Goal: Task Accomplishment & Management: Use online tool/utility

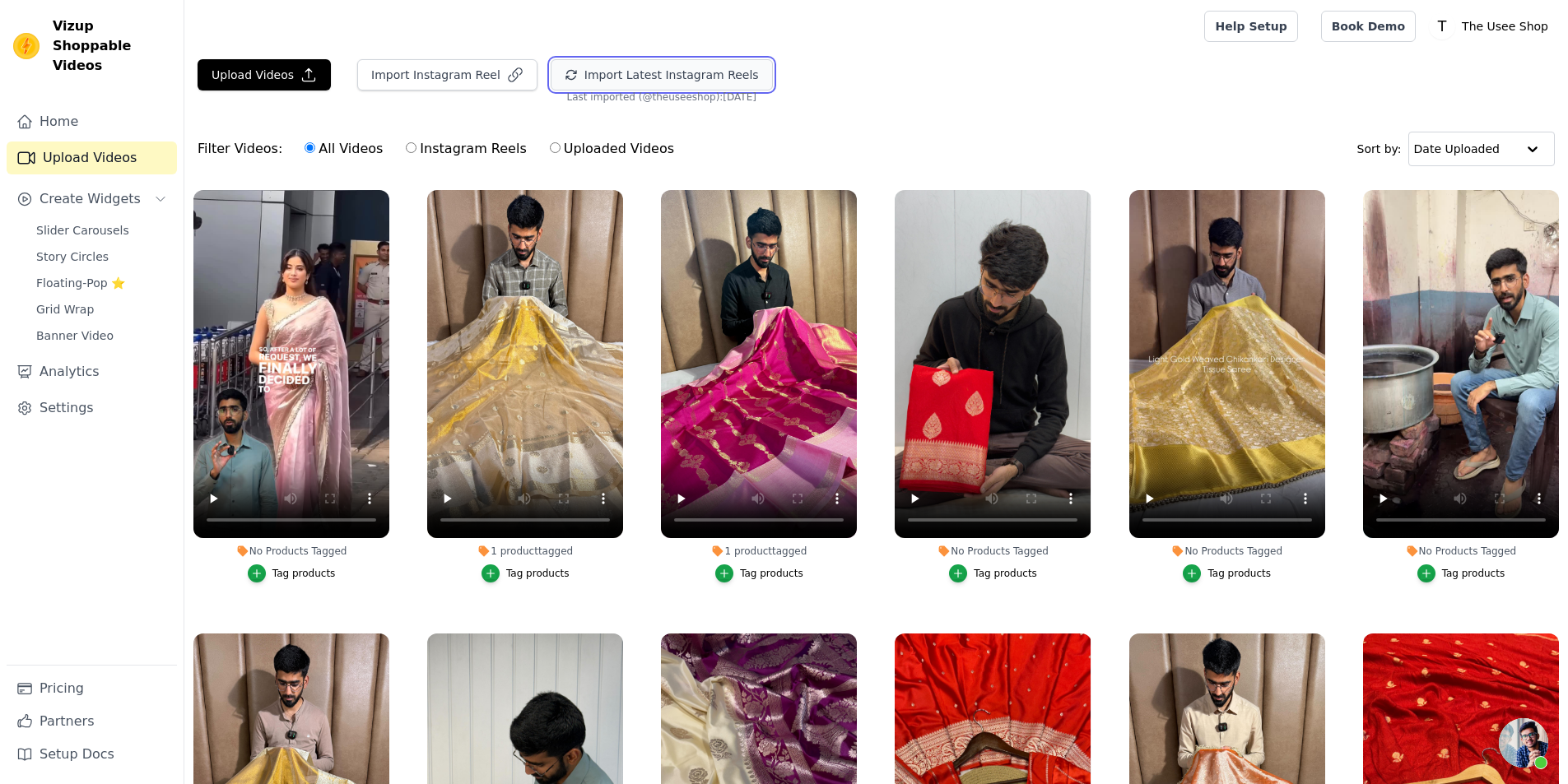
click at [590, 71] on button "Import Latest Instagram Reels" at bounding box center [662, 75] width 222 height 31
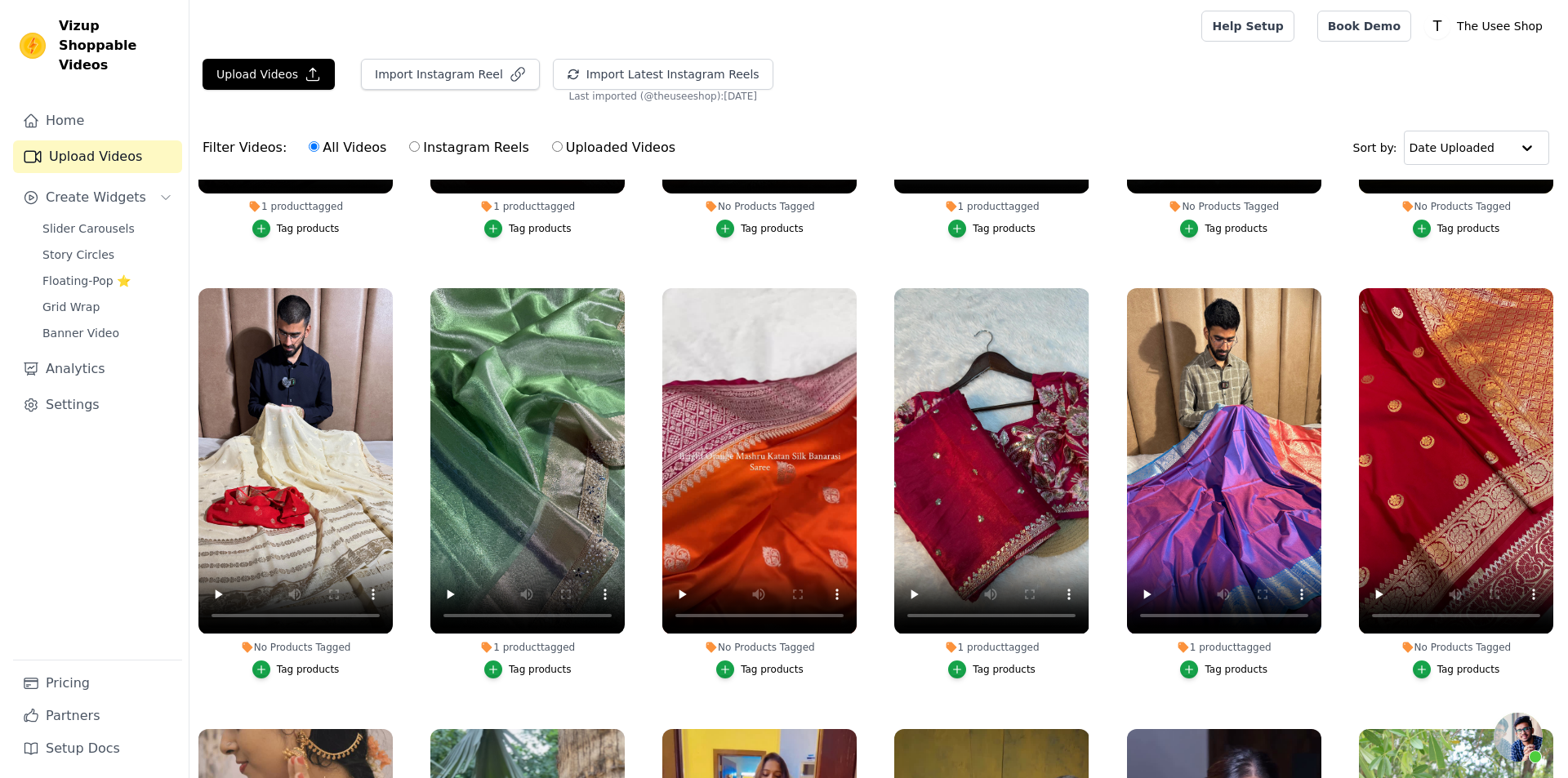
scroll to position [1225, 0]
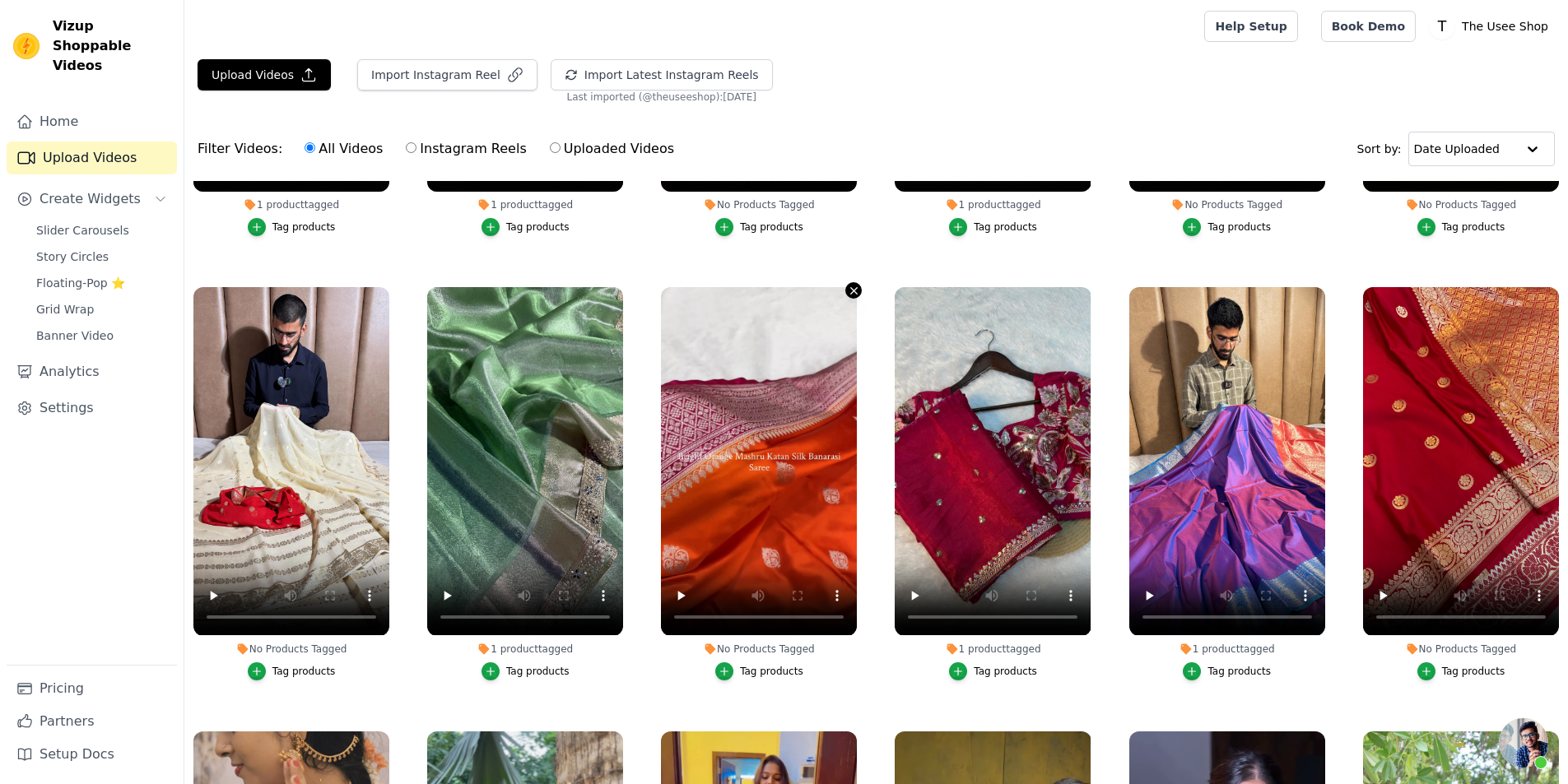
click at [854, 285] on icon "button" at bounding box center [854, 291] width 12 height 12
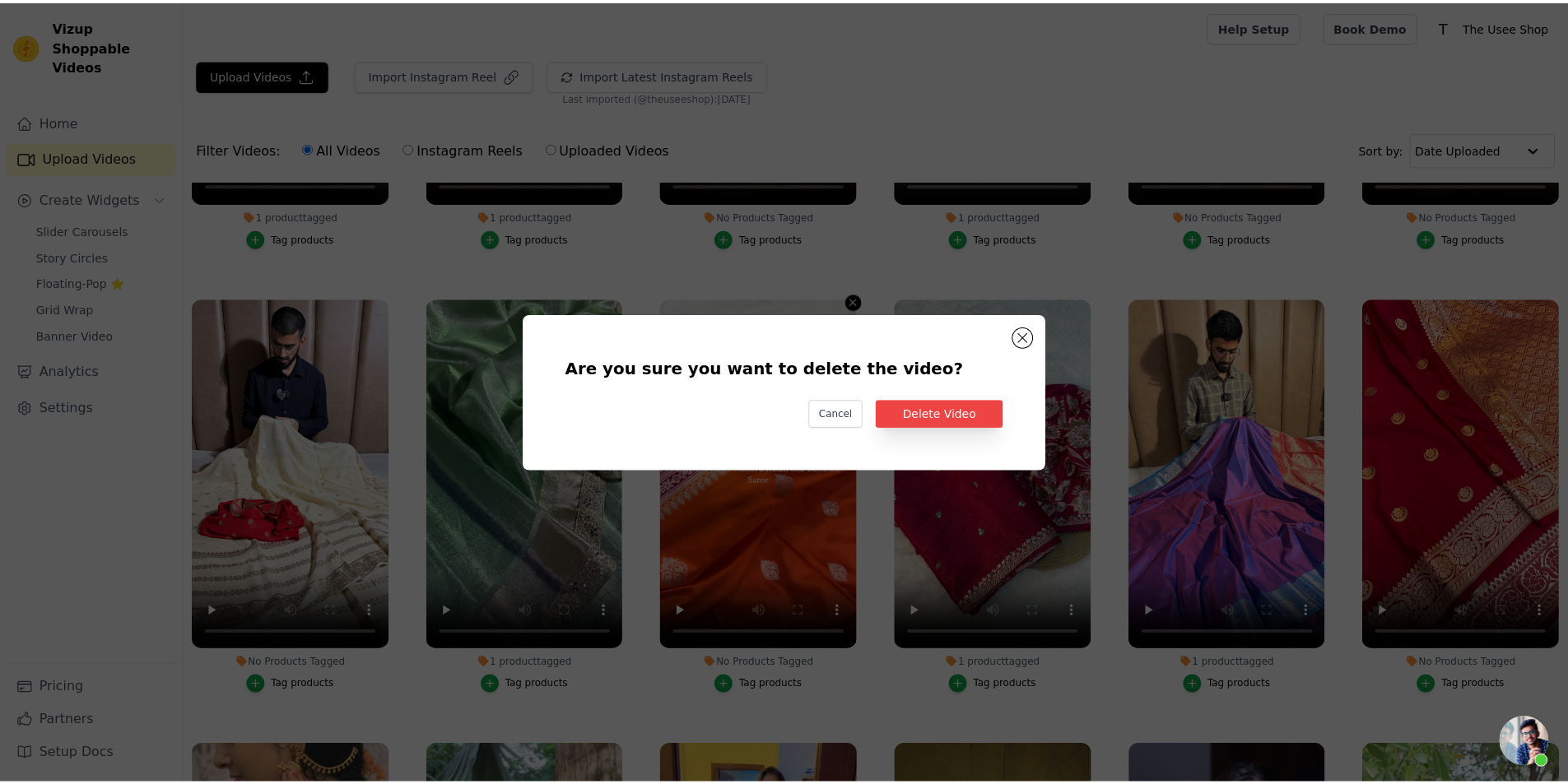
scroll to position [1241, 0]
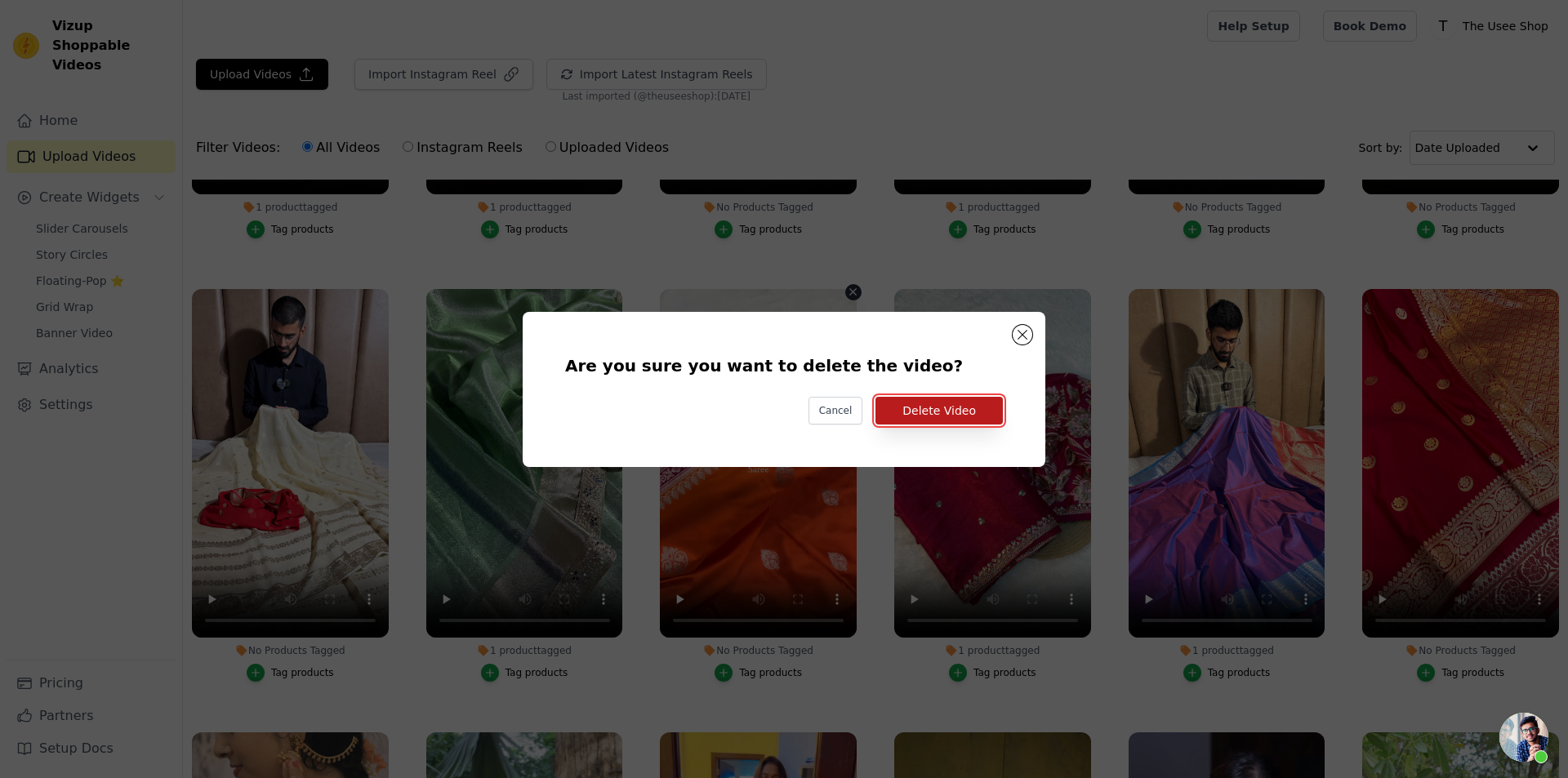
click at [919, 411] on button "Delete Video" at bounding box center [939, 411] width 127 height 28
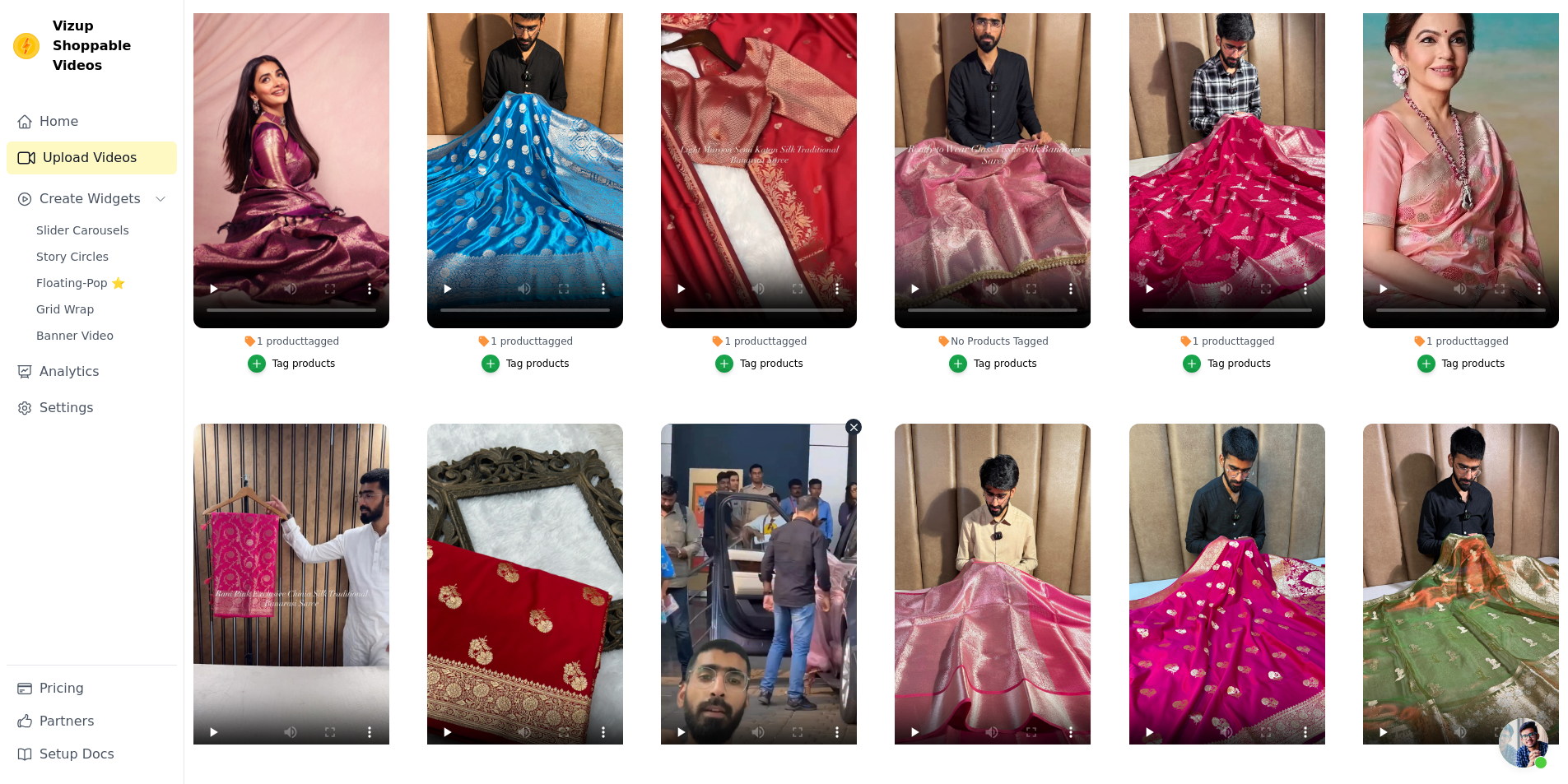
scroll to position [11612, 0]
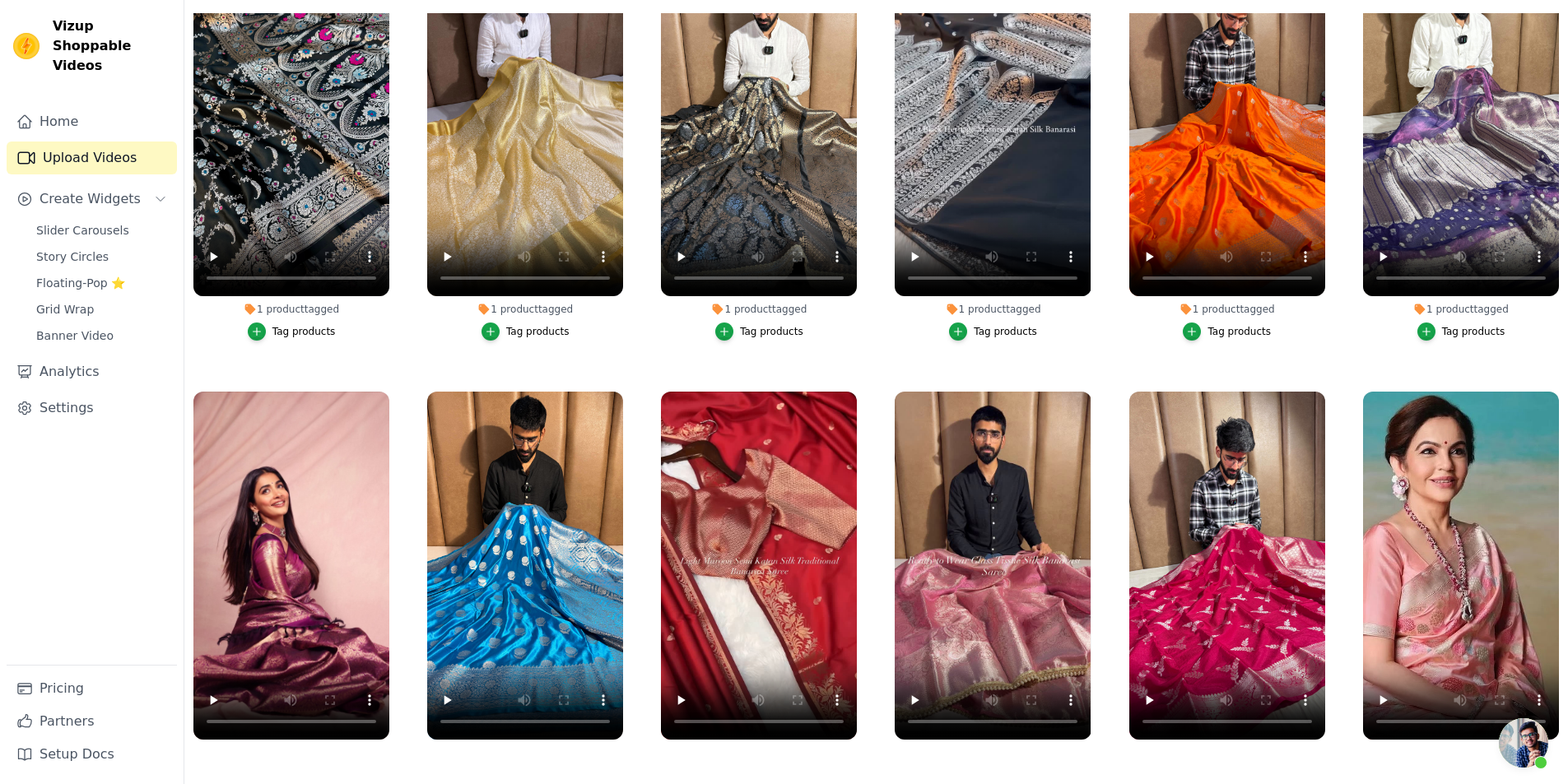
click at [980, 769] on div "Tag products" at bounding box center [1006, 775] width 64 height 13
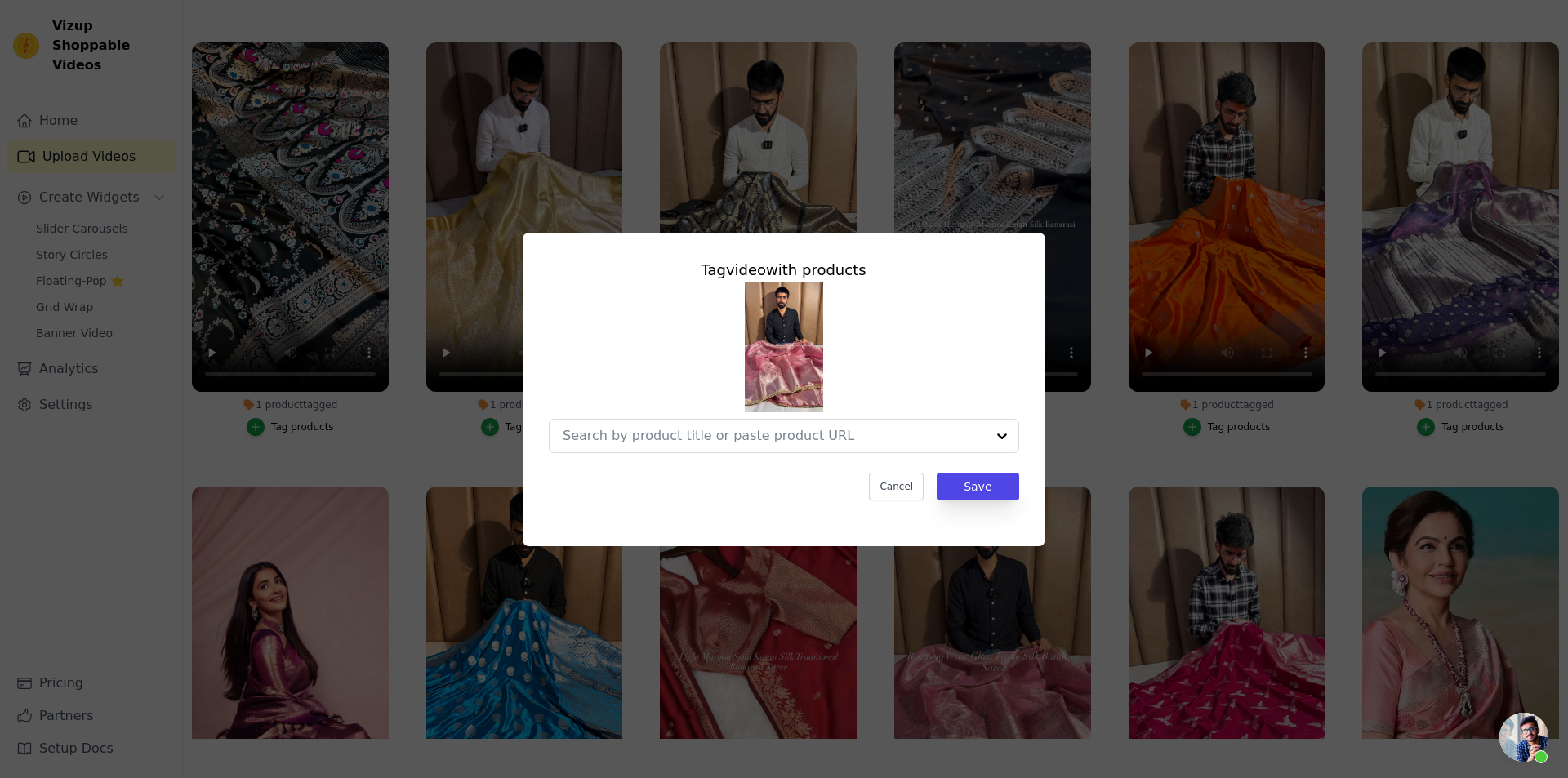
scroll to position [11618, 0]
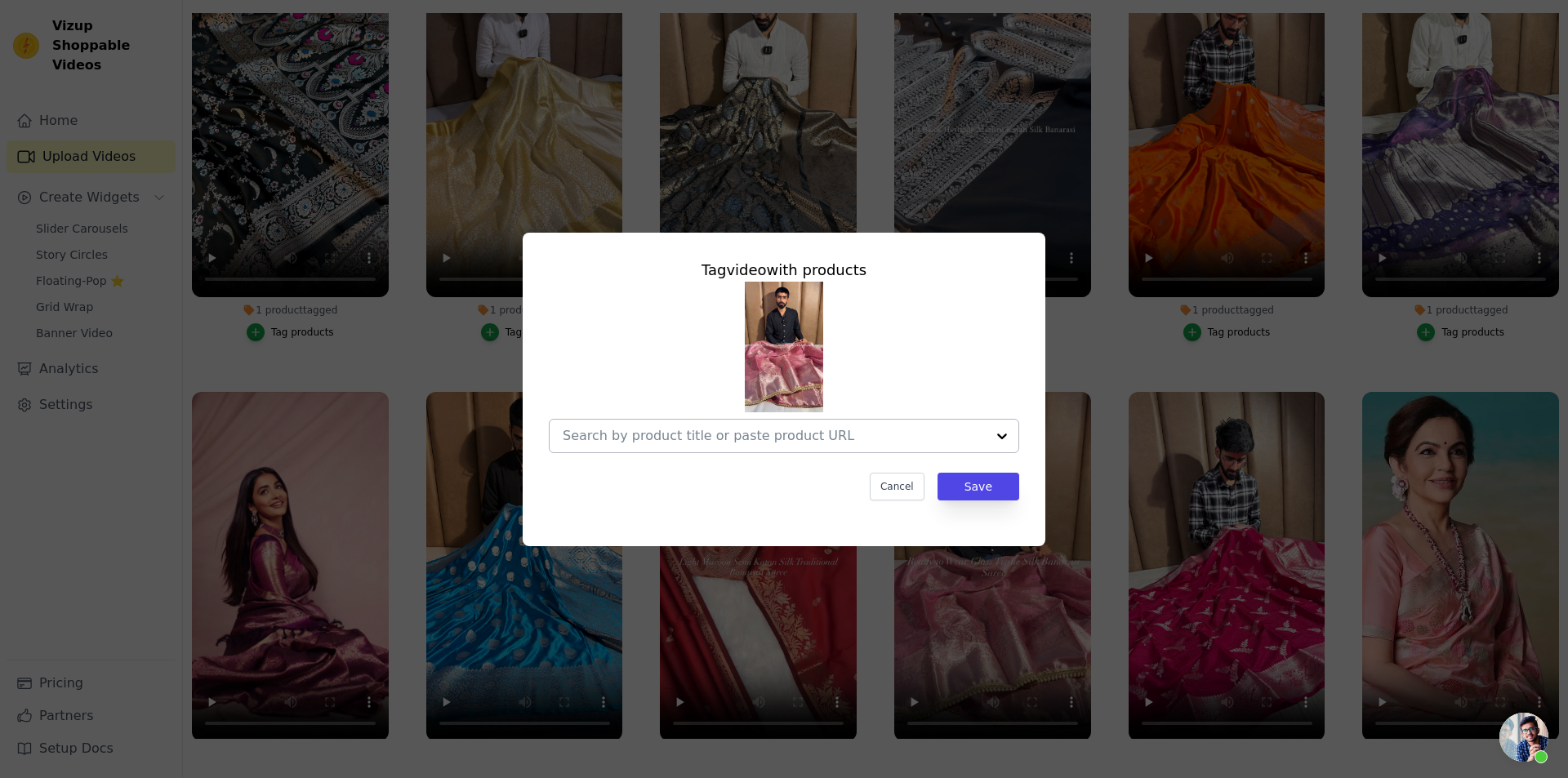
click at [802, 426] on div at bounding box center [774, 436] width 423 height 32
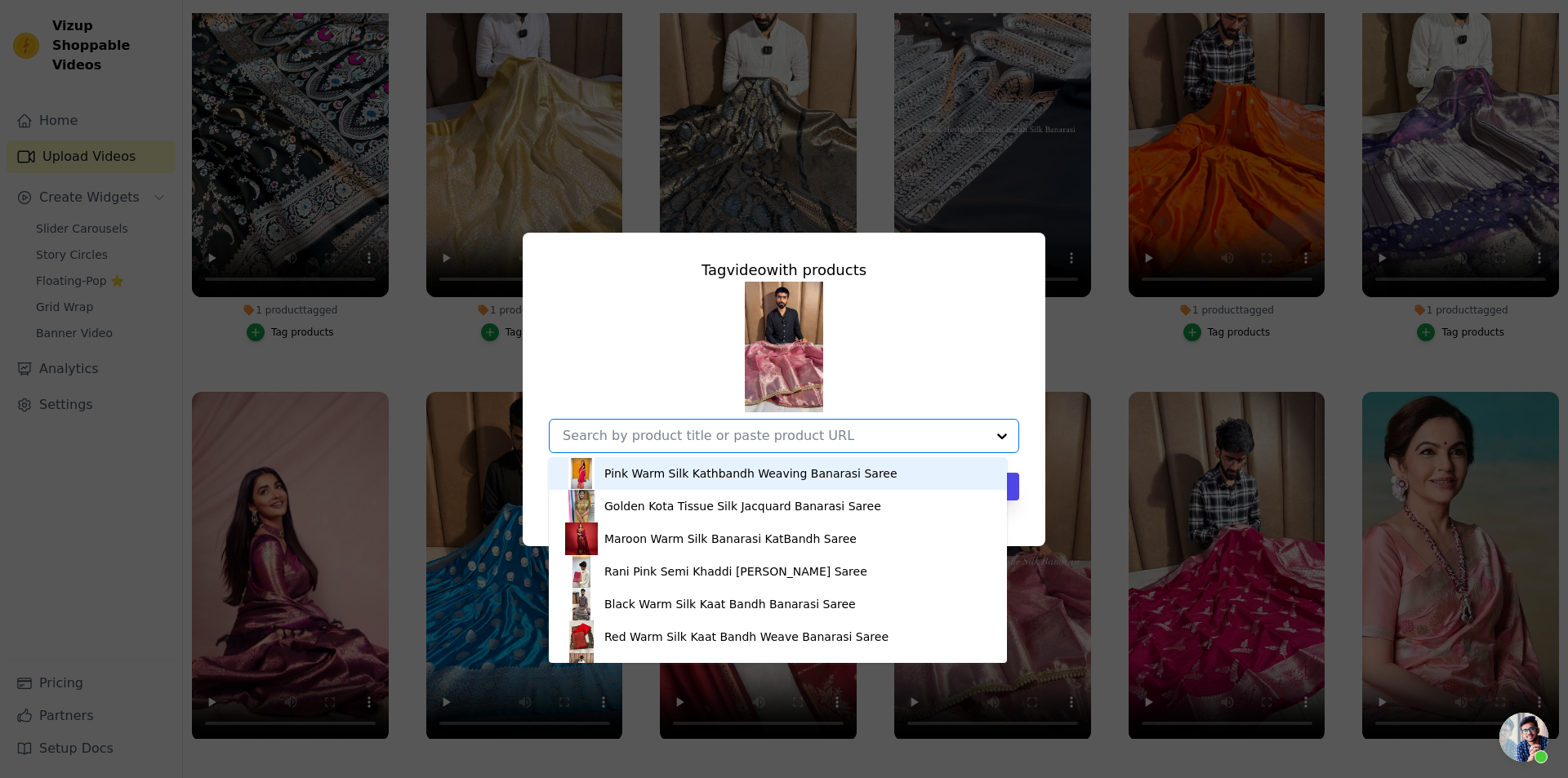
paste input "DGS-95"
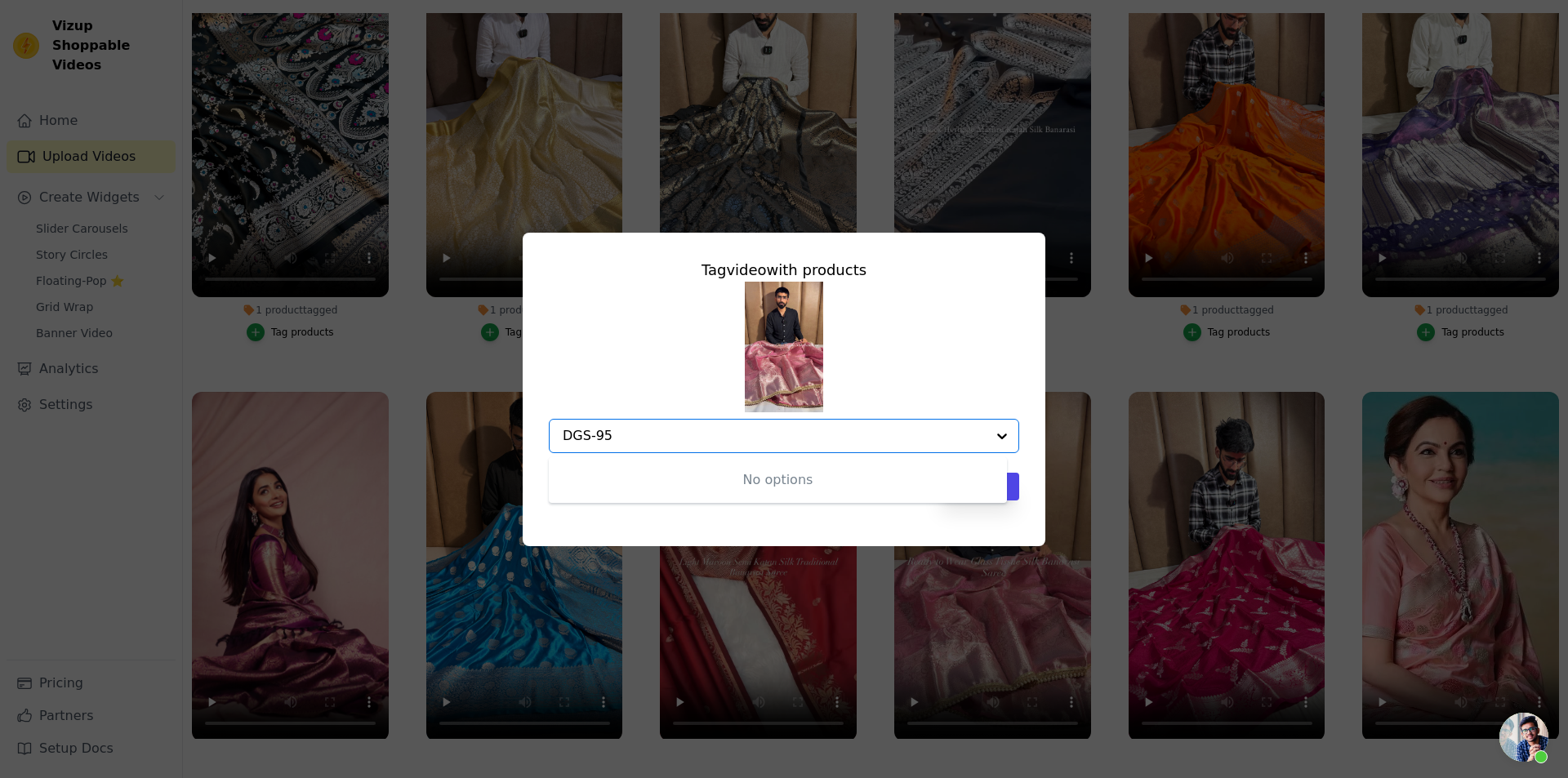
type input "DGS-95"
click at [899, 171] on div "Tag video with products No options Option undefined, selected. Cancel Save" at bounding box center [784, 389] width 1568 height 778
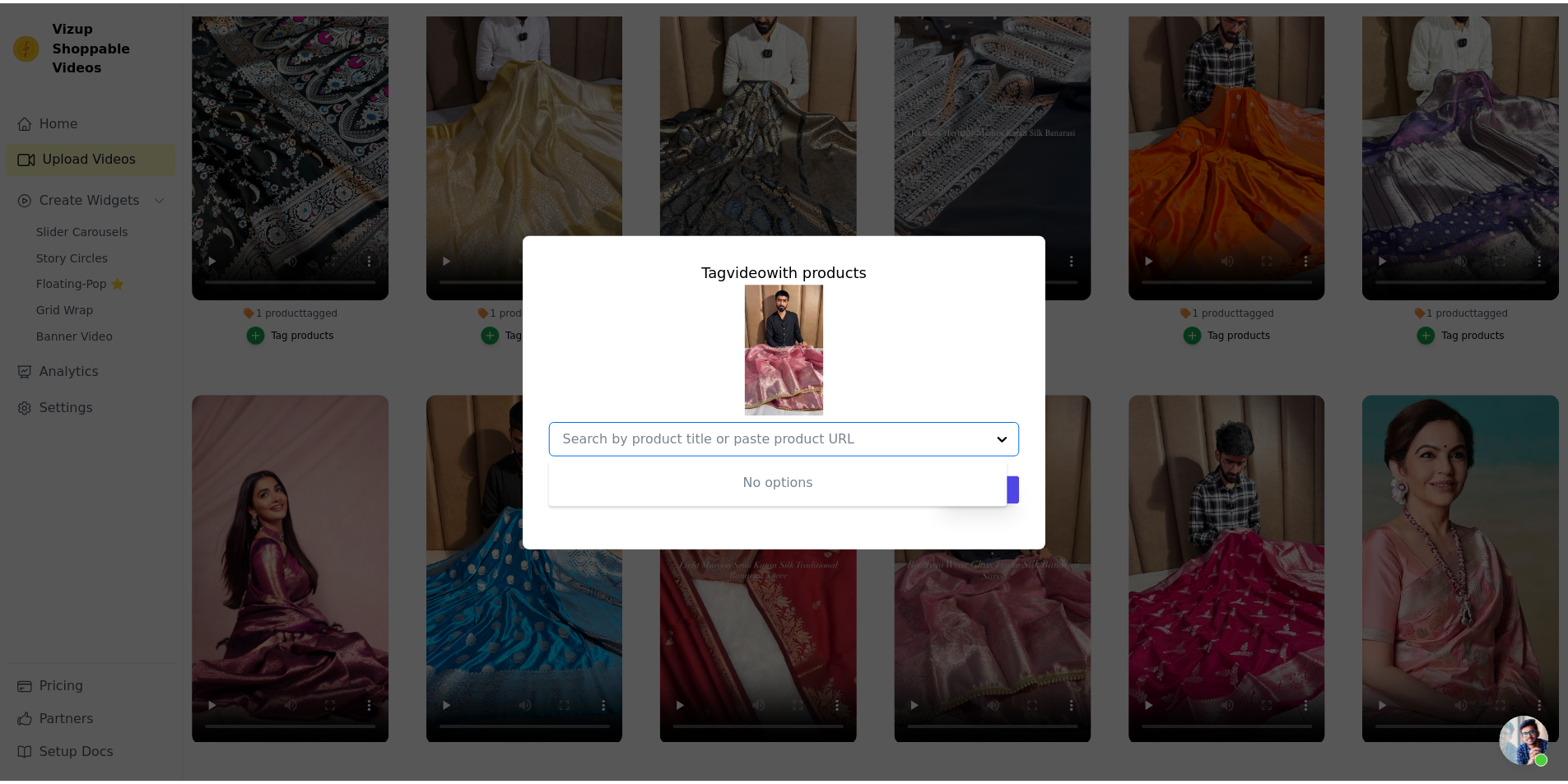
scroll to position [11612, 0]
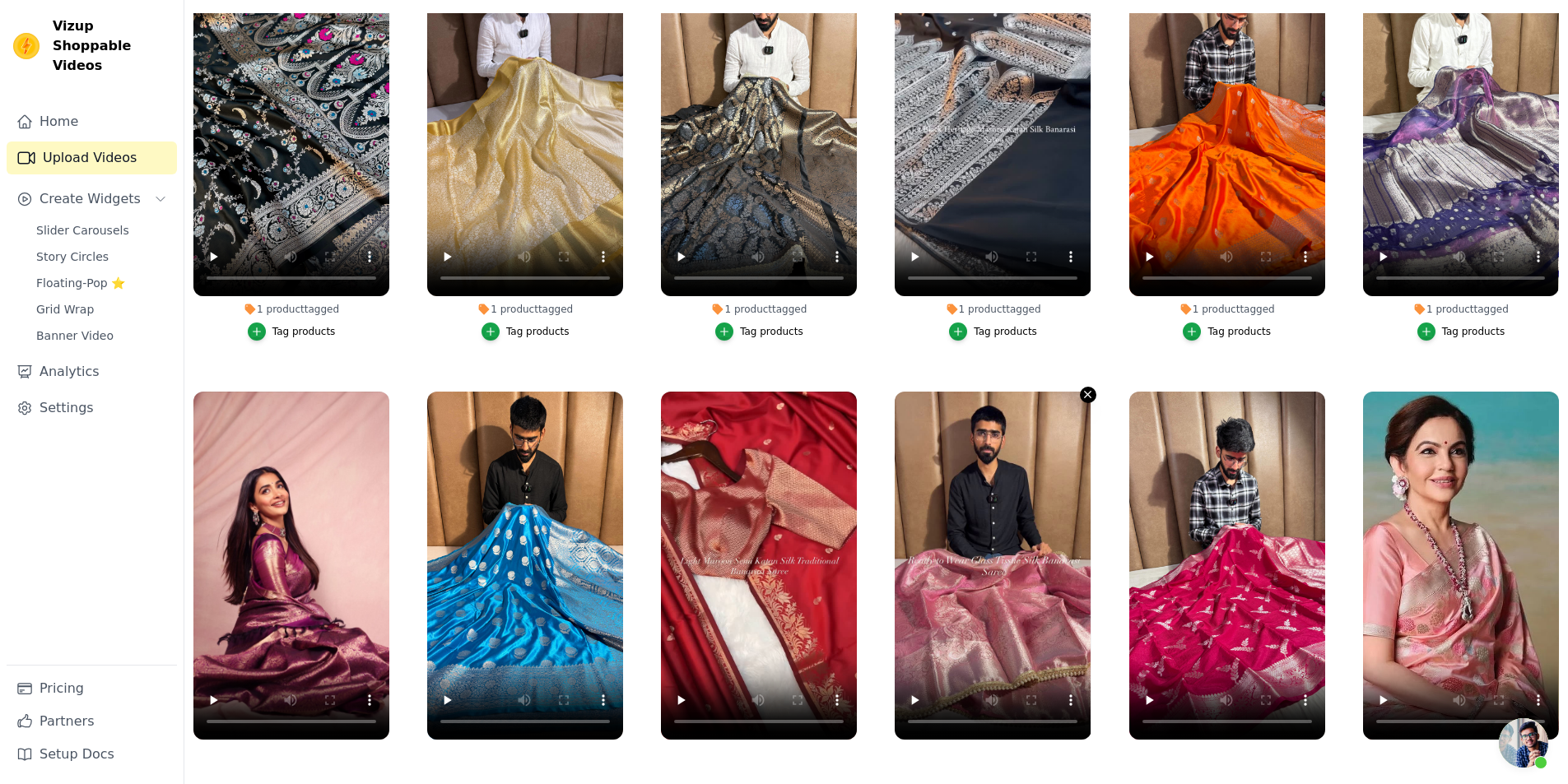
click at [1081, 388] on icon "button" at bounding box center [1088, 394] width 12 height 12
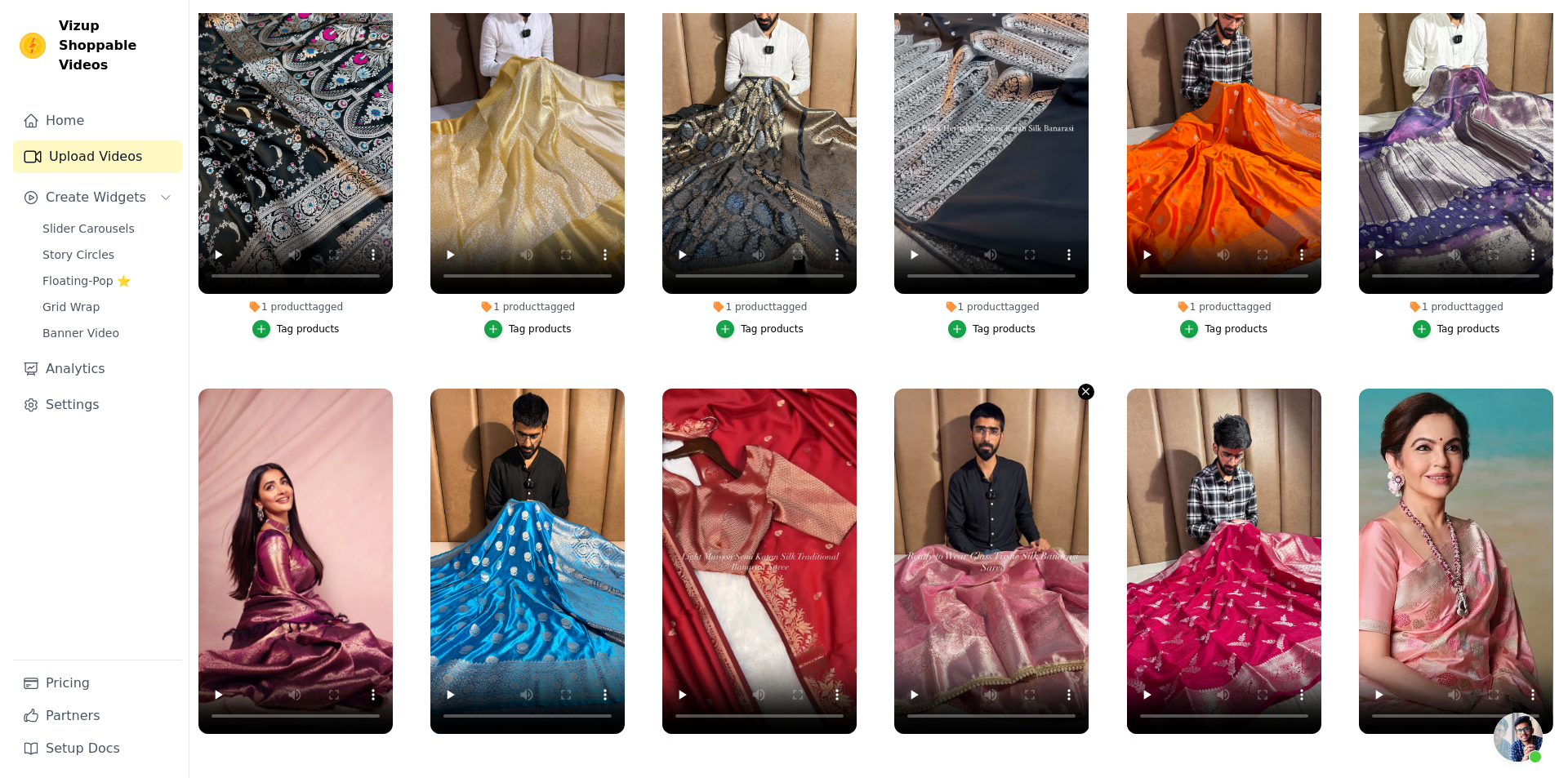
scroll to position [11618, 0]
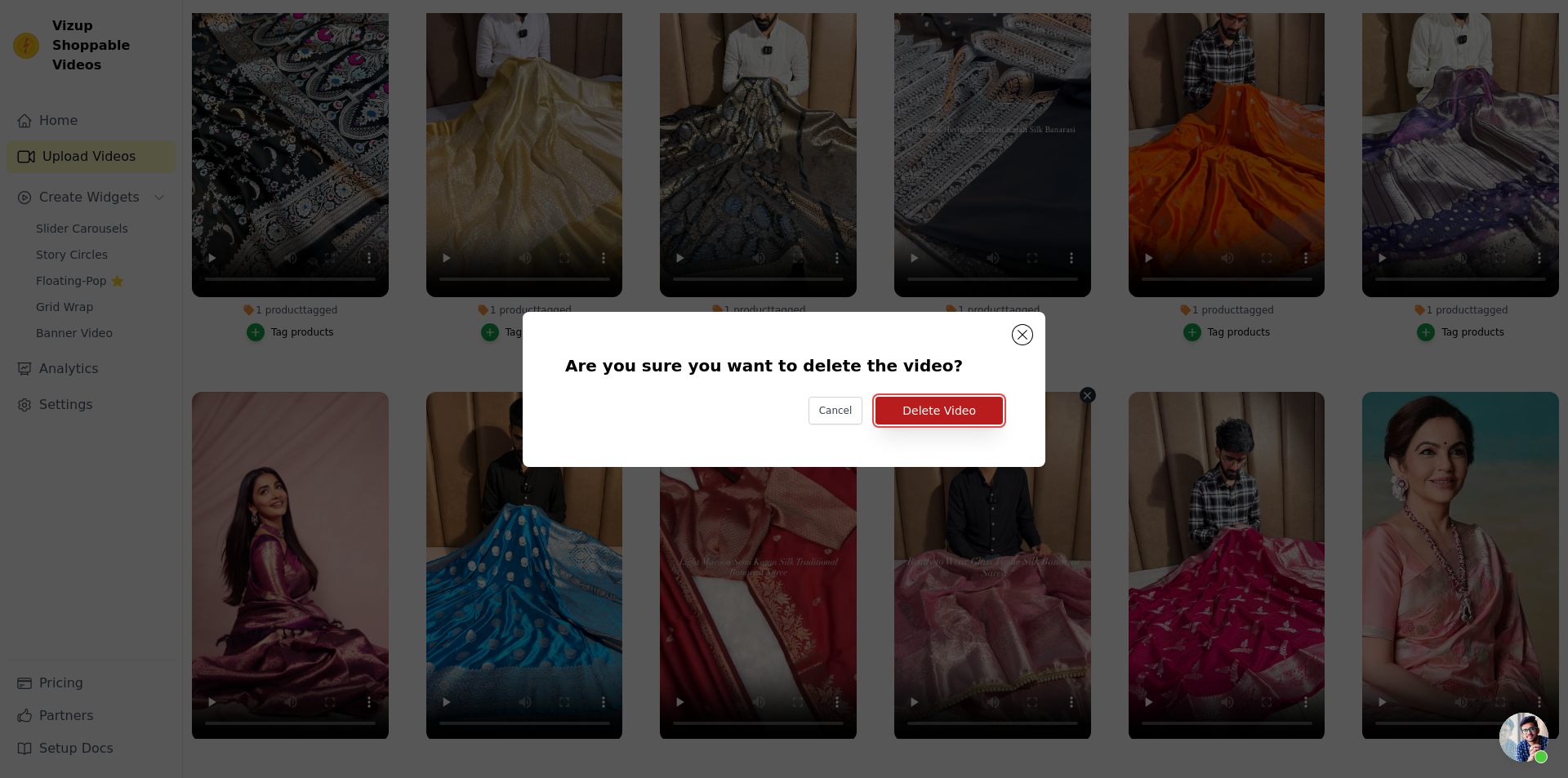
click at [937, 402] on button "Delete Video" at bounding box center [939, 411] width 127 height 28
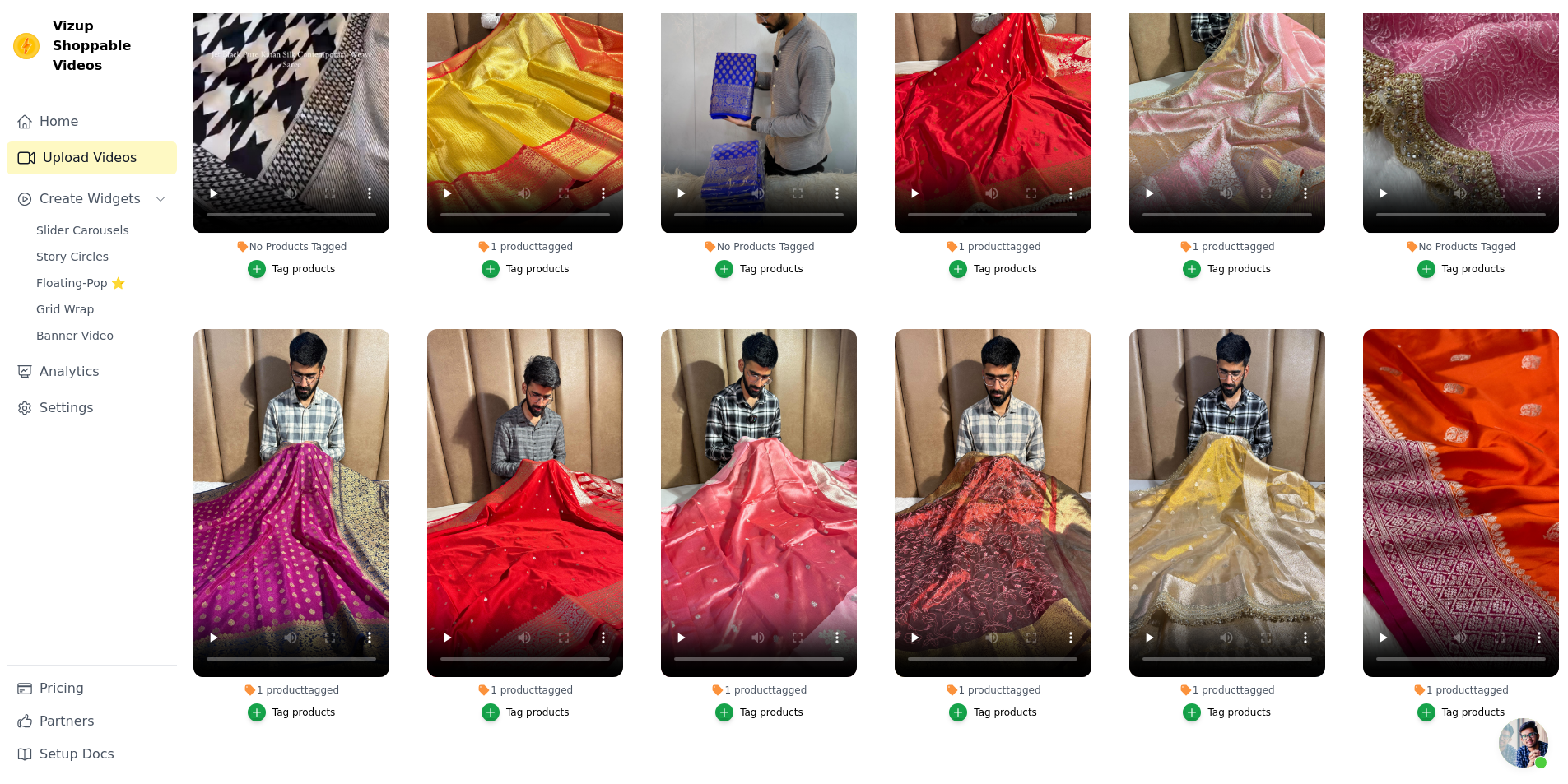
scroll to position [8763, 0]
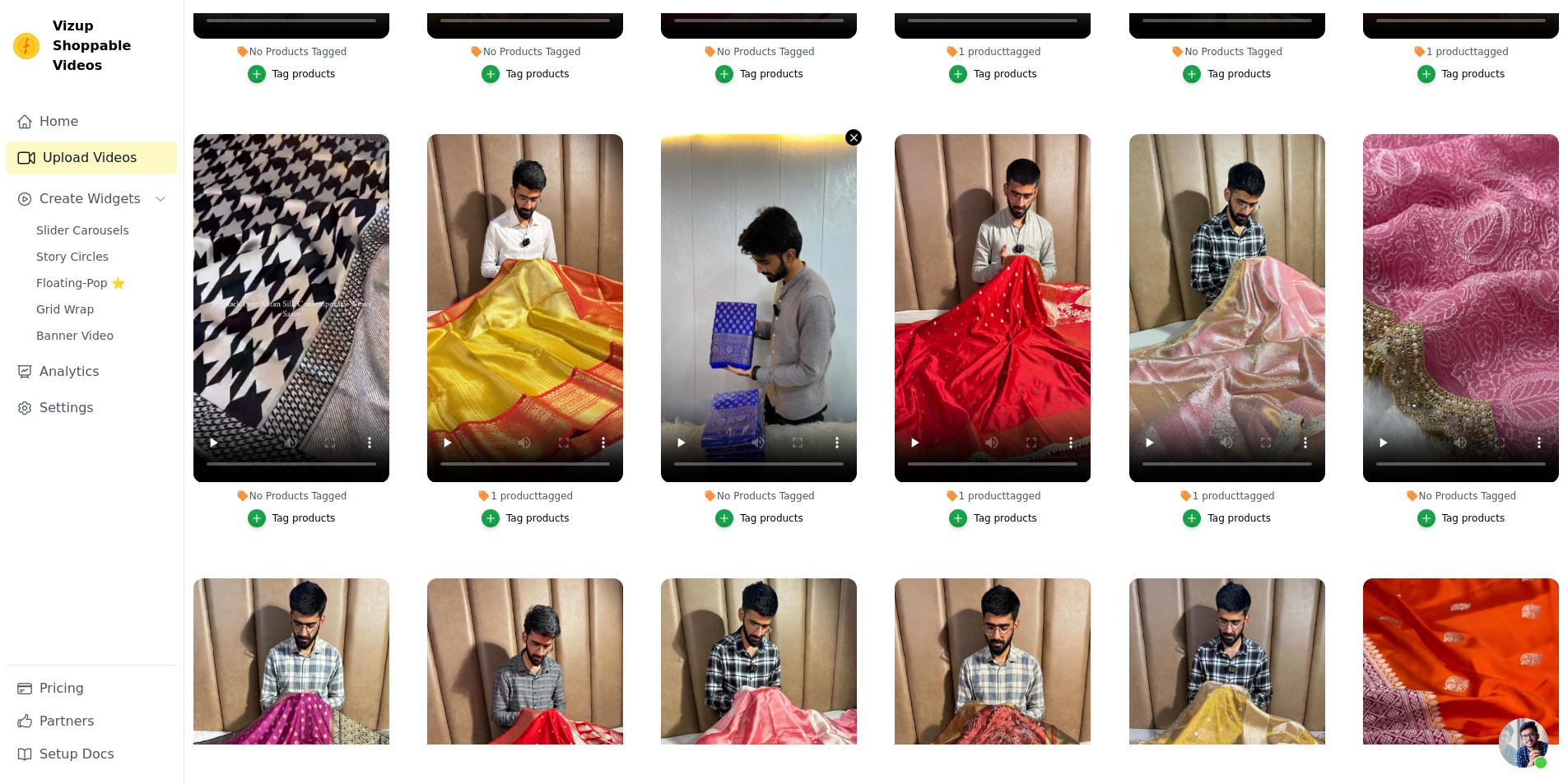
click at [852, 132] on icon "button" at bounding box center [854, 138] width 12 height 12
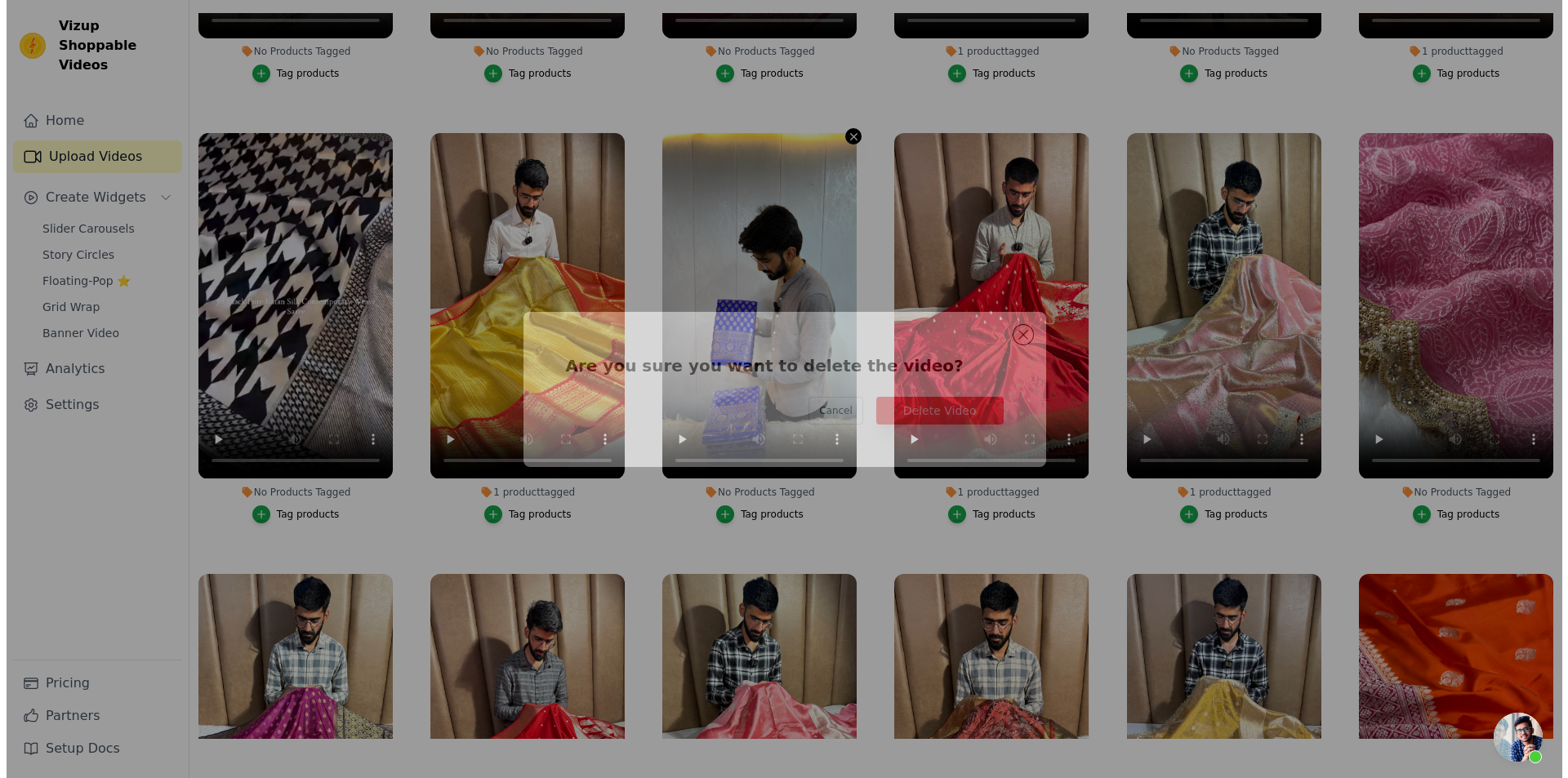
scroll to position [8769, 0]
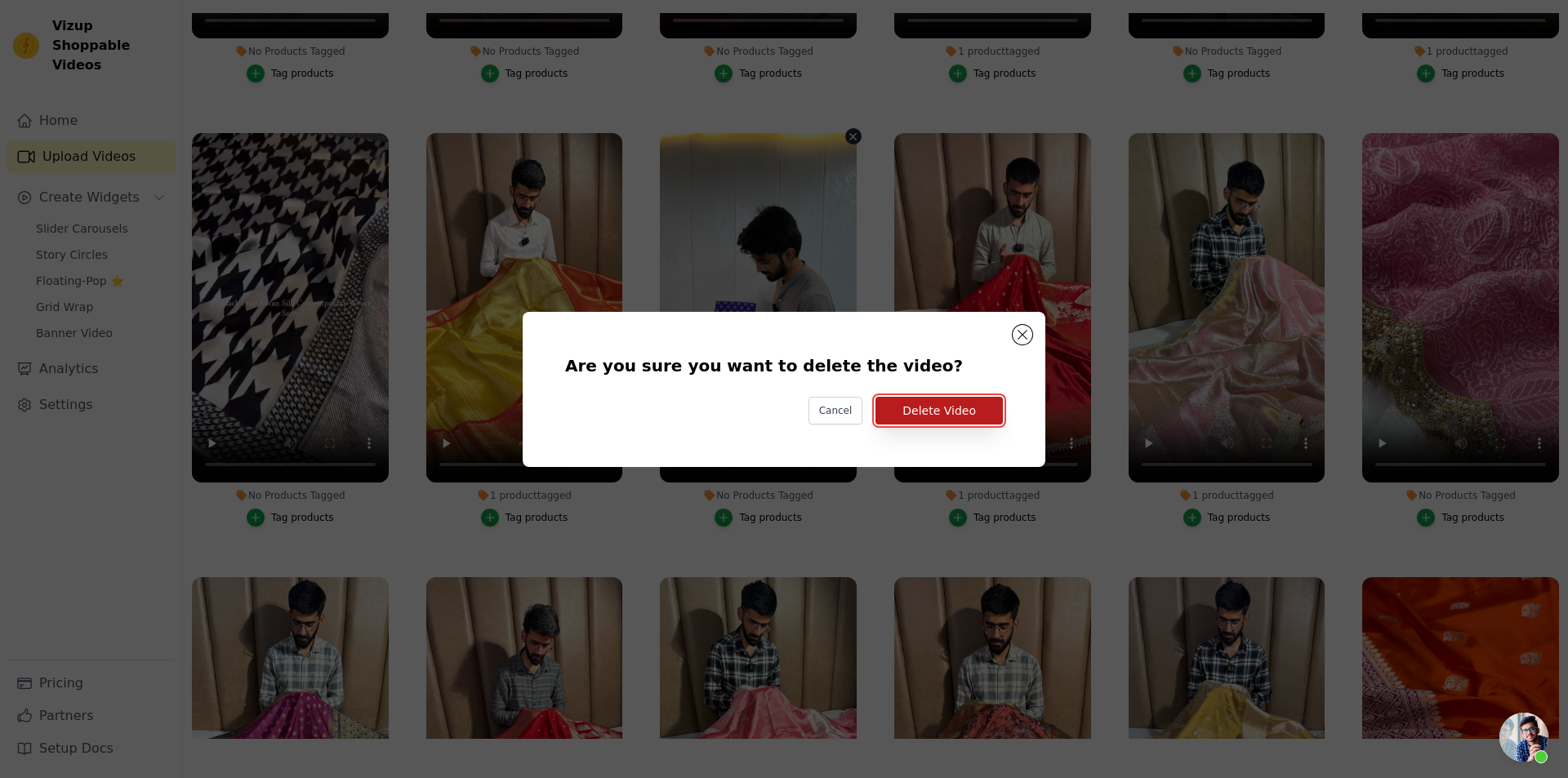
click at [927, 412] on button "Delete Video" at bounding box center [939, 411] width 127 height 28
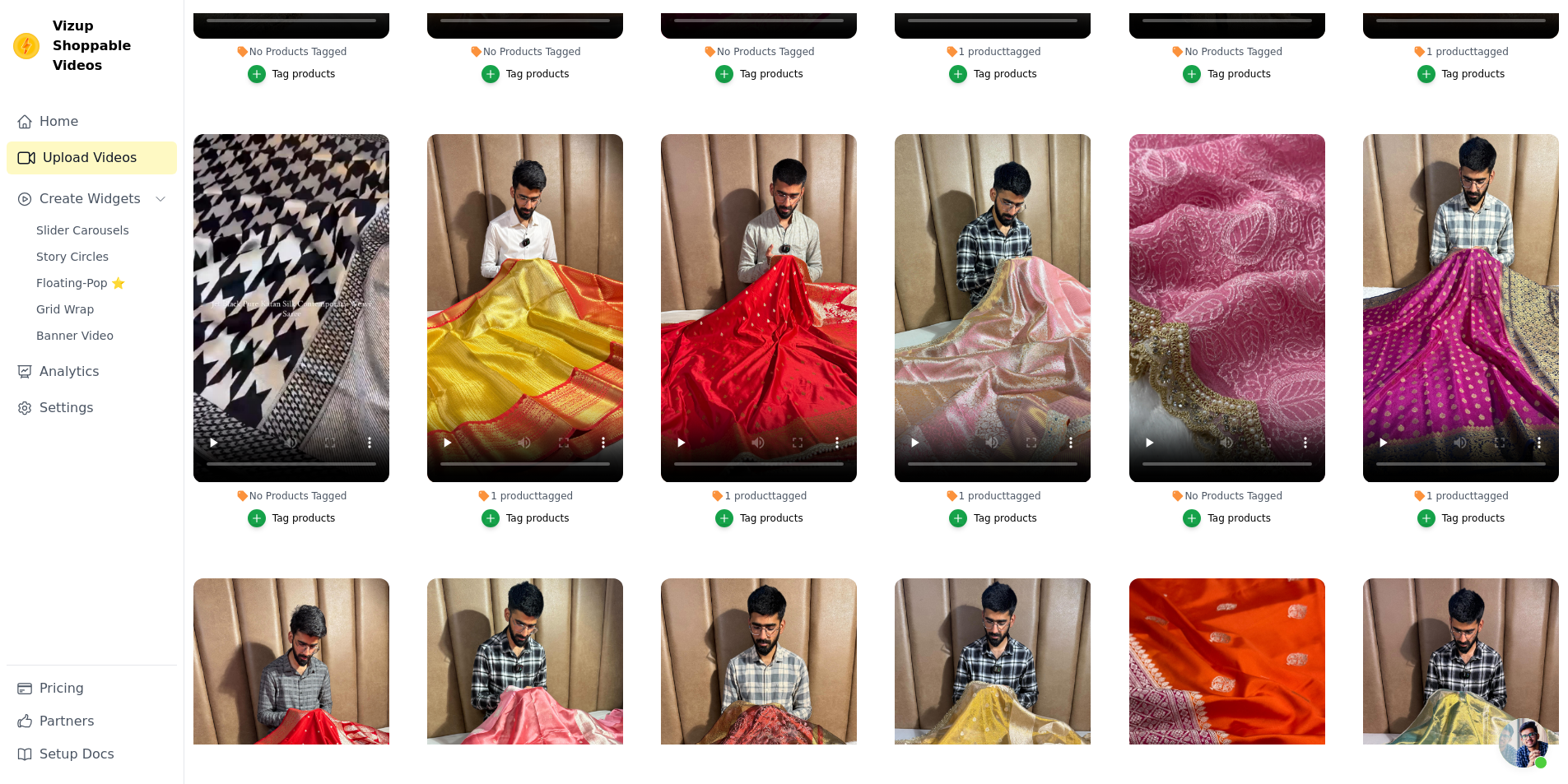
scroll to position [8351, 0]
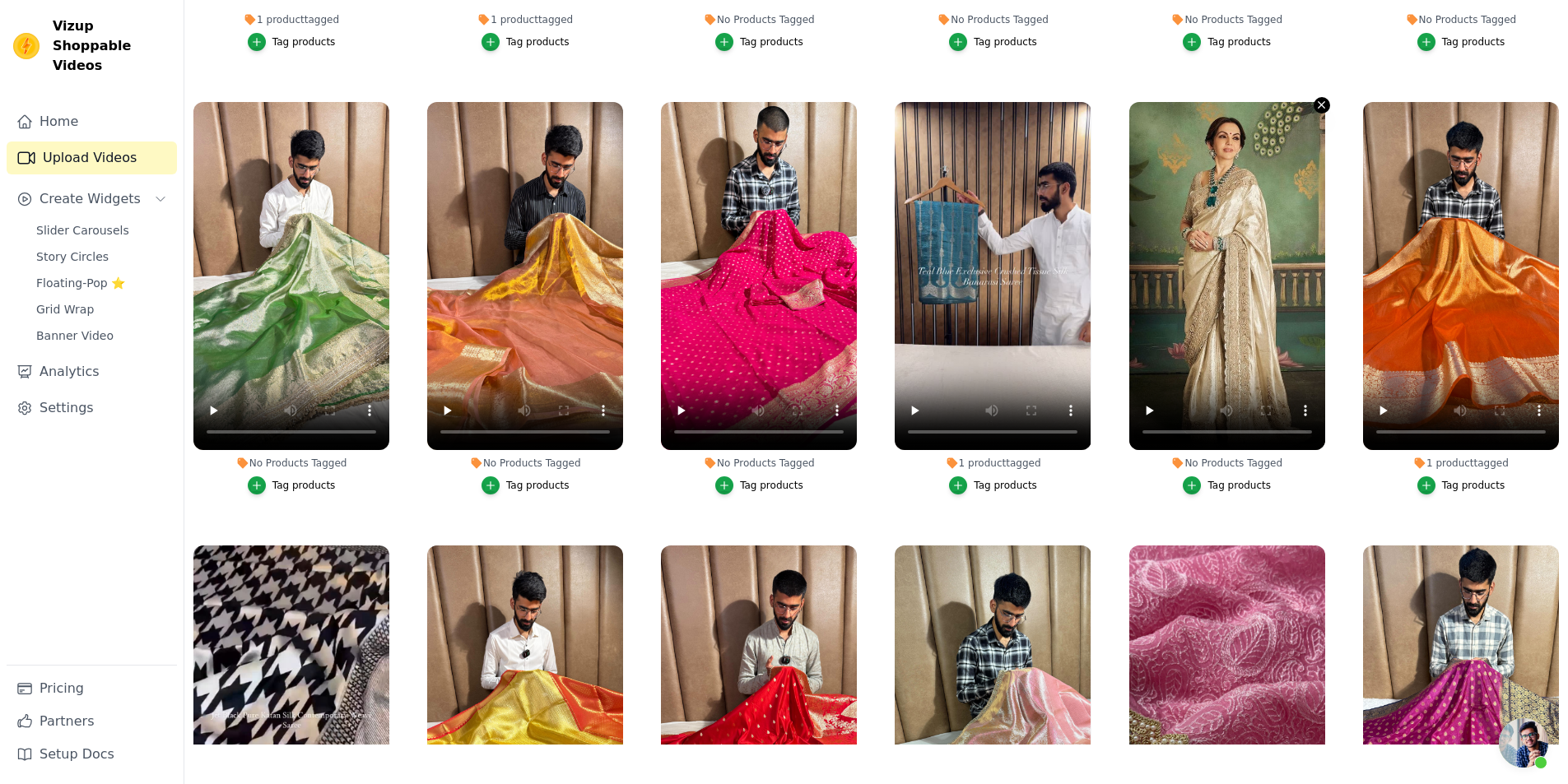
click at [1316, 99] on icon "button" at bounding box center [1322, 105] width 12 height 12
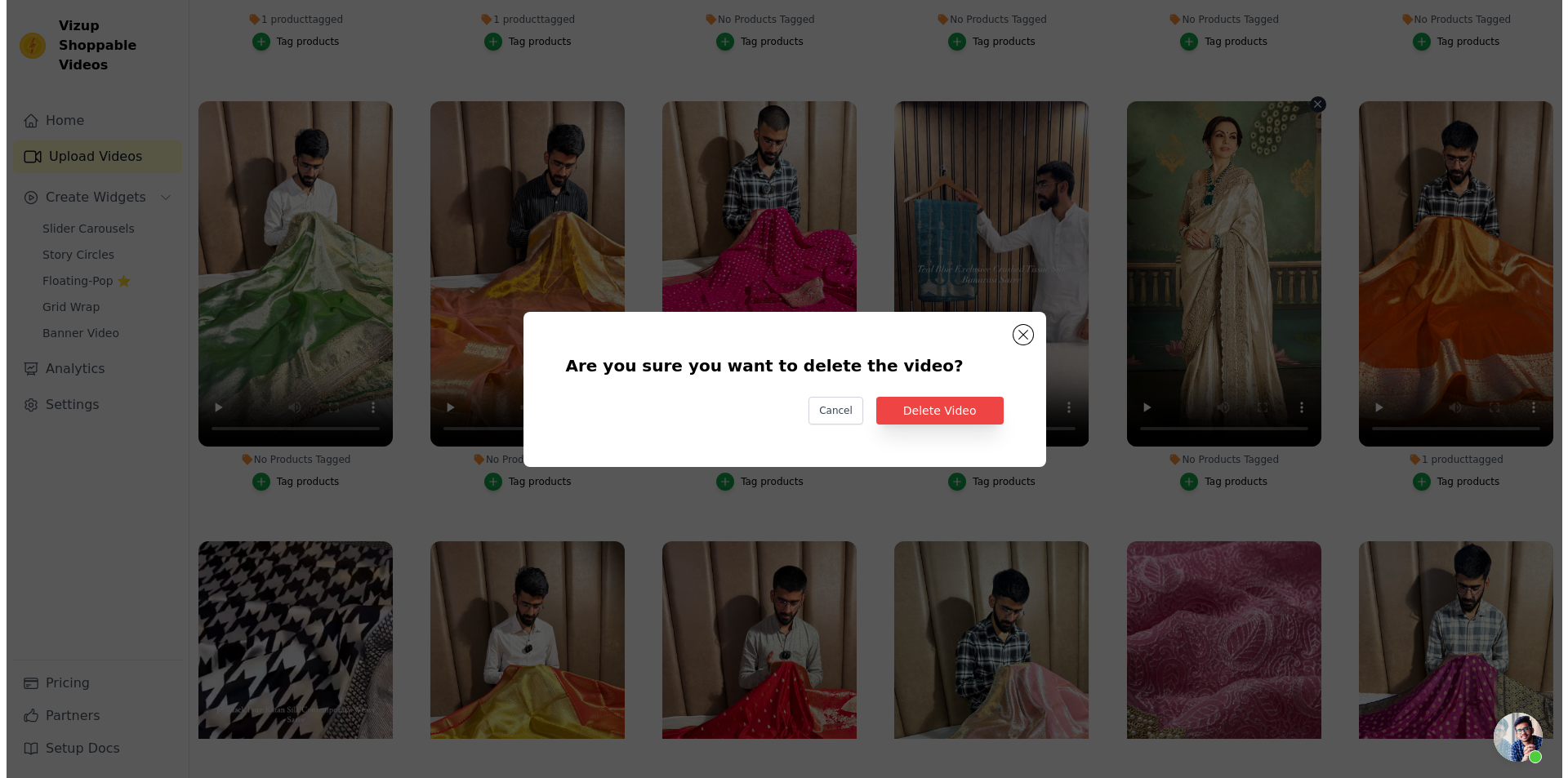
scroll to position [8353, 0]
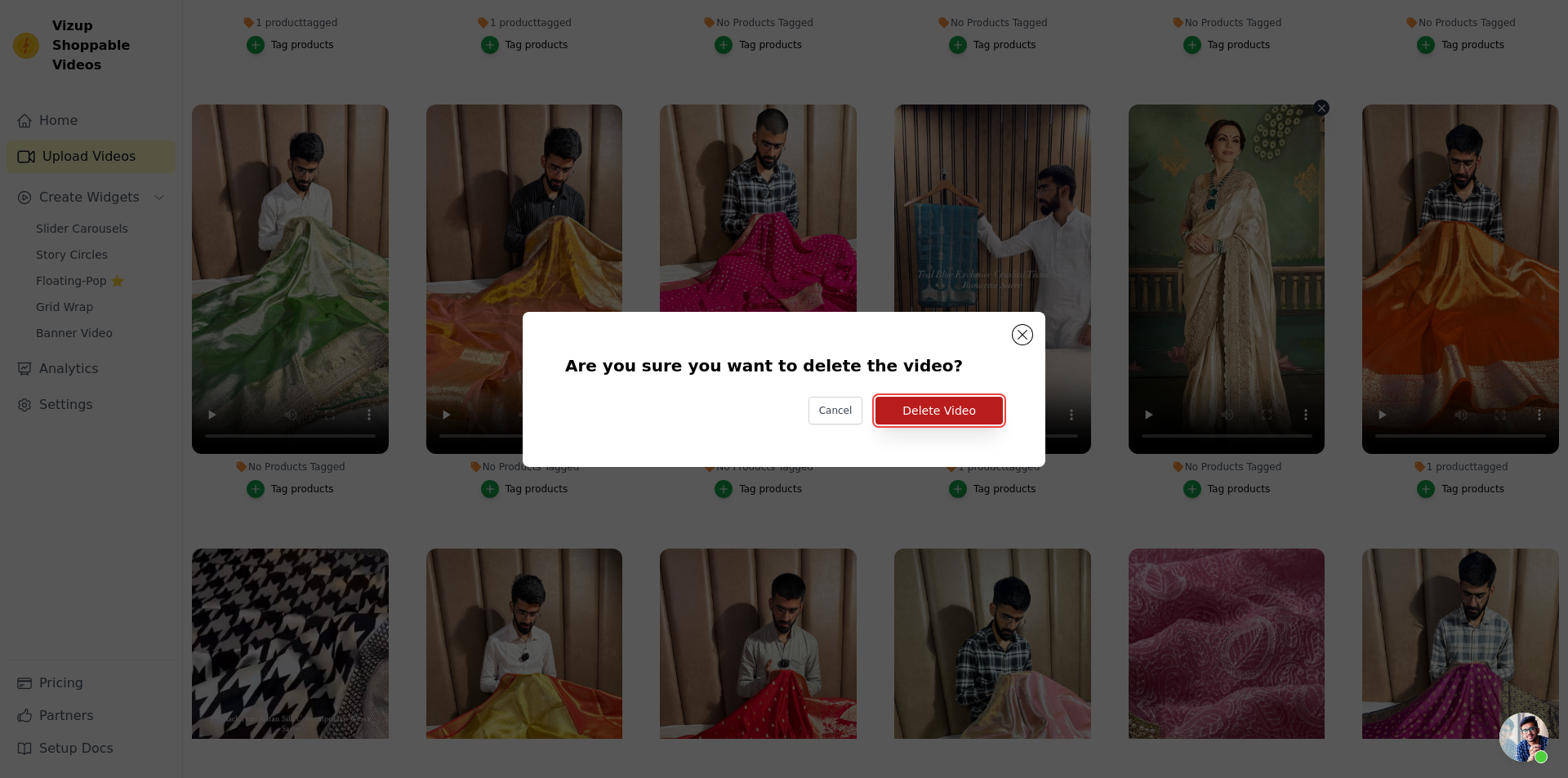
click at [917, 407] on button "Delete Video" at bounding box center [939, 411] width 127 height 28
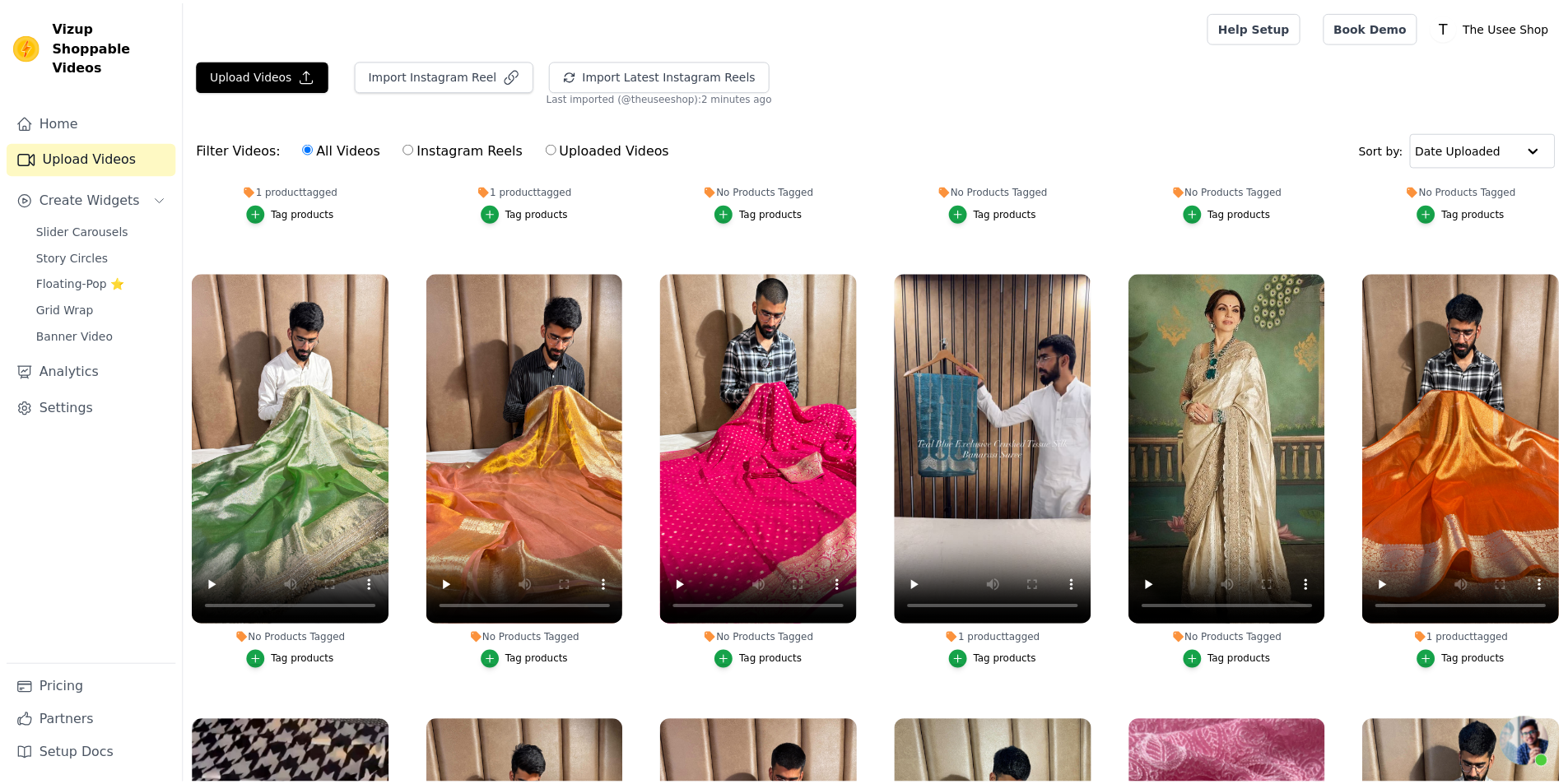
scroll to position [8351, 0]
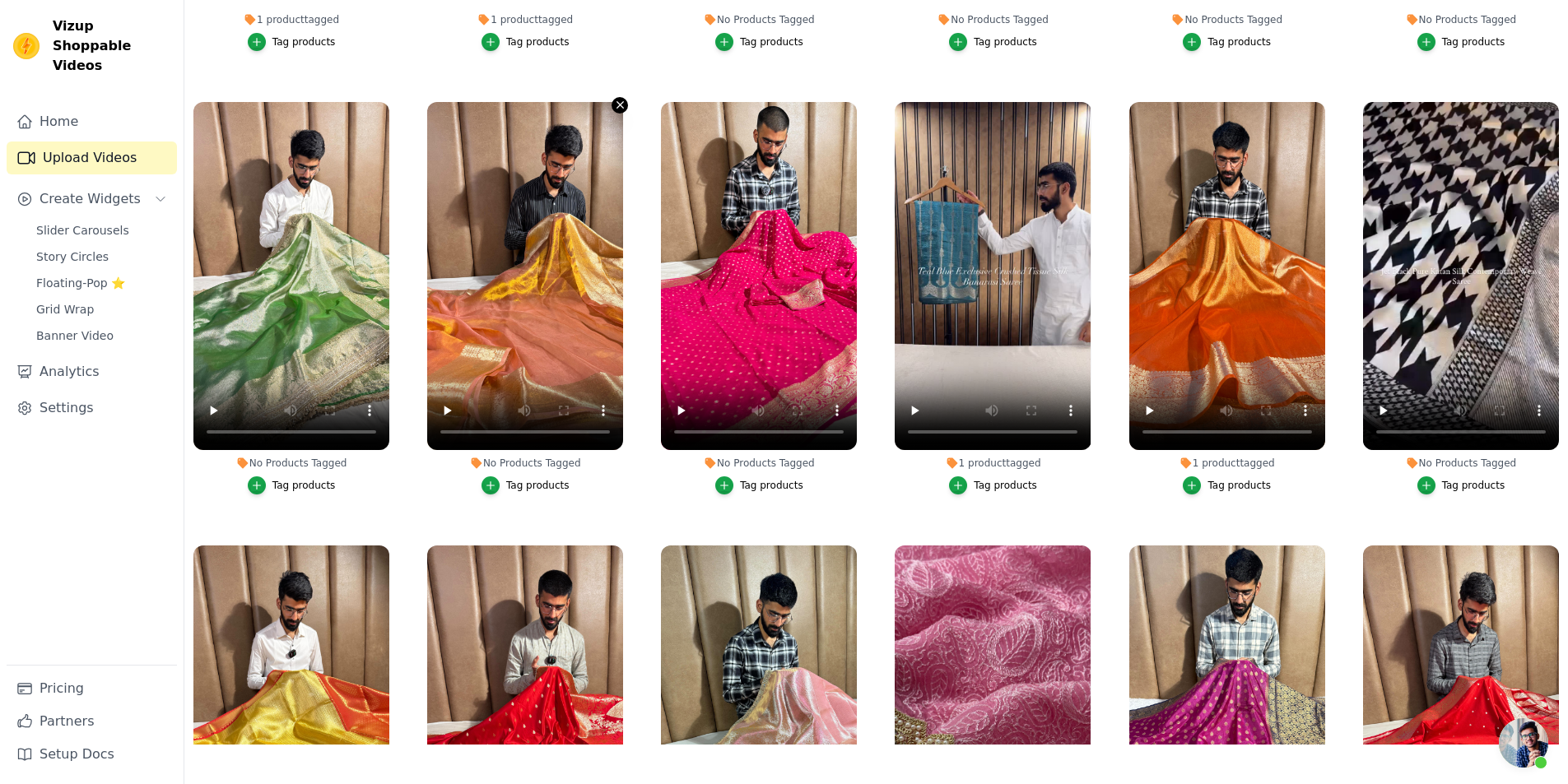
click at [614, 99] on icon "button" at bounding box center [620, 105] width 12 height 12
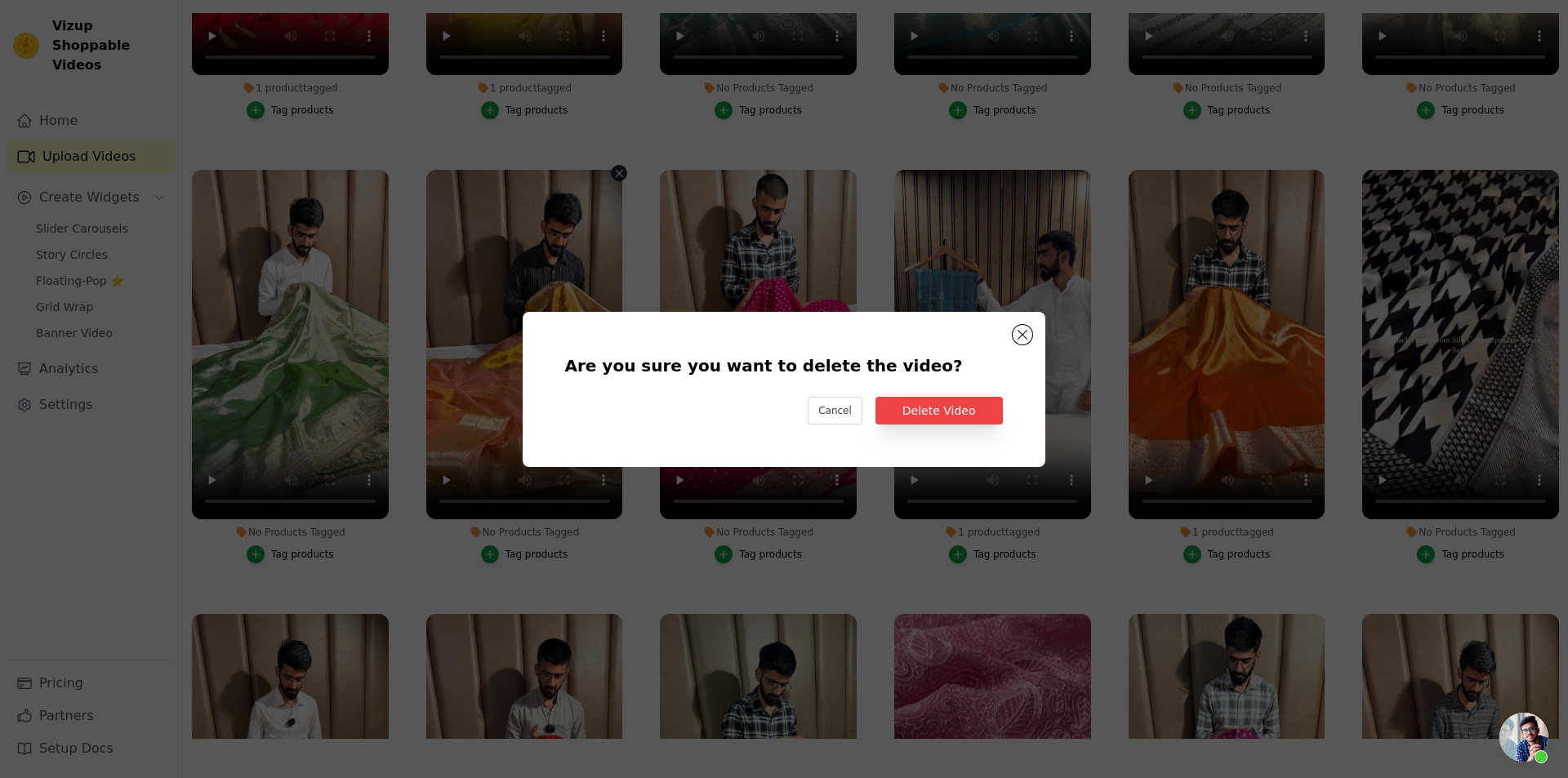
scroll to position [8353, 0]
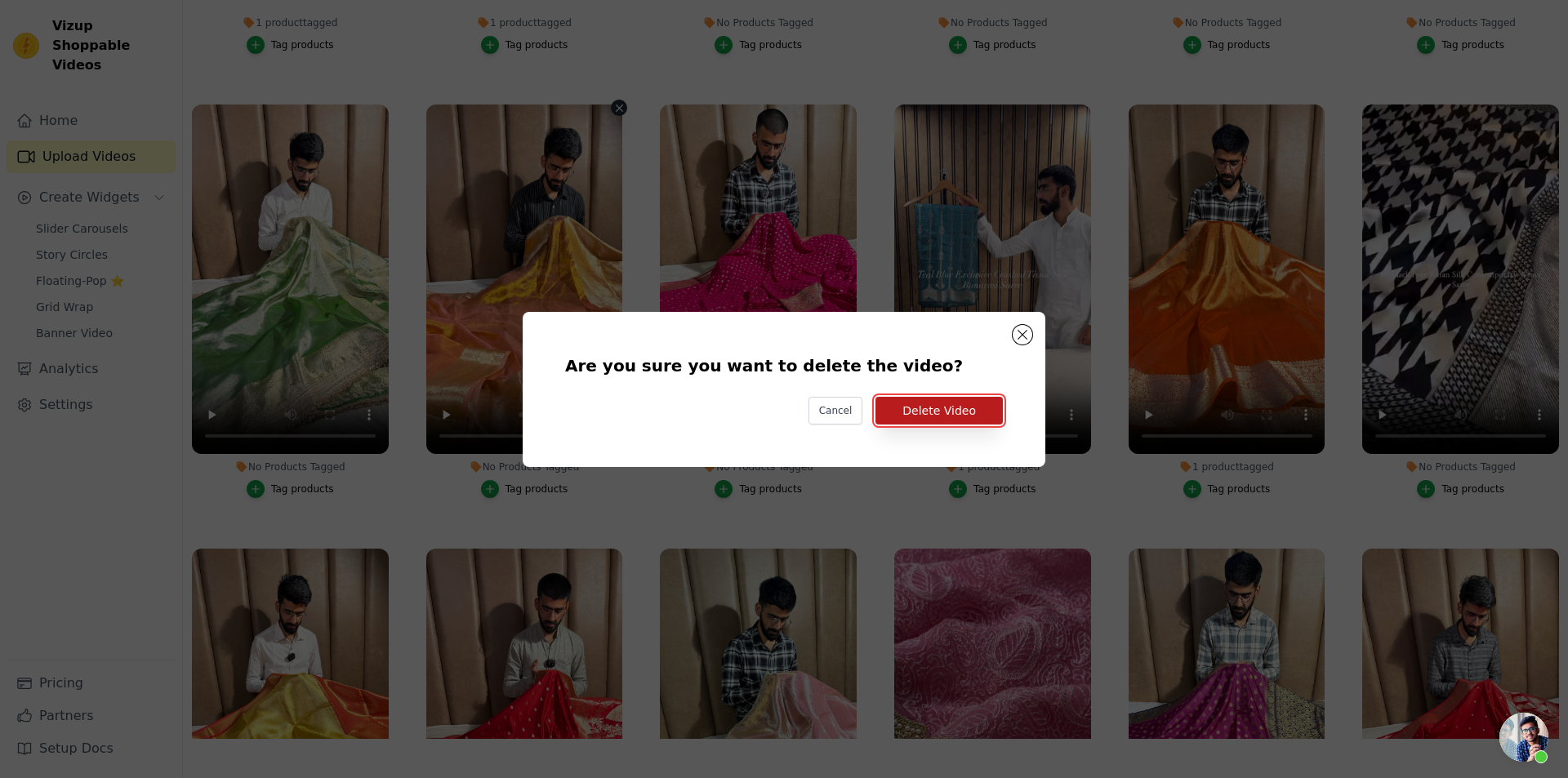
click at [918, 413] on button "Delete Video" at bounding box center [939, 411] width 127 height 28
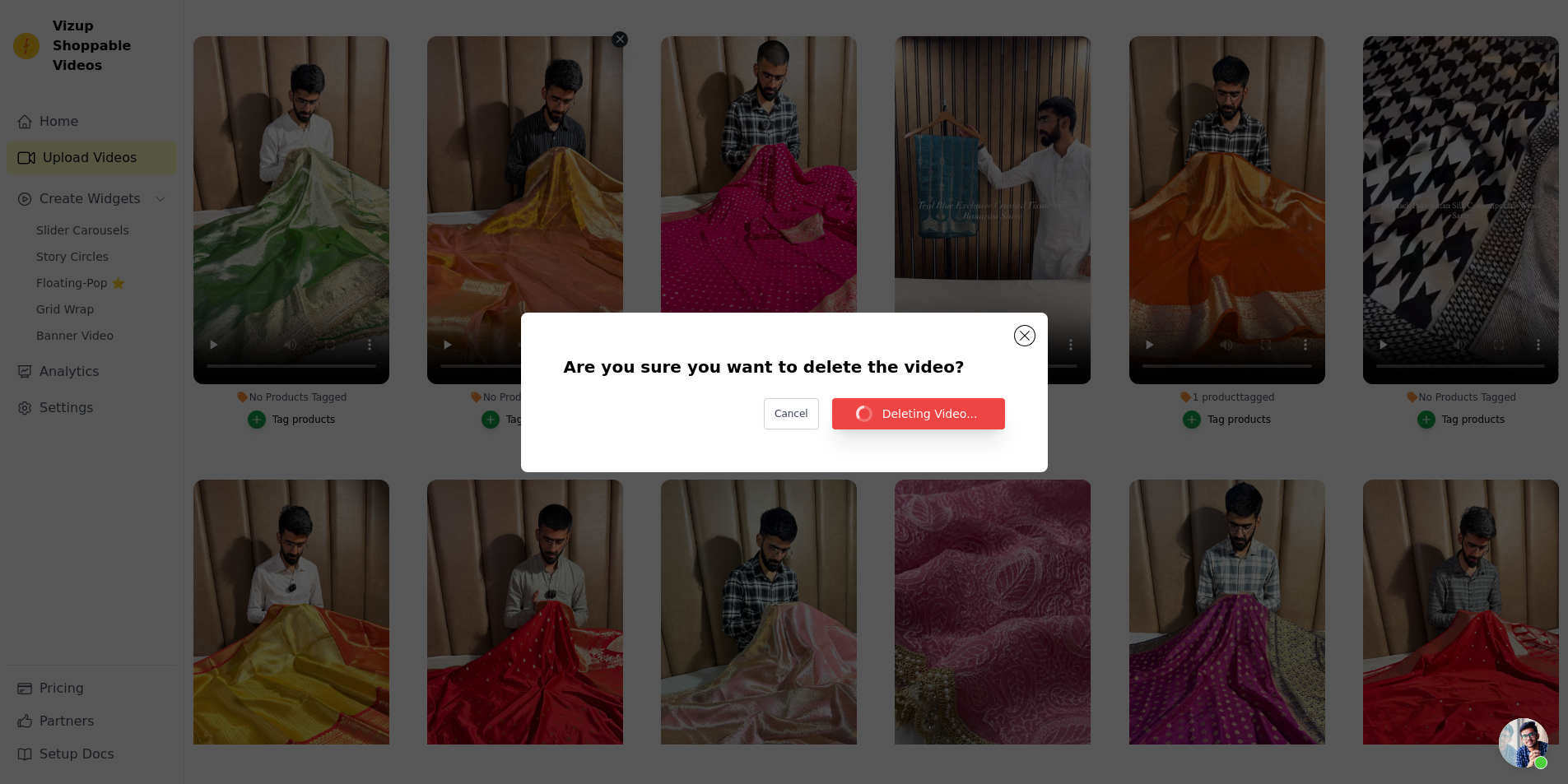
scroll to position [8351, 0]
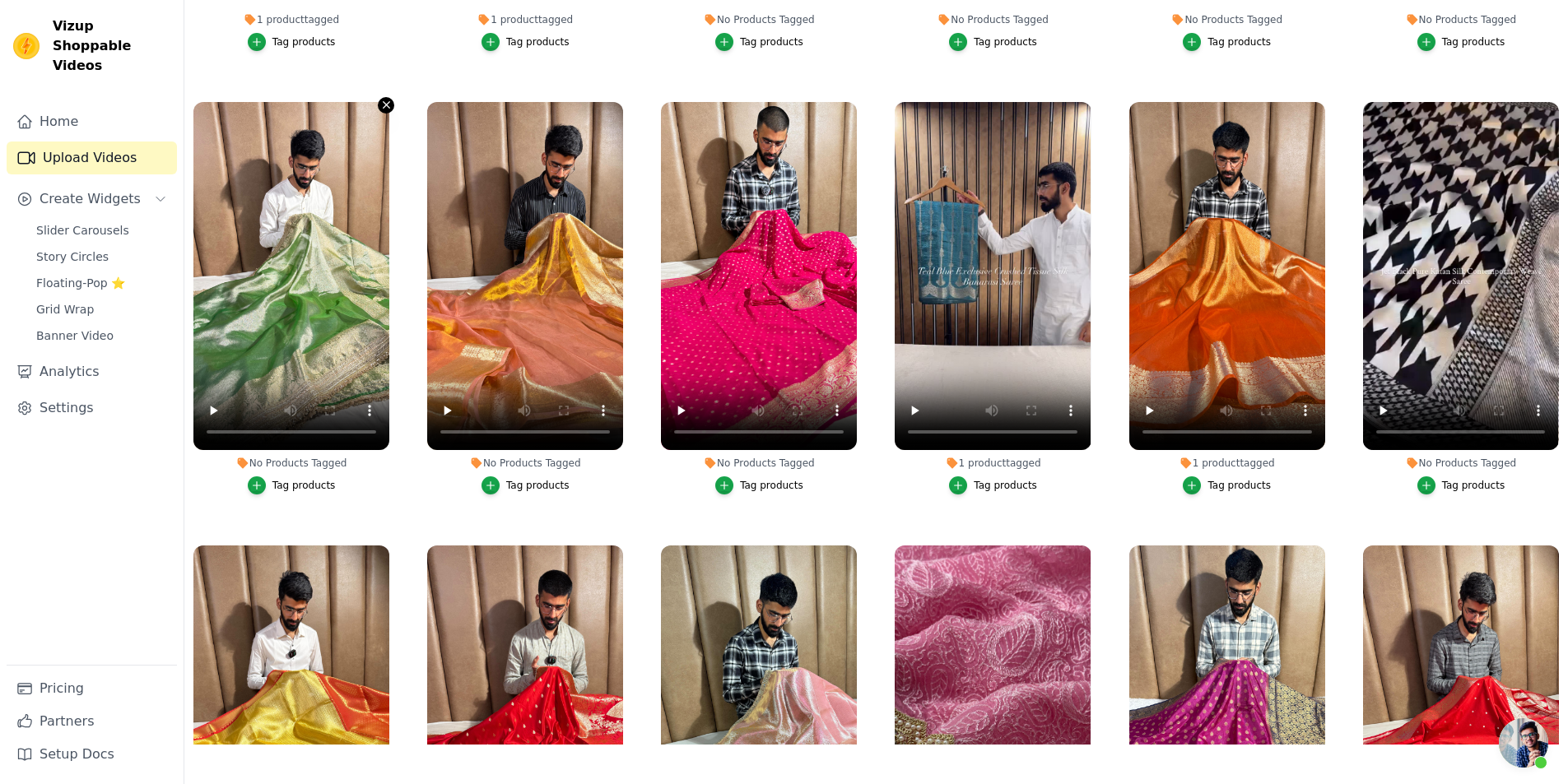
click at [384, 102] on icon "button" at bounding box center [387, 106] width 7 height 7
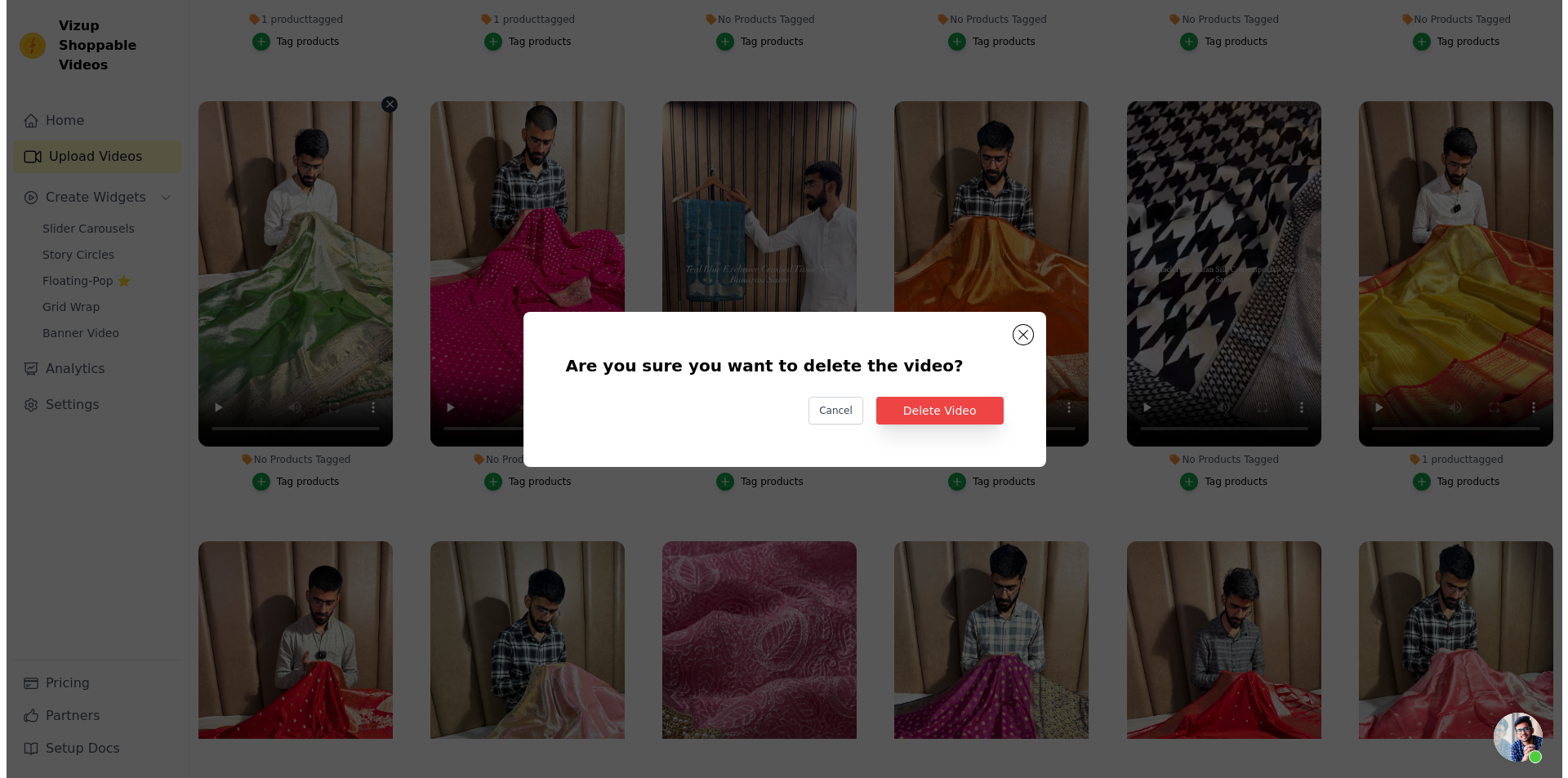
scroll to position [8353, 0]
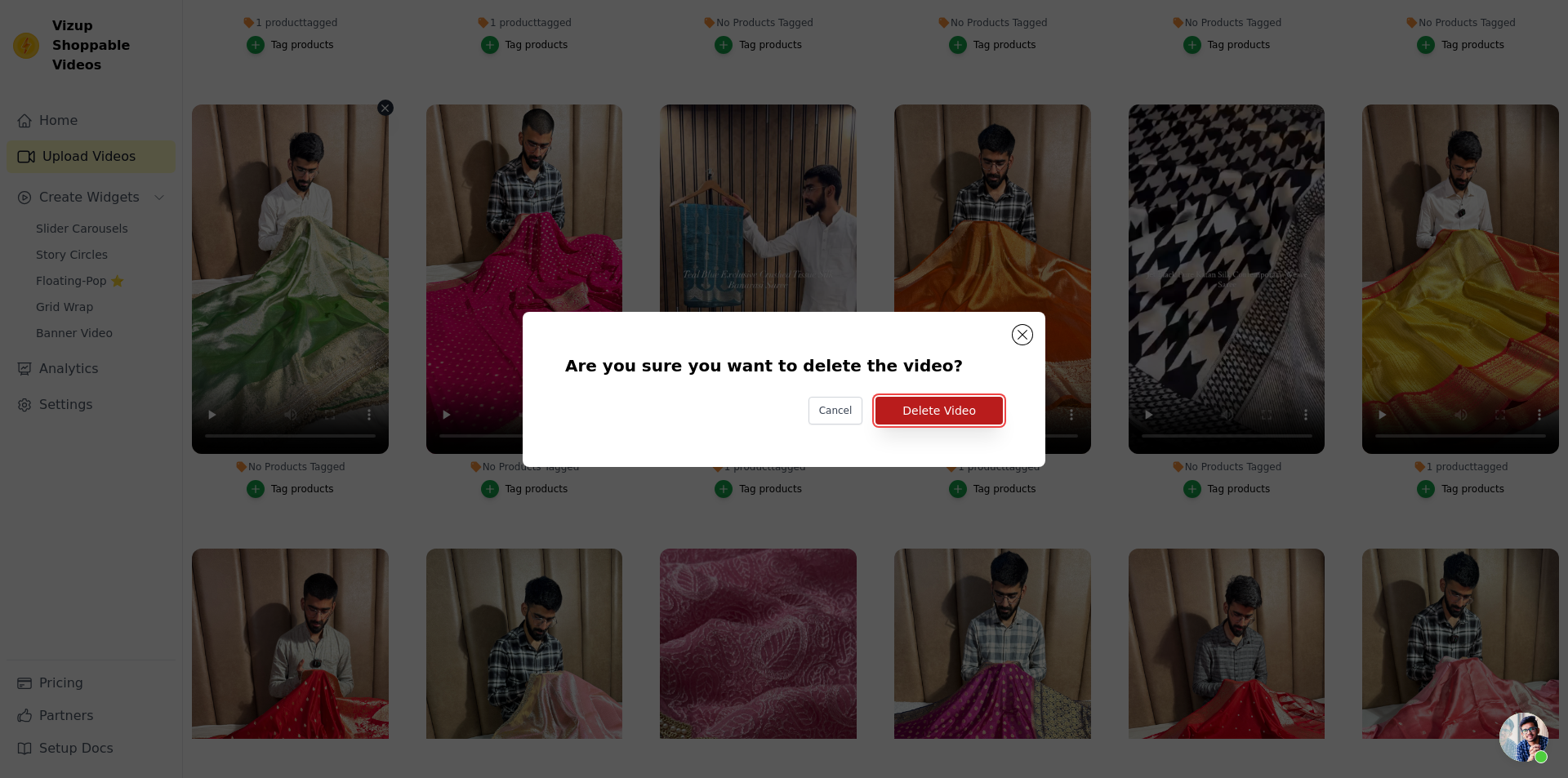
click at [935, 413] on button "Delete Video" at bounding box center [939, 411] width 127 height 28
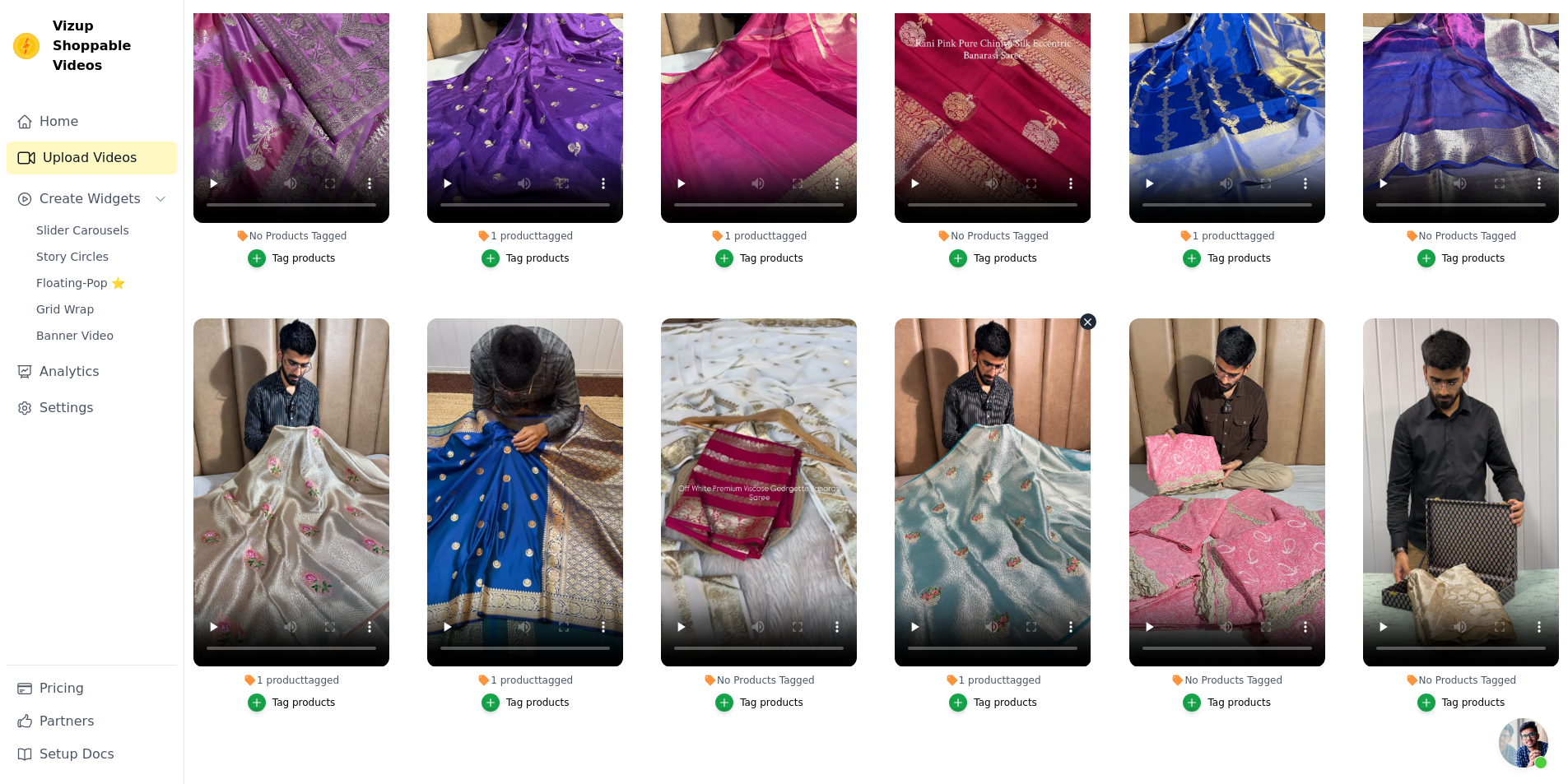
scroll to position [5061, 0]
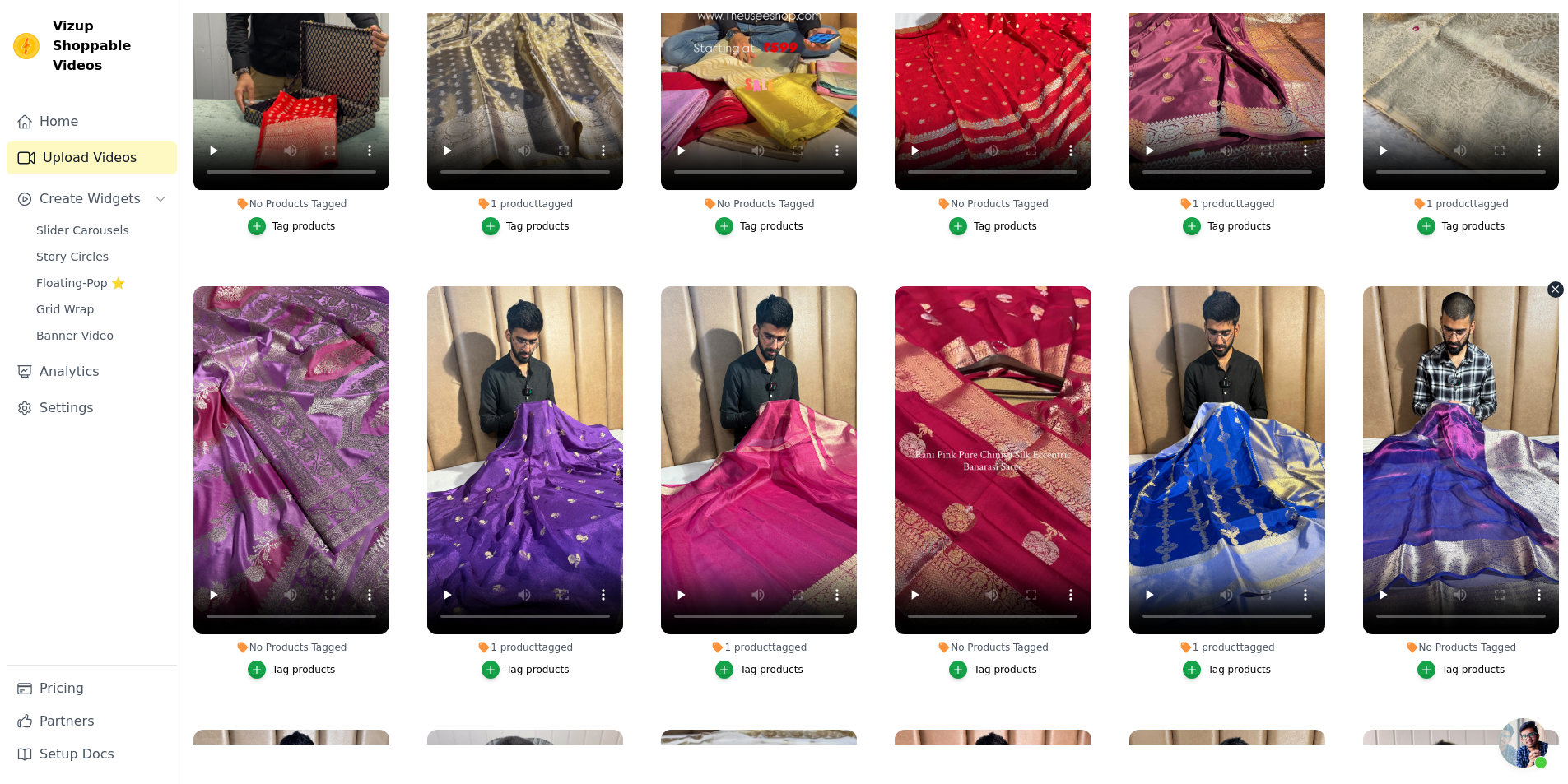
click at [1547, 281] on button "No Products Tagged Tag products" at bounding box center [1555, 289] width 16 height 16
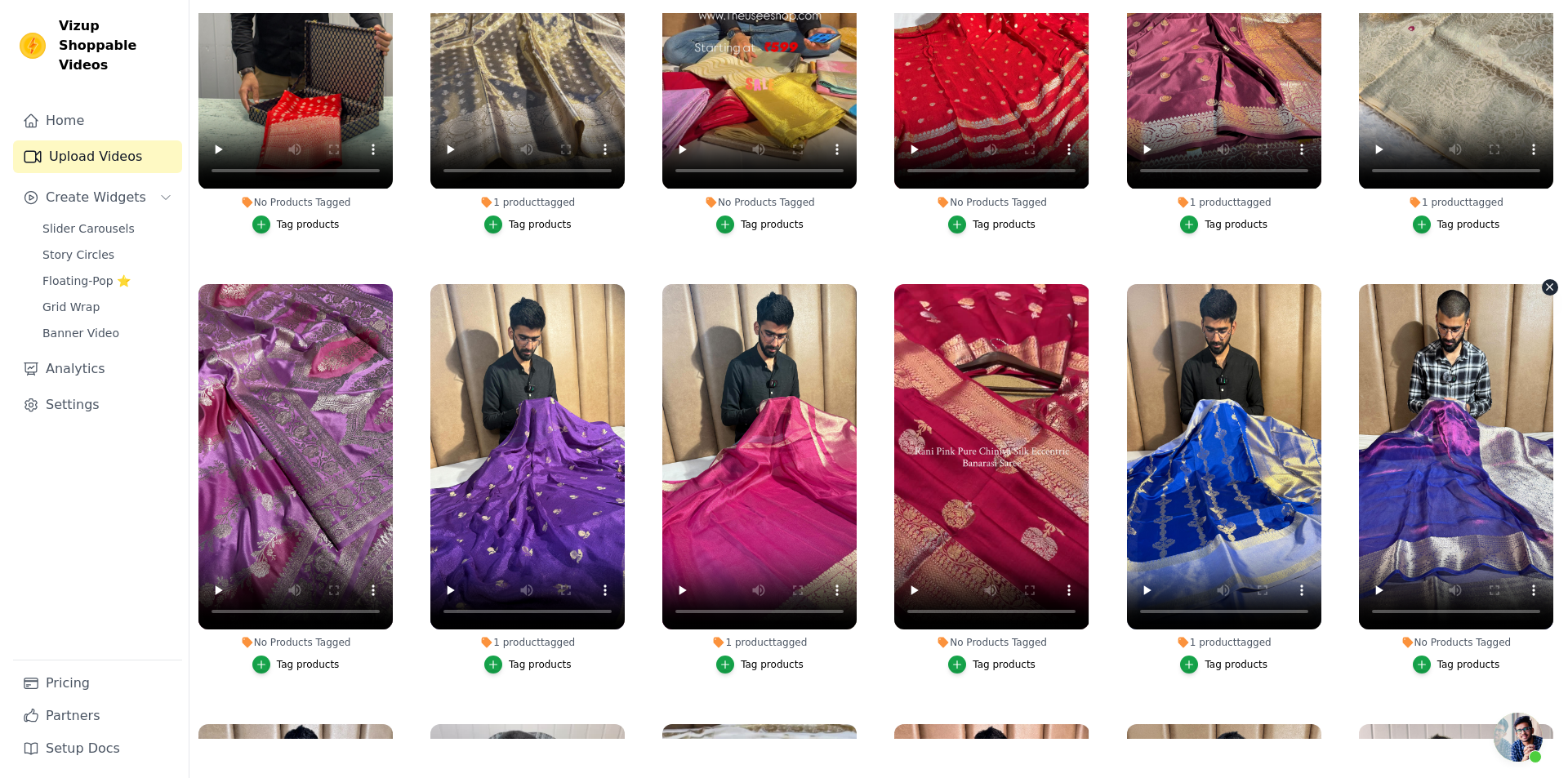
scroll to position [5063, 0]
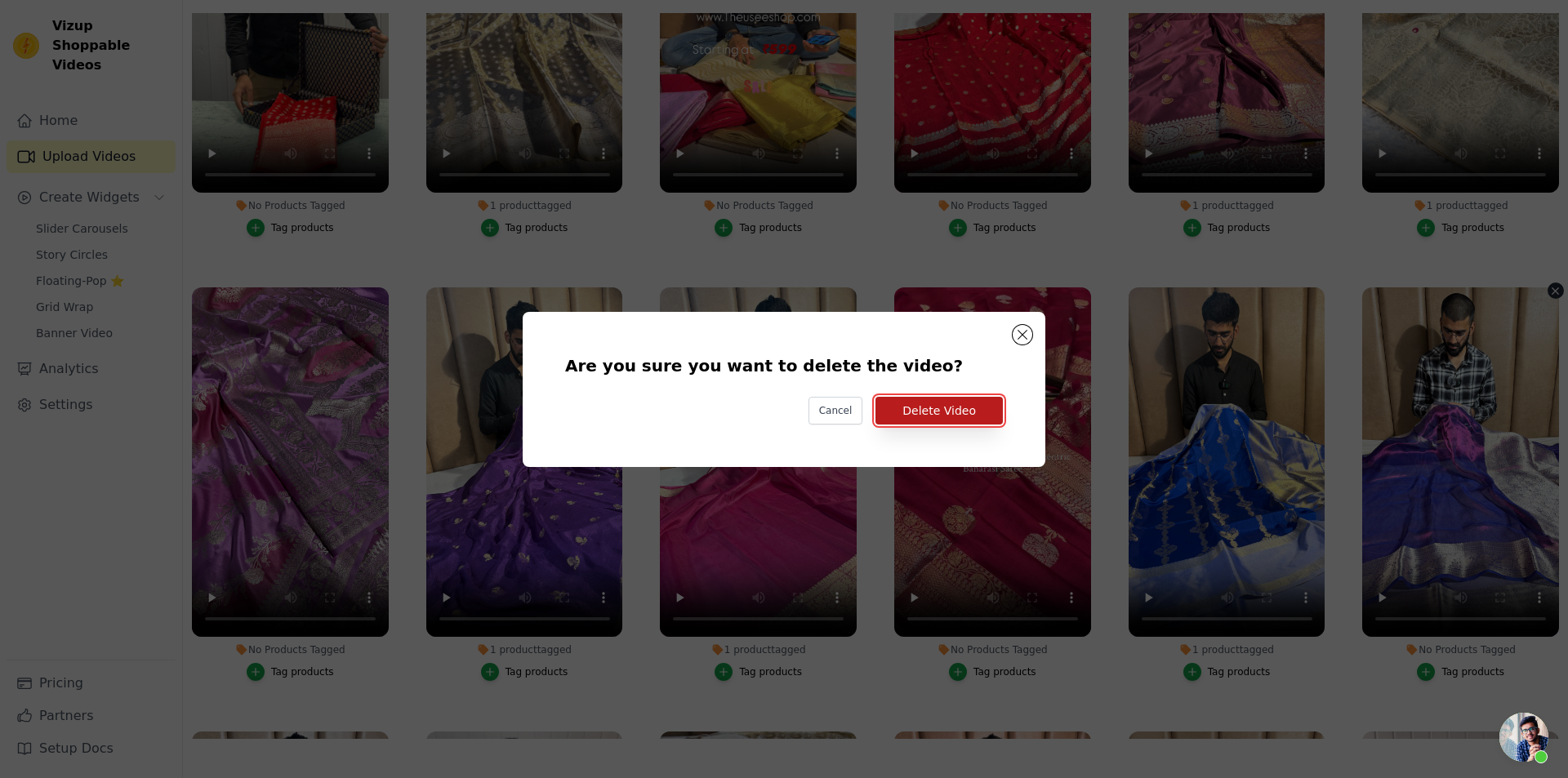
click at [960, 401] on button "Delete Video" at bounding box center [939, 411] width 127 height 28
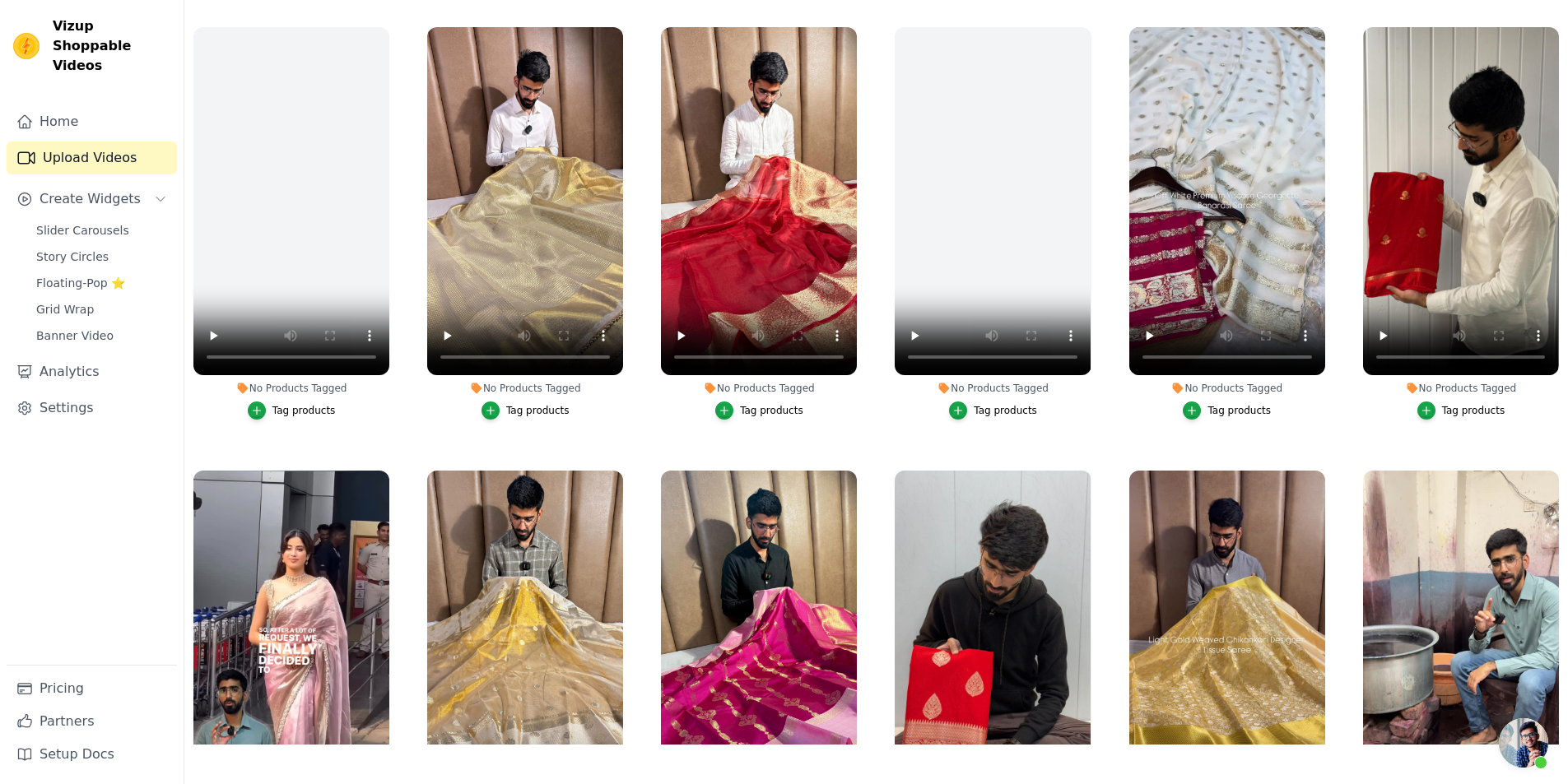
scroll to position [1359, 0]
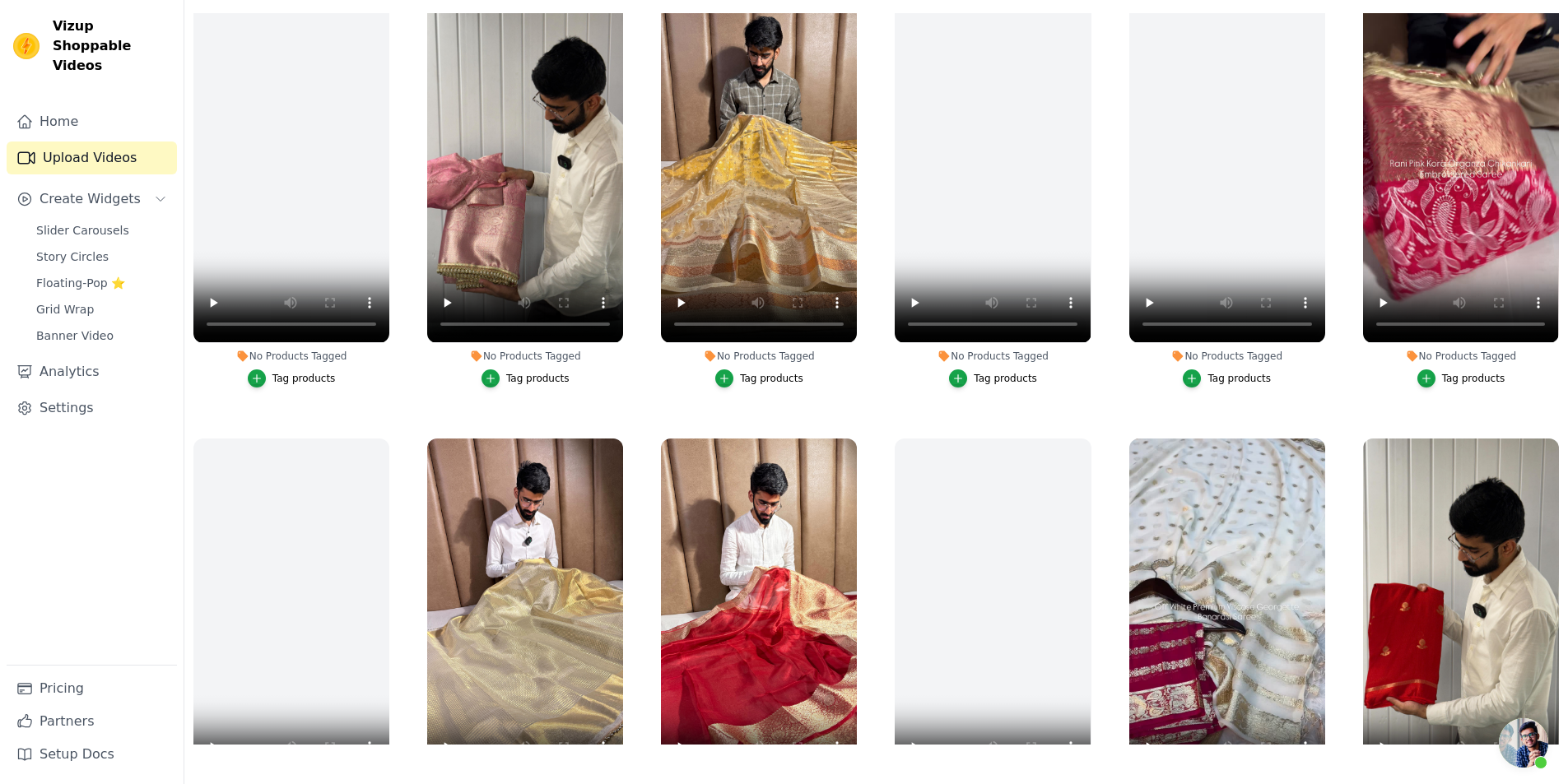
click at [539, 372] on div "Tag products" at bounding box center [538, 378] width 64 height 13
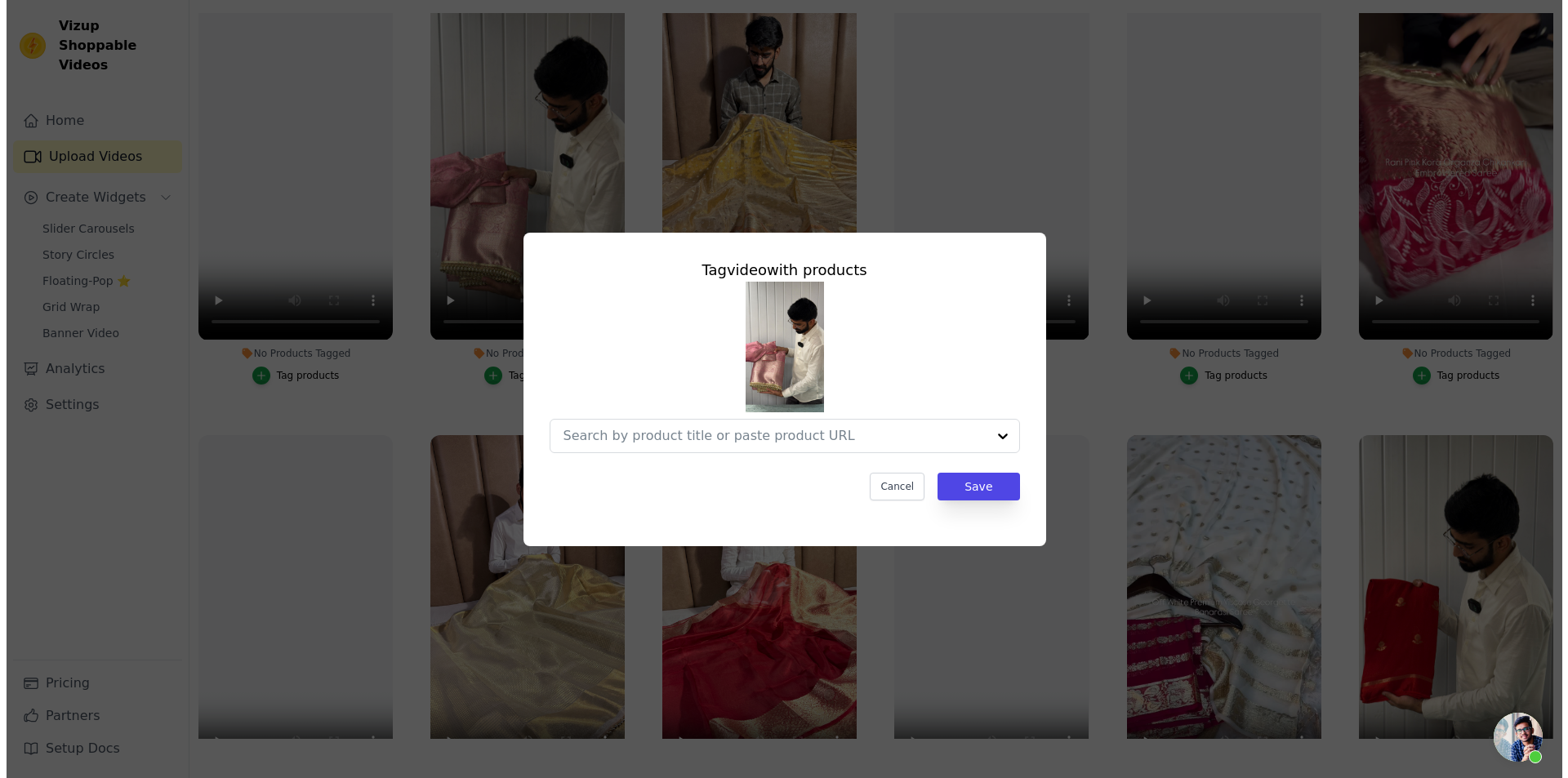
scroll to position [1360, 0]
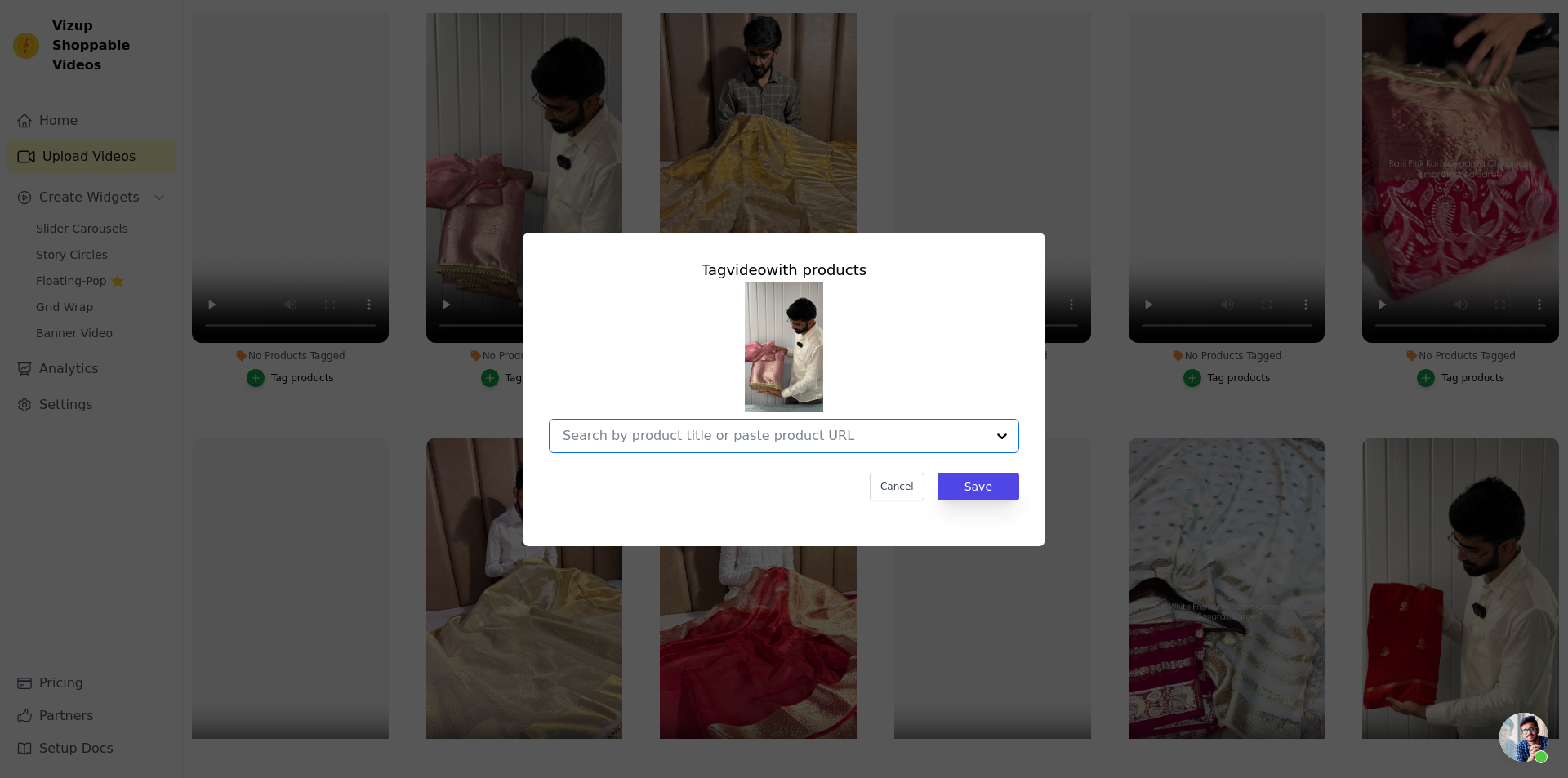
click at [678, 437] on input "No Products Tagged Tag video with products Option undefined, selected. Select i…" at bounding box center [774, 436] width 423 height 15
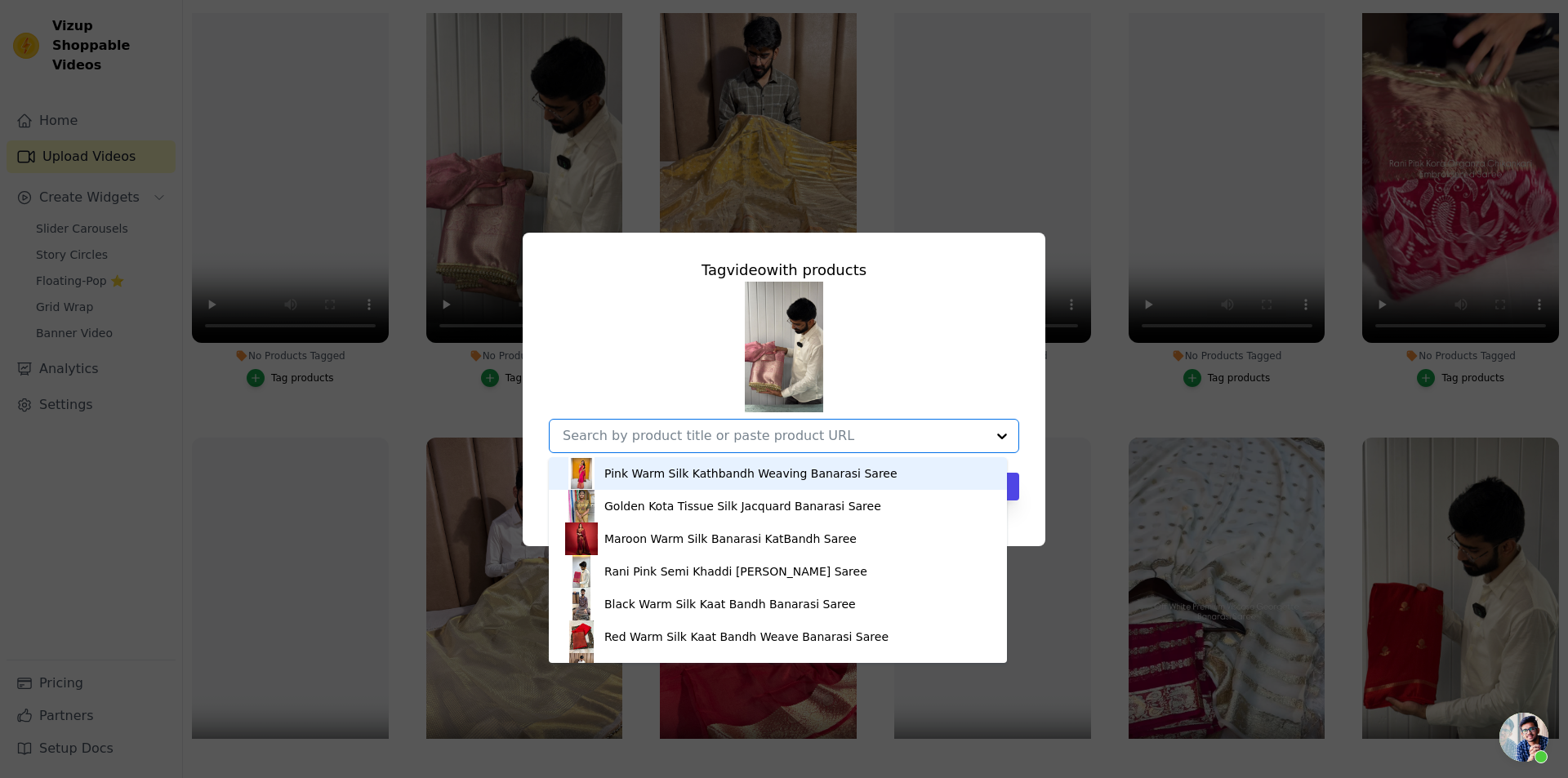
paste input "[URL][DOMAIN_NAME]"
type input "[URL][DOMAIN_NAME]"
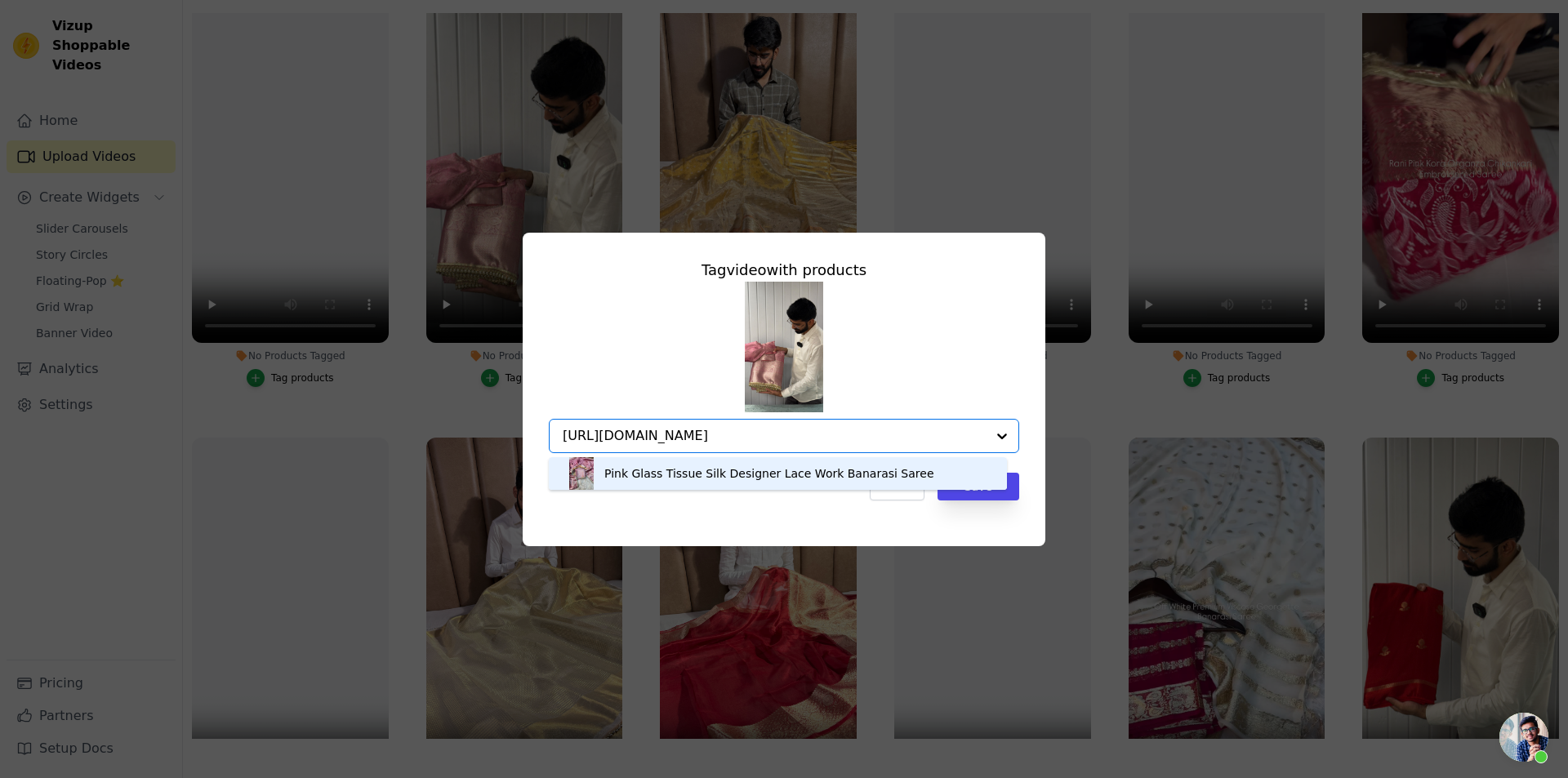
click at [813, 486] on div "Pink Glass Tissue Silk Designer Lace Work Banarasi Saree" at bounding box center [778, 473] width 426 height 32
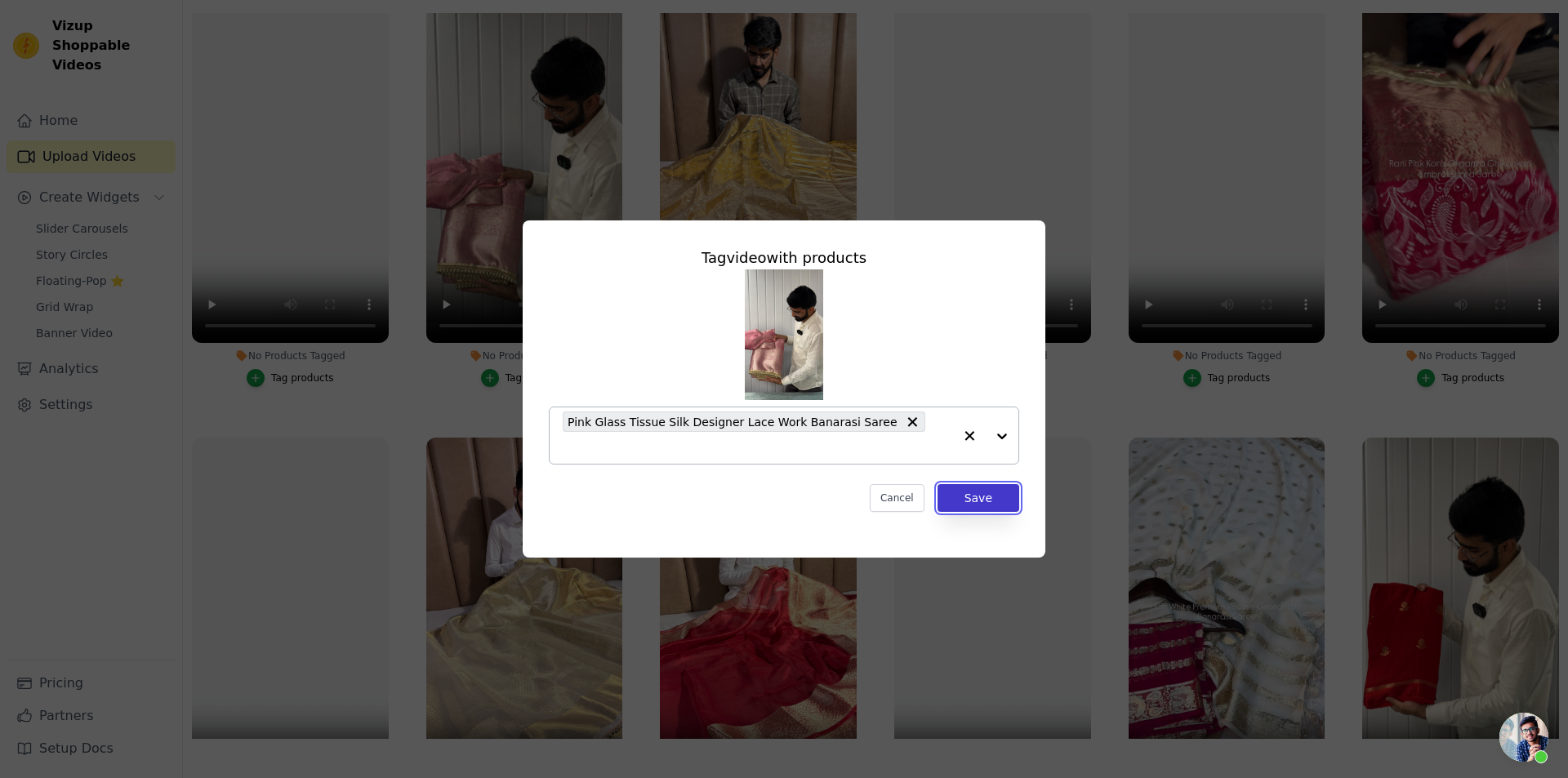
click at [980, 484] on button "Save" at bounding box center [978, 498] width 82 height 28
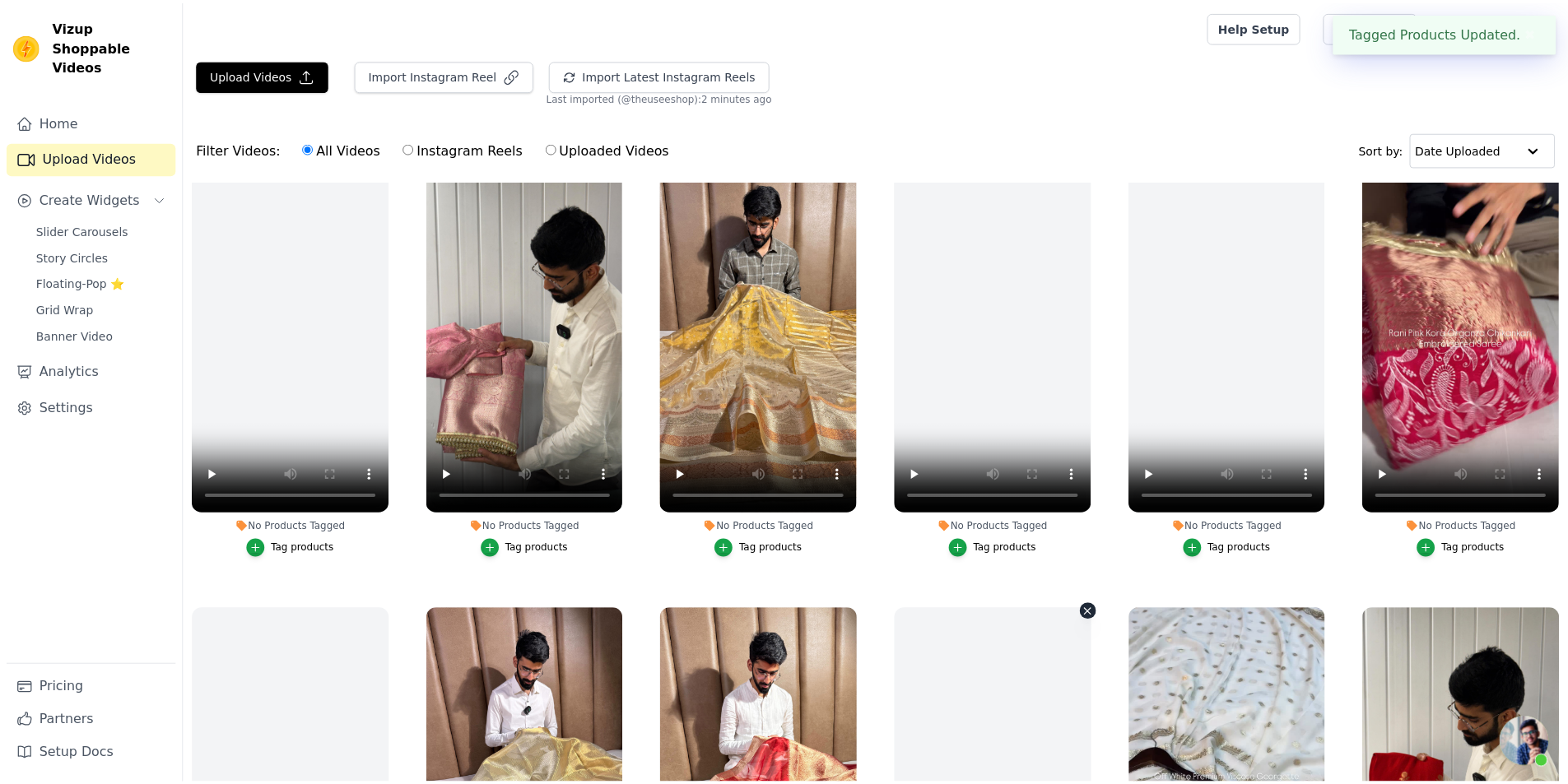
scroll to position [1359, 0]
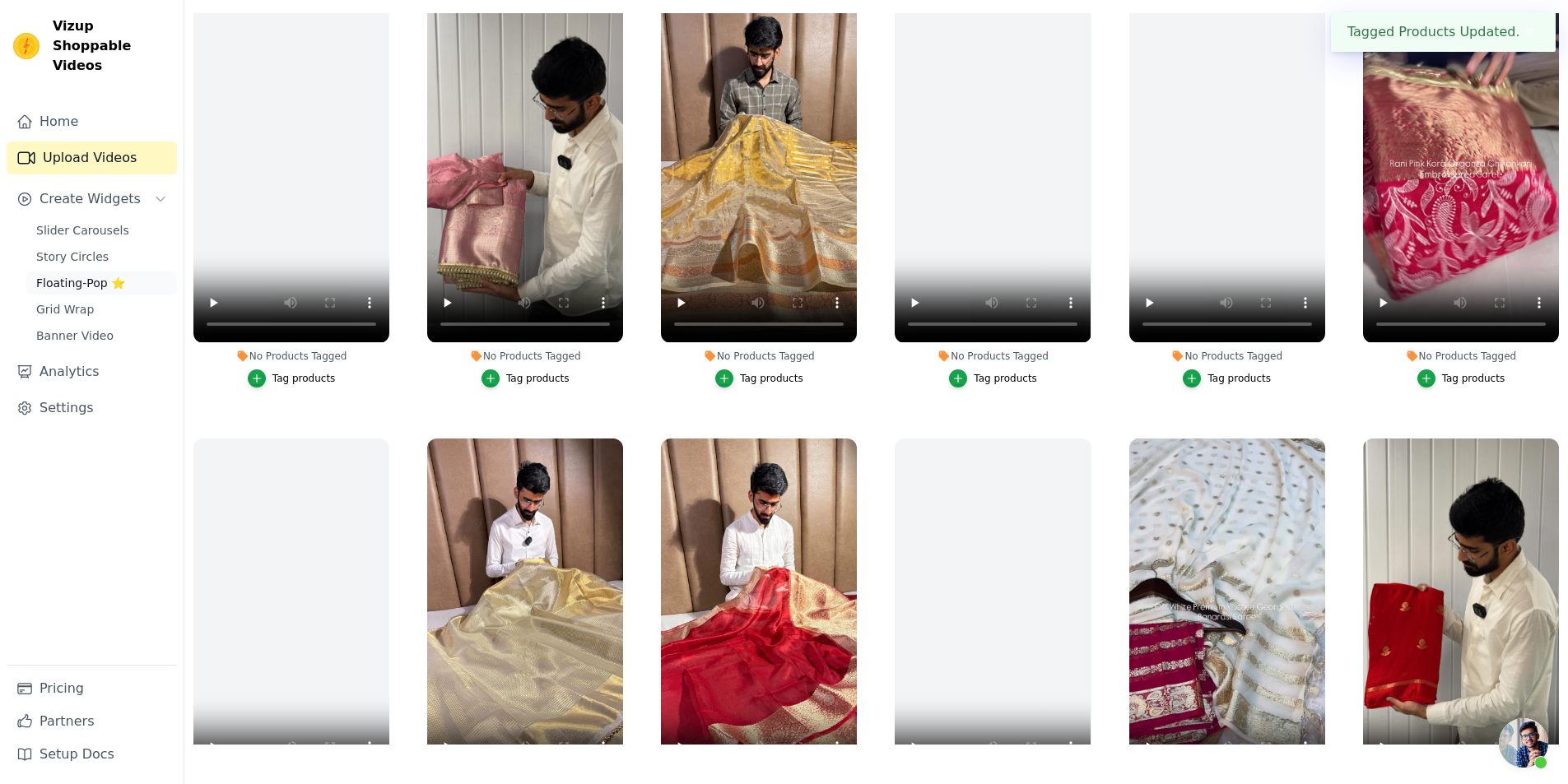
click at [64, 275] on span "Floating-Pop ⭐" at bounding box center [80, 282] width 89 height 16
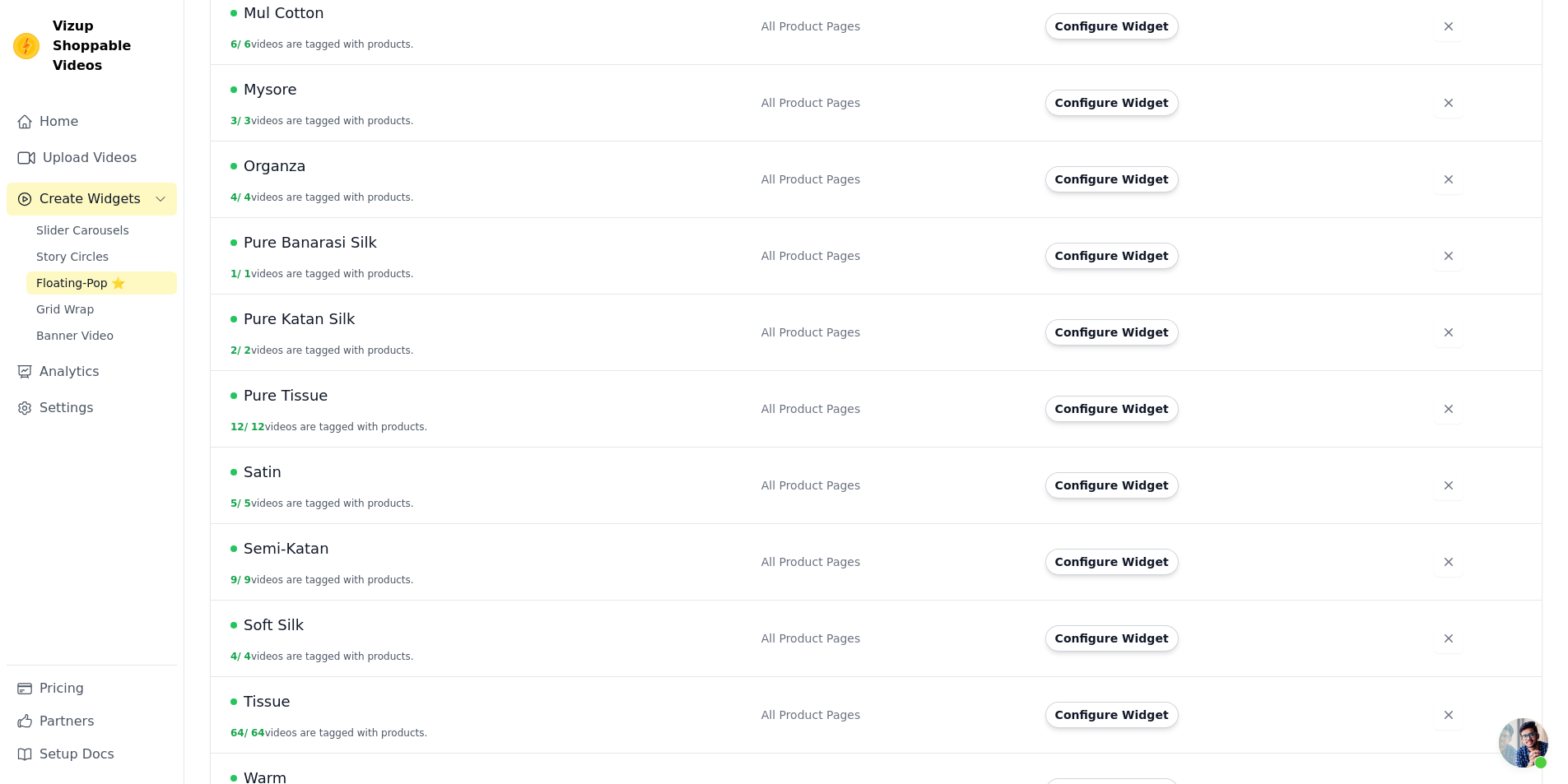
scroll to position [858, 0]
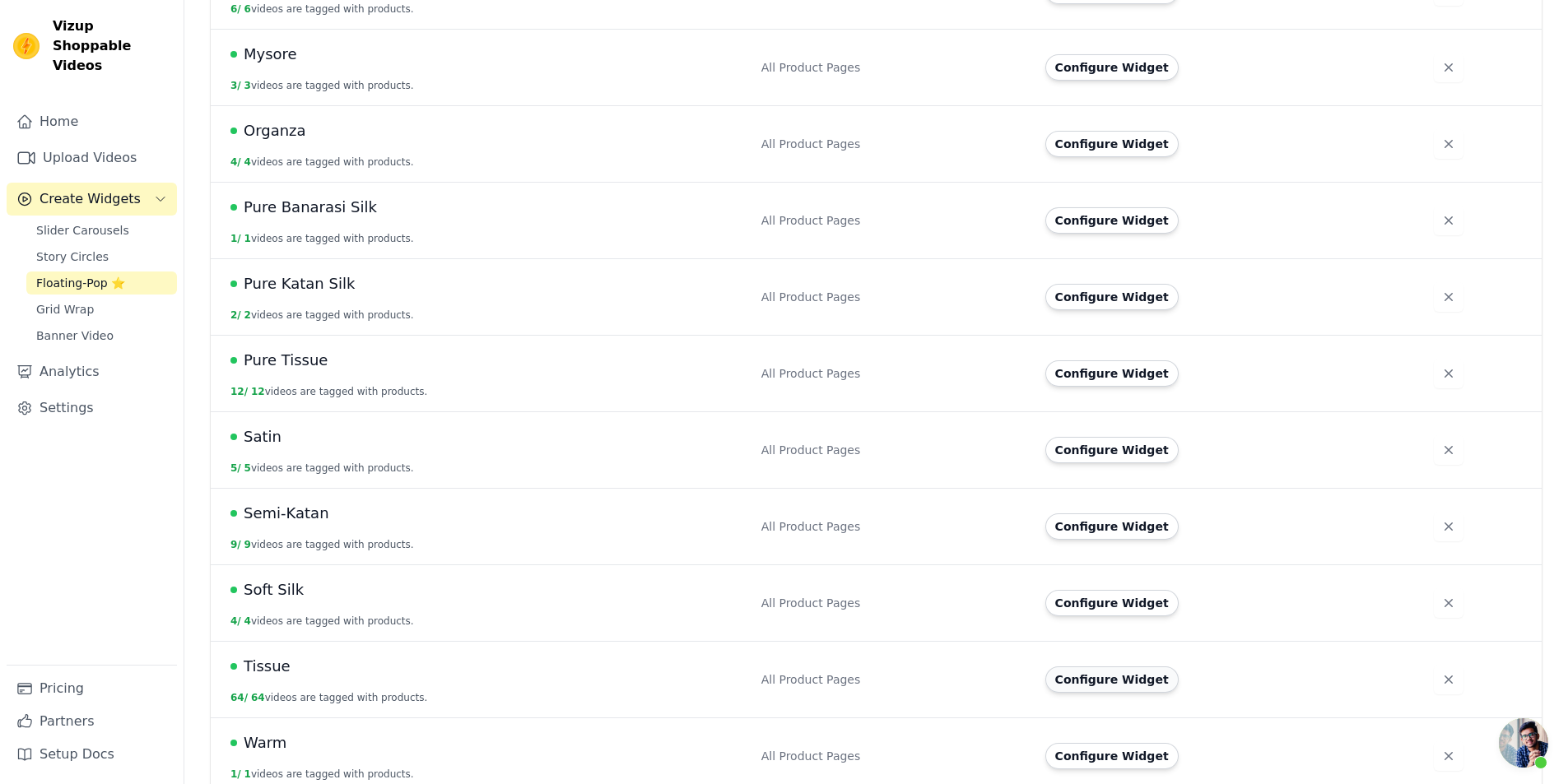
click at [1076, 666] on button "Configure Widget" at bounding box center [1112, 679] width 133 height 27
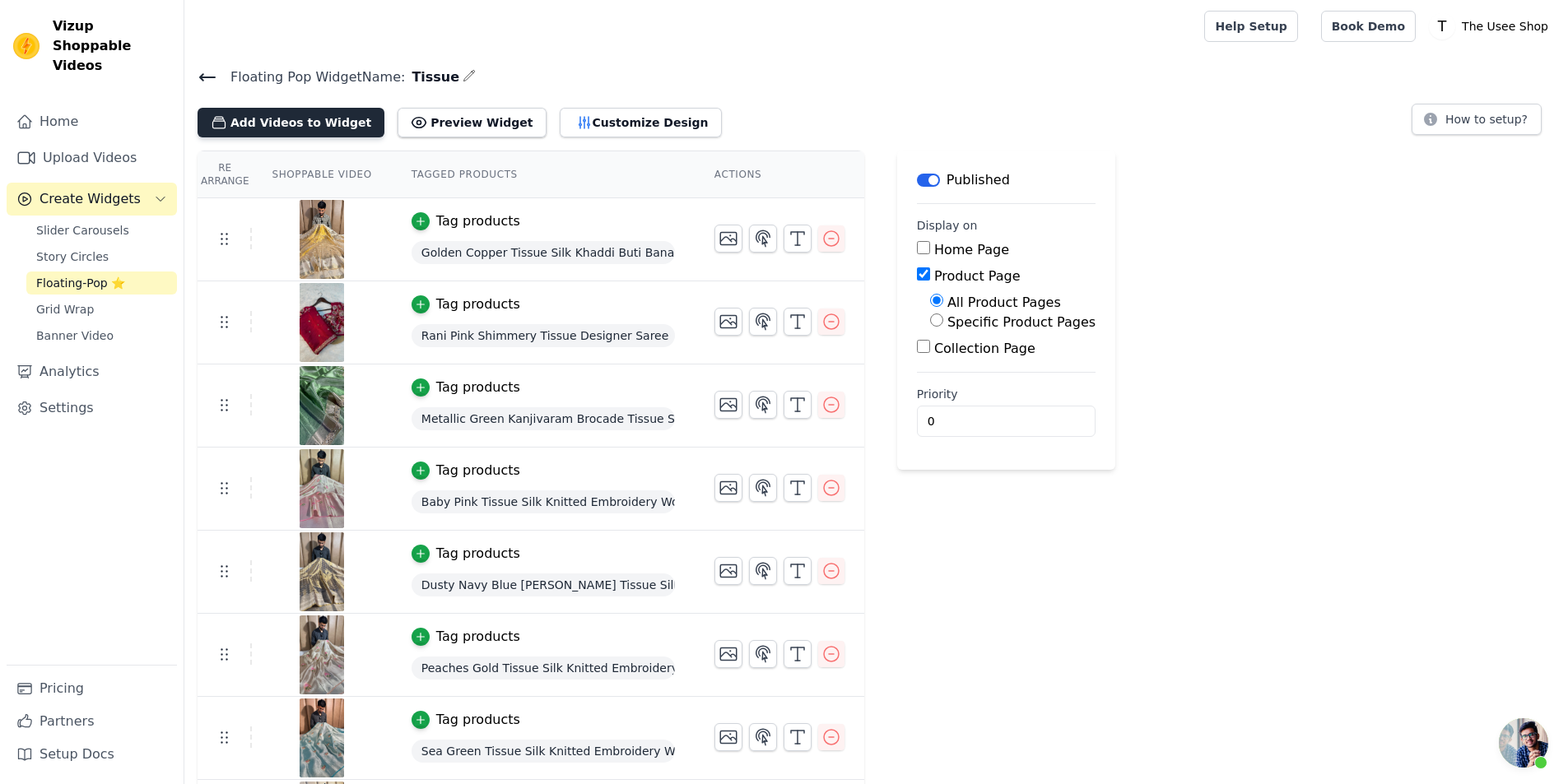
click at [301, 115] on button "Add Videos to Widget" at bounding box center [290, 122] width 187 height 29
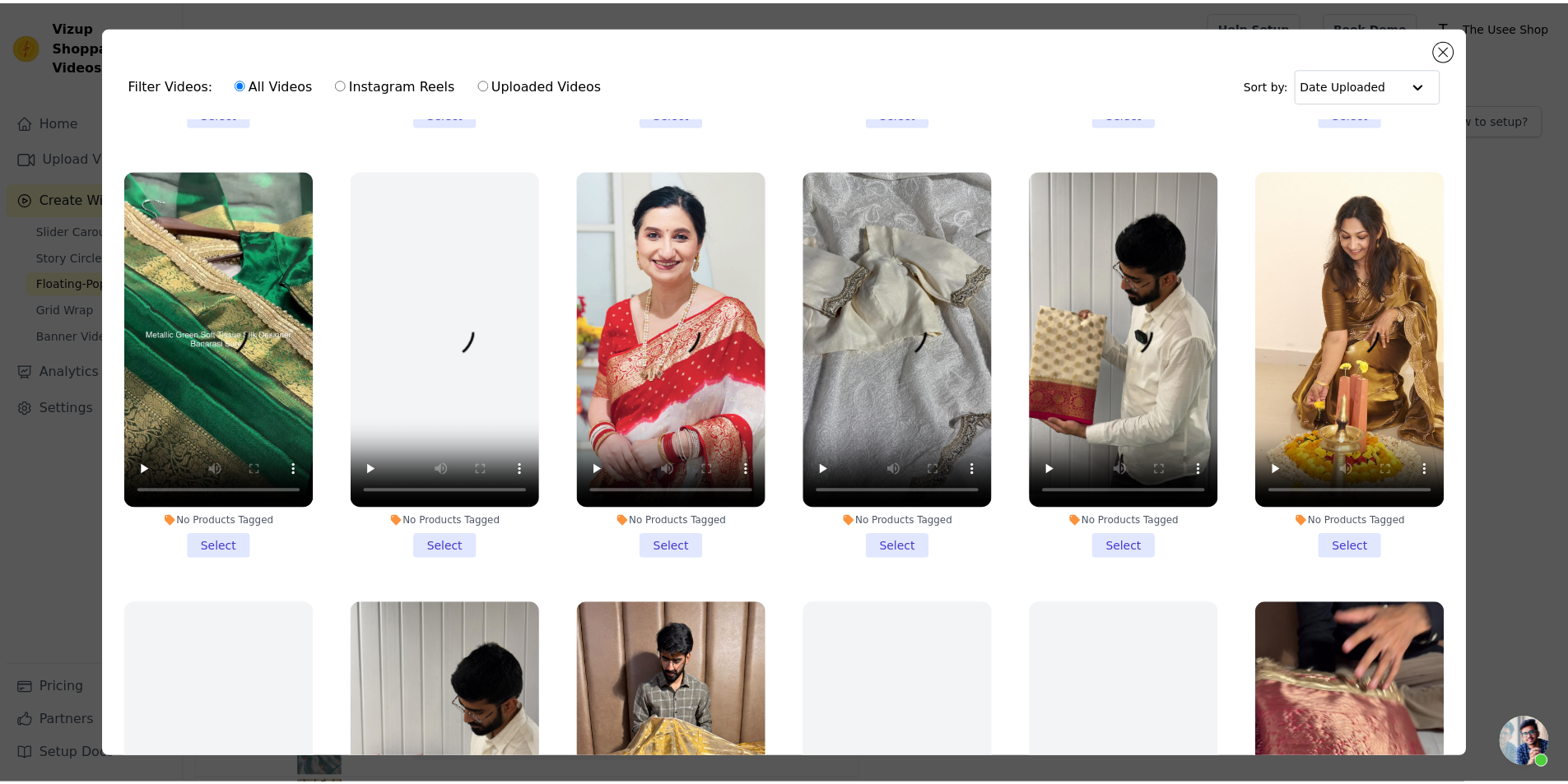
scroll to position [1234, 0]
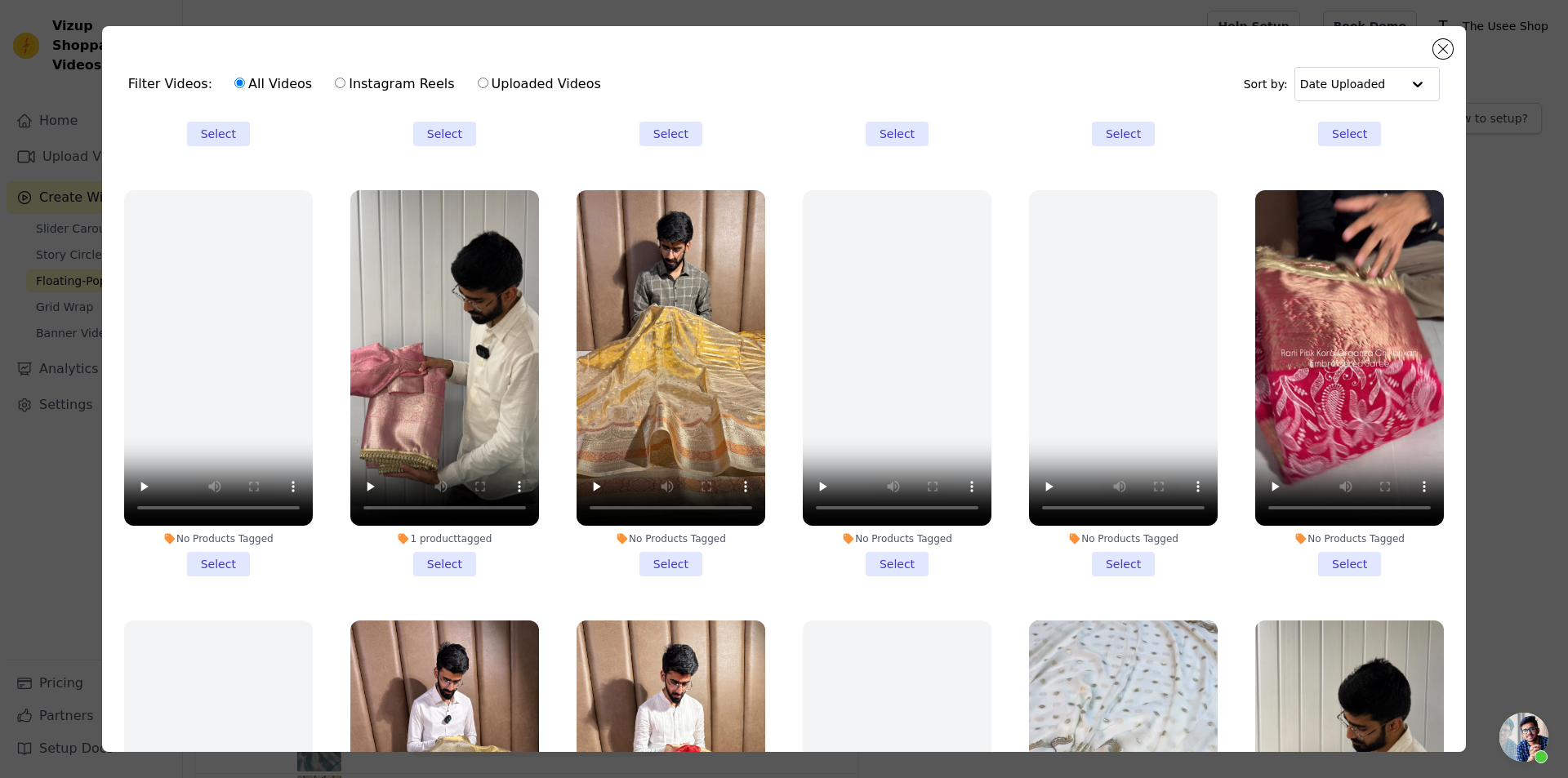
click at [431, 536] on li "1 product tagged Select" at bounding box center [444, 383] width 189 height 386
click at [0, 0] on input "1 product tagged Select" at bounding box center [0, 0] width 0 height 0
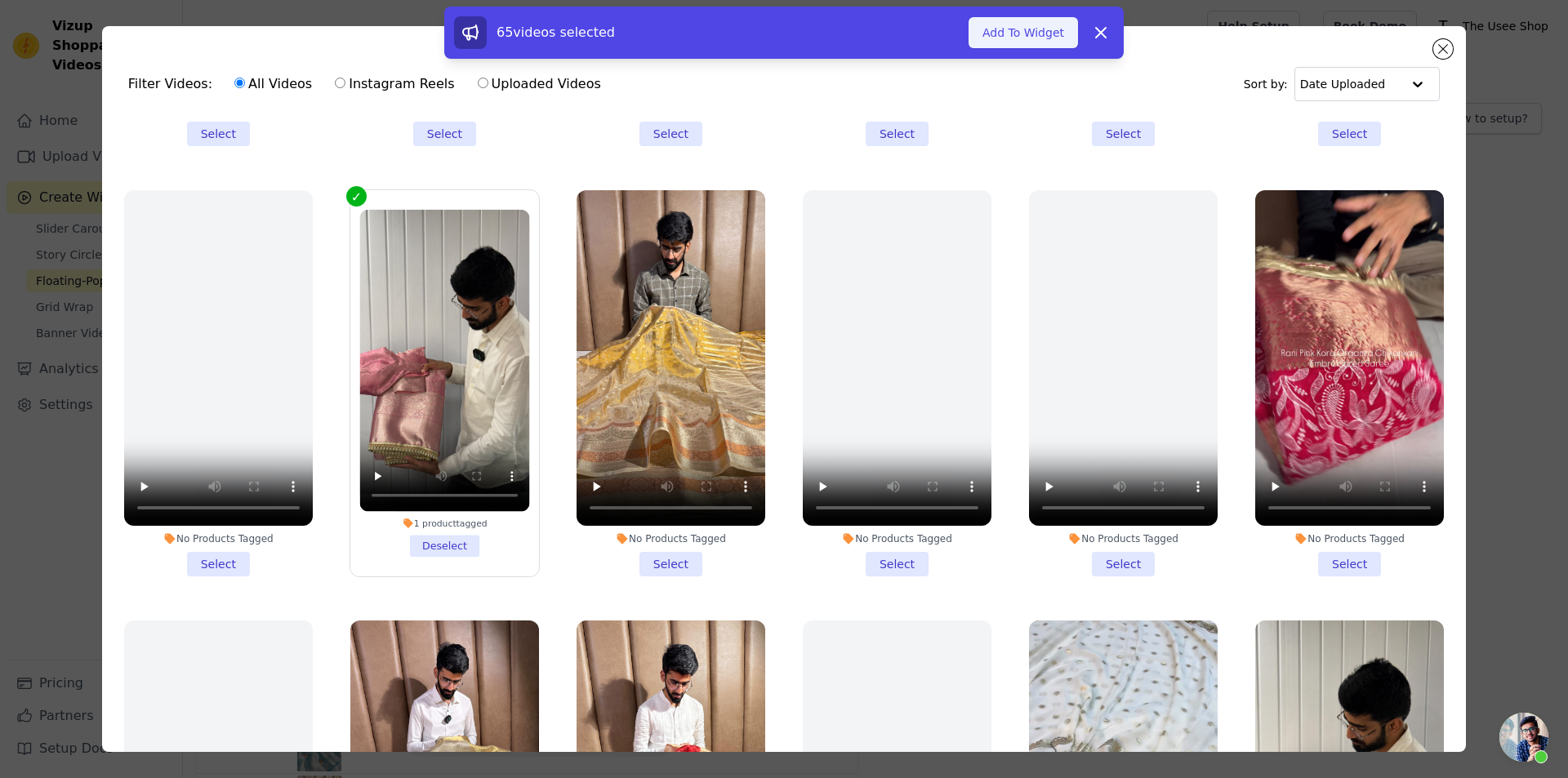
click at [1006, 40] on button "Add To Widget" at bounding box center [1024, 32] width 109 height 31
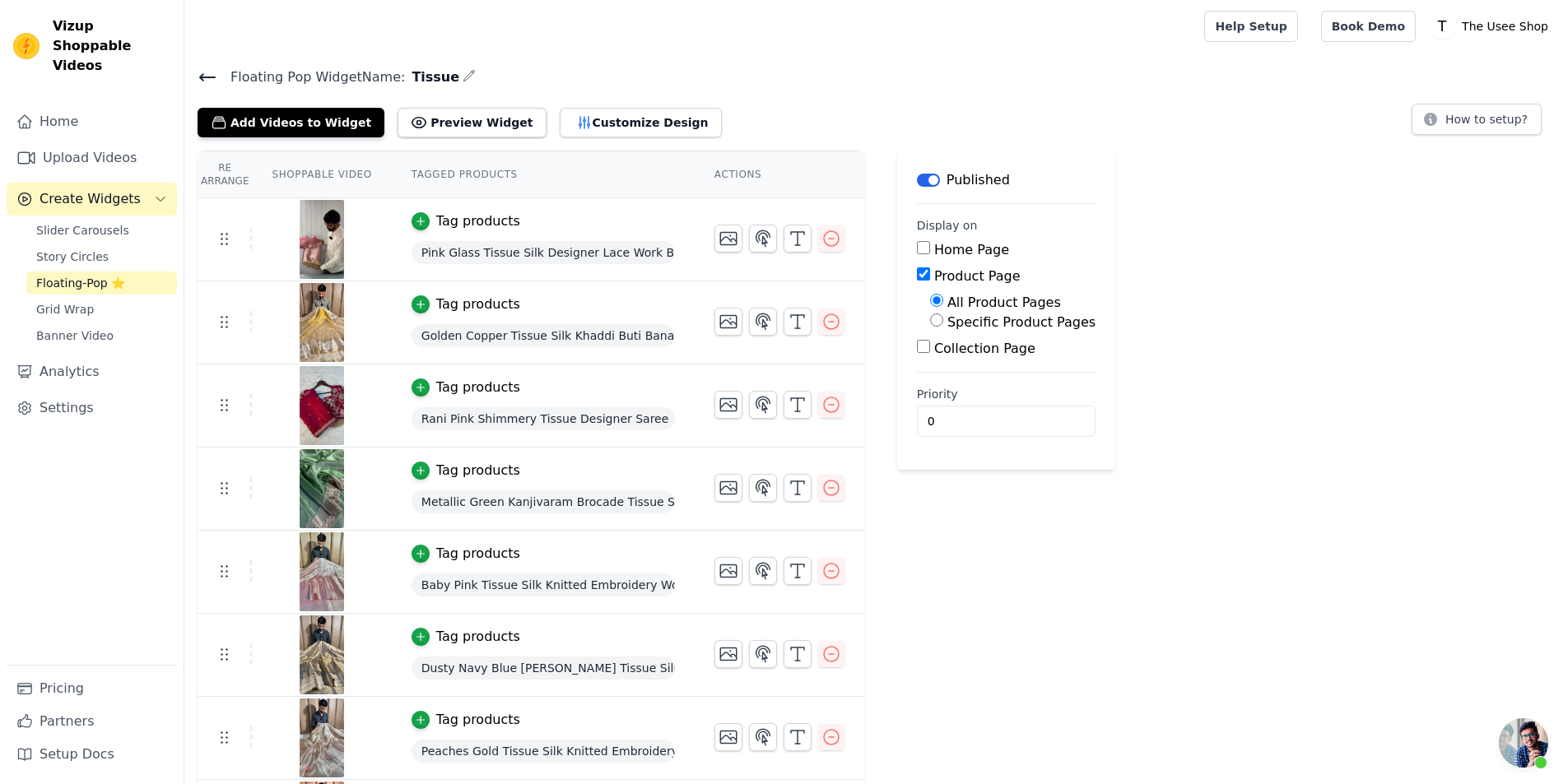
click at [212, 68] on icon at bounding box center [207, 77] width 20 height 20
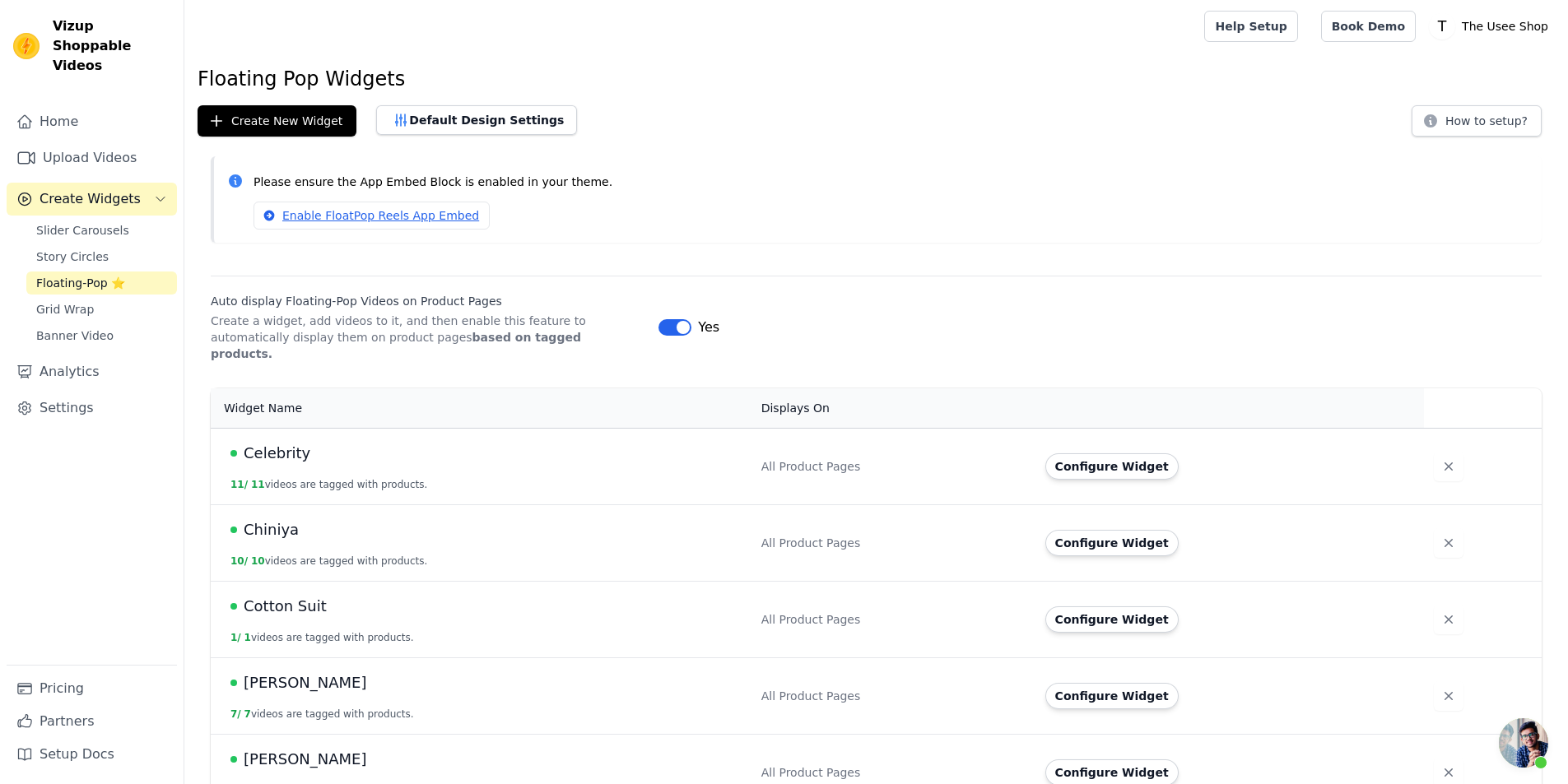
scroll to position [411, 0]
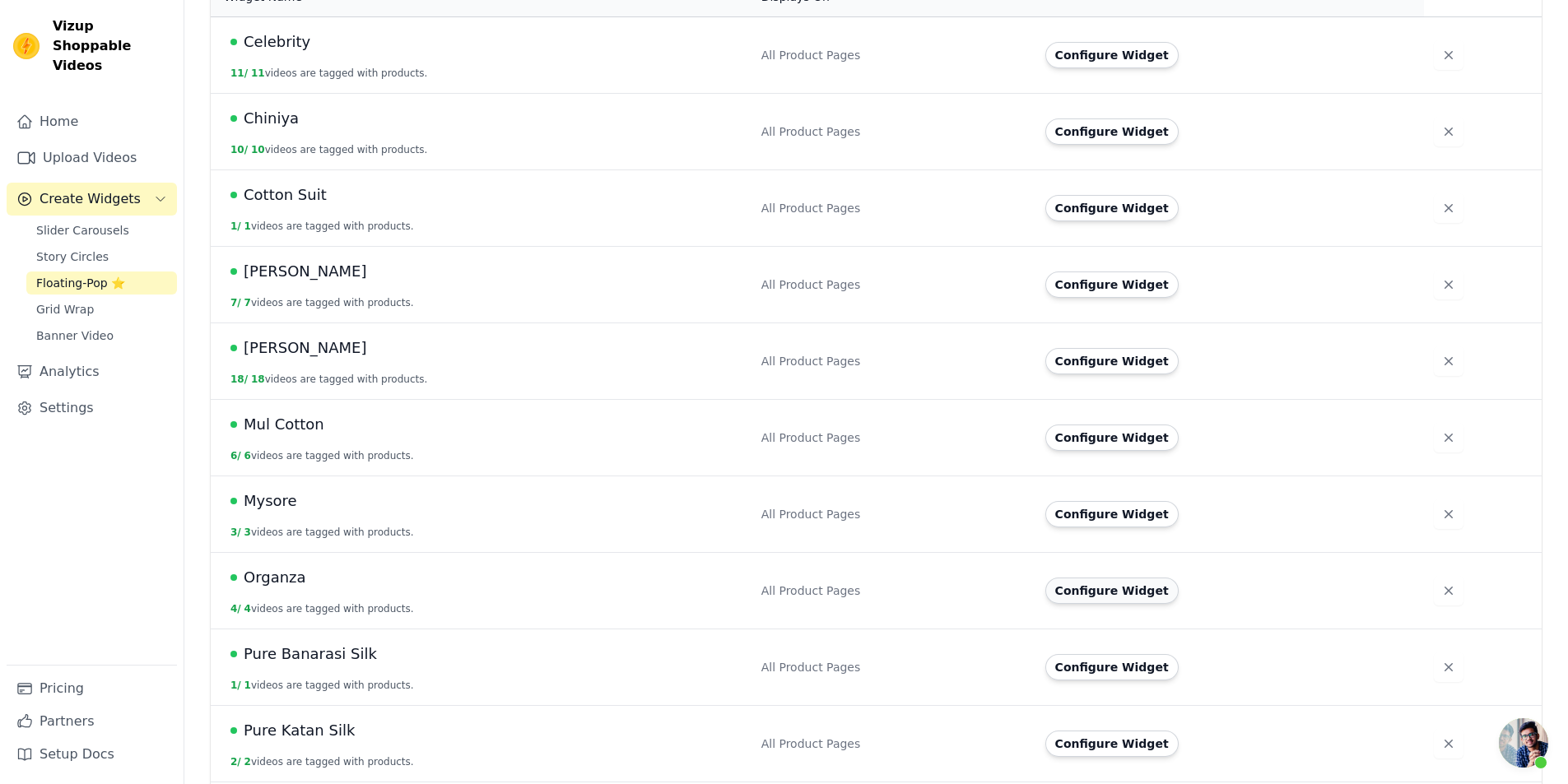
click at [1153, 577] on button "Configure Widget" at bounding box center [1112, 590] width 133 height 27
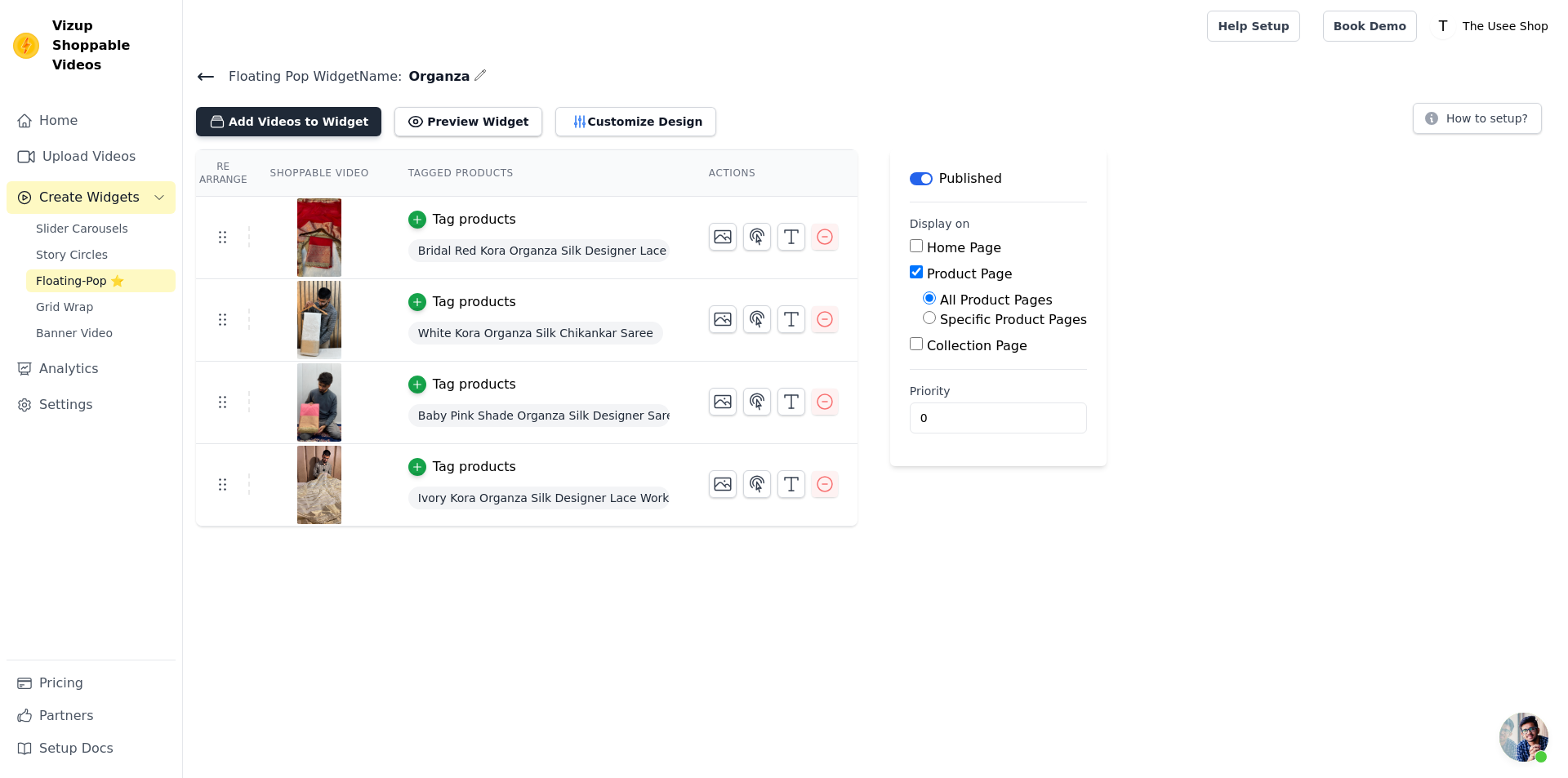
click at [306, 125] on button "Add Videos to Widget" at bounding box center [288, 121] width 185 height 29
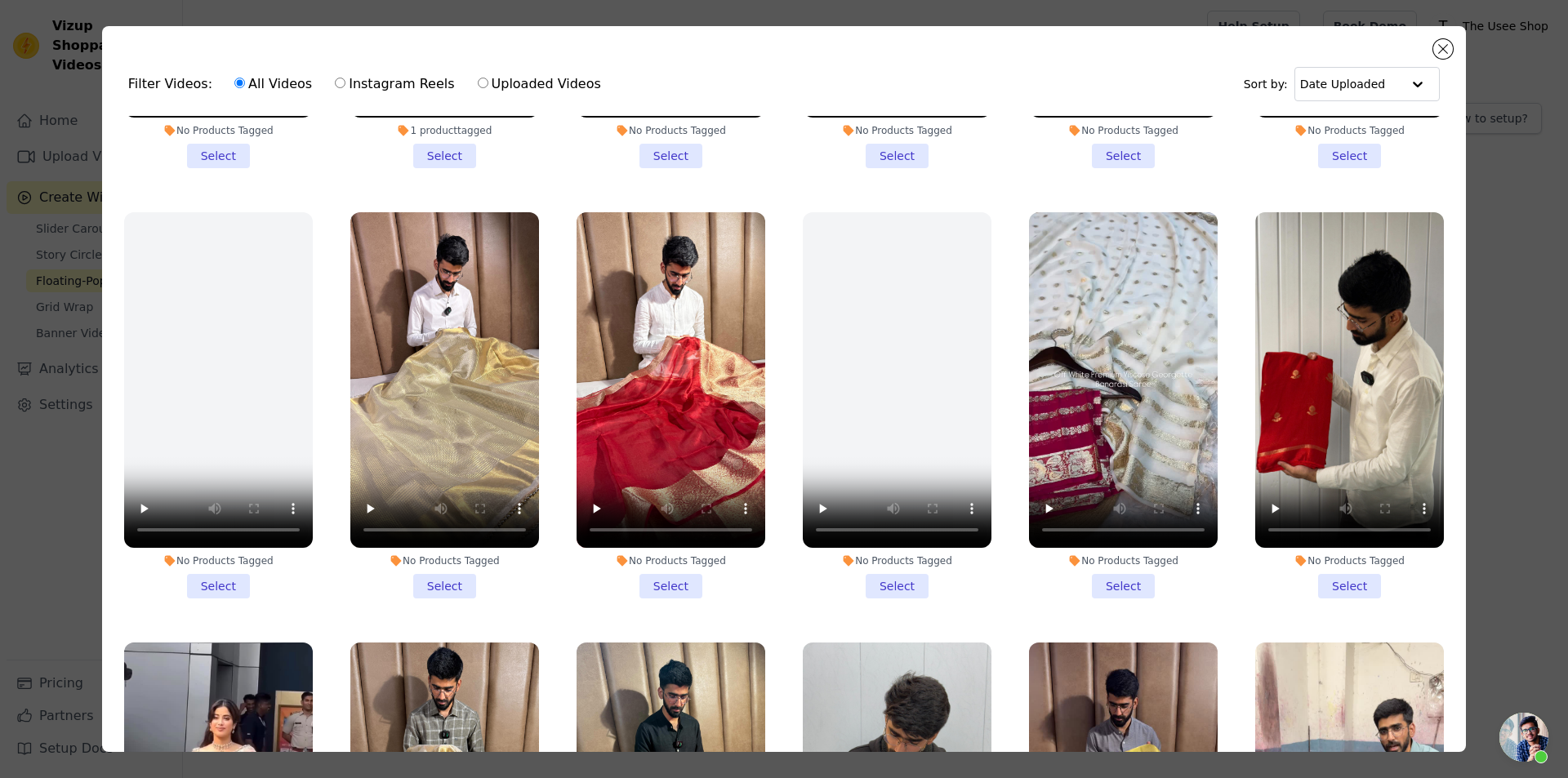
scroll to position [1225, 0]
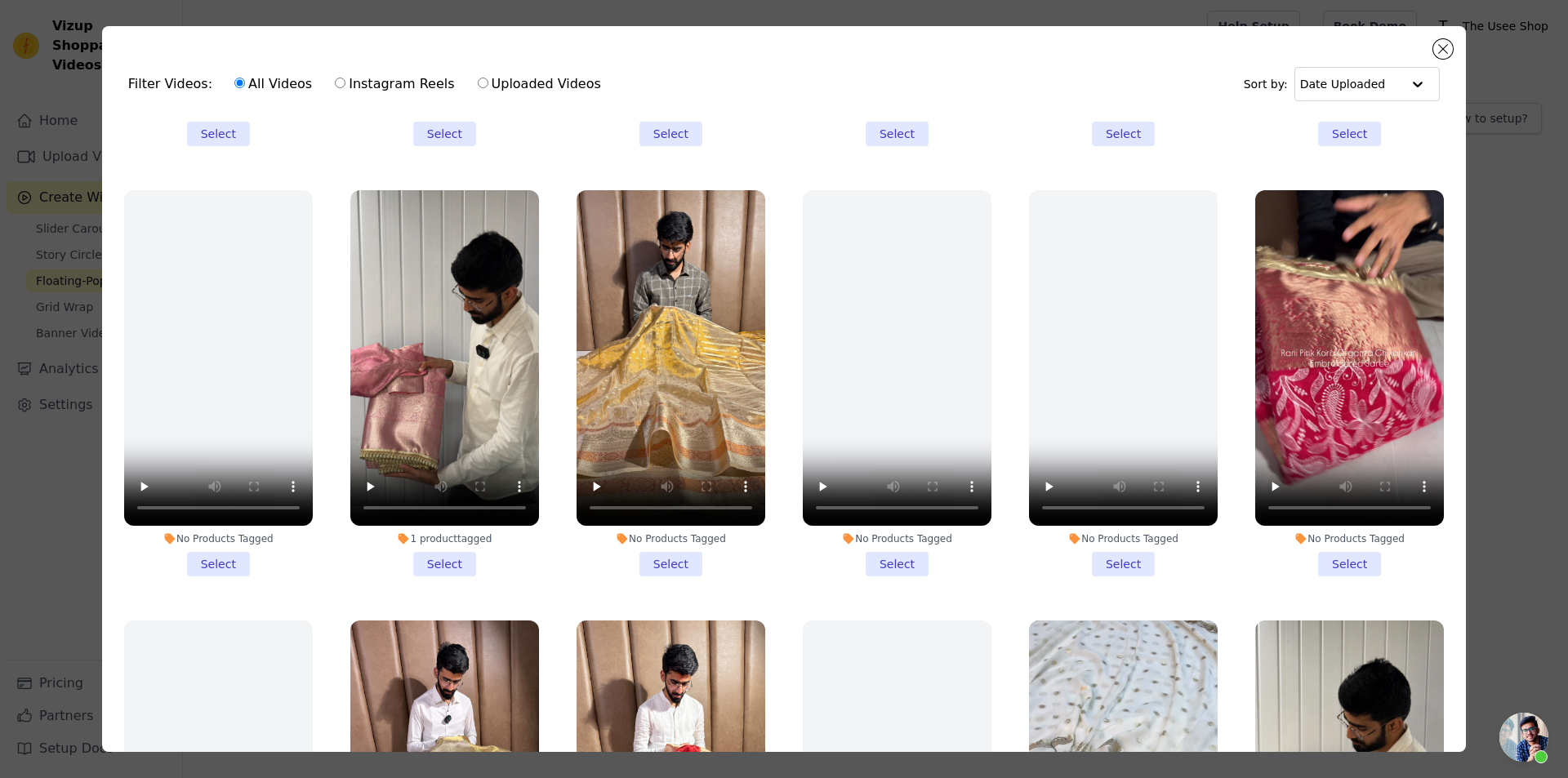
click at [1336, 530] on li "No Products Tagged Select" at bounding box center [1349, 383] width 189 height 386
click at [0, 0] on input "No Products Tagged Select" at bounding box center [0, 0] width 0 height 0
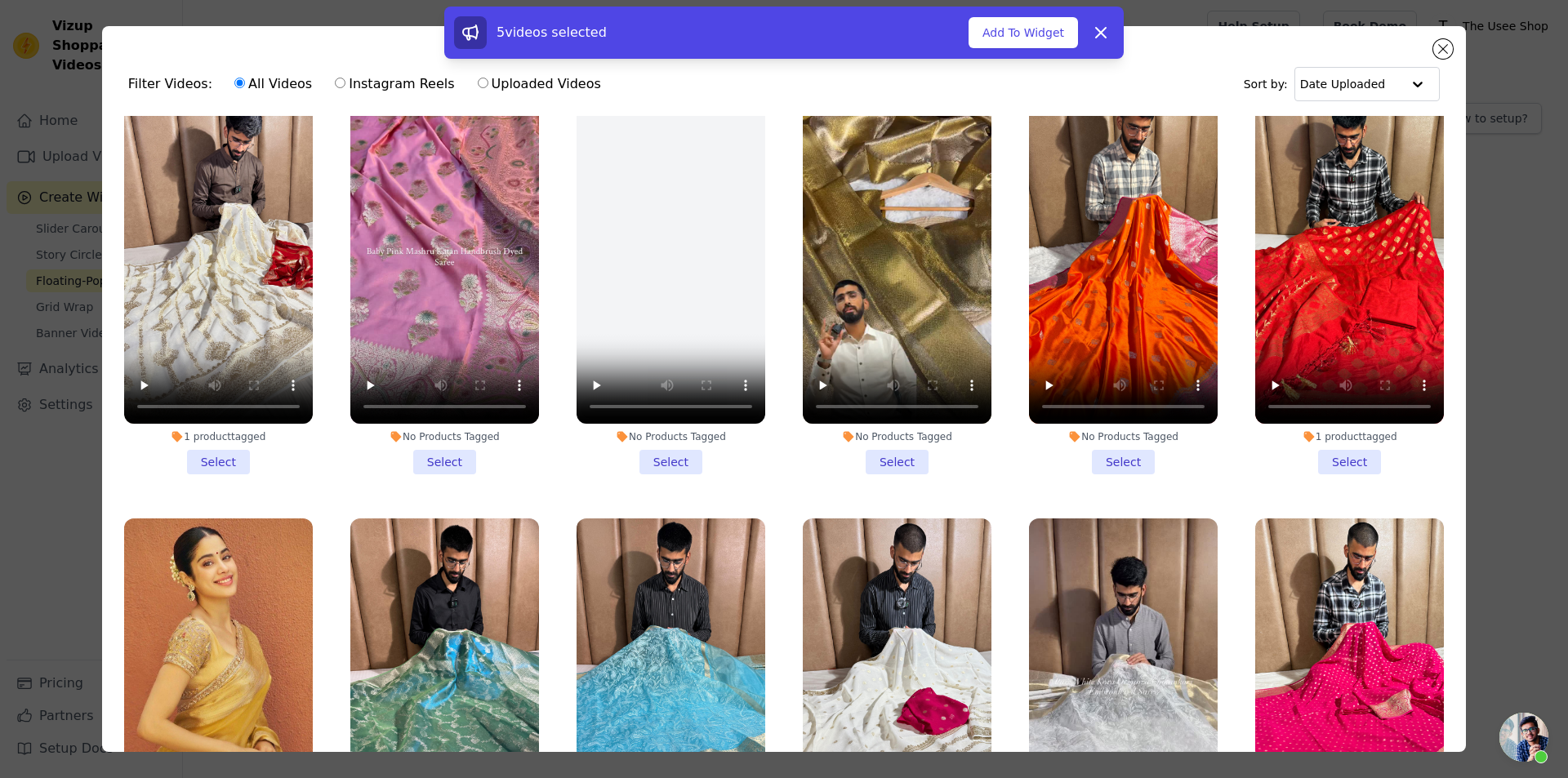
scroll to position [7755, 0]
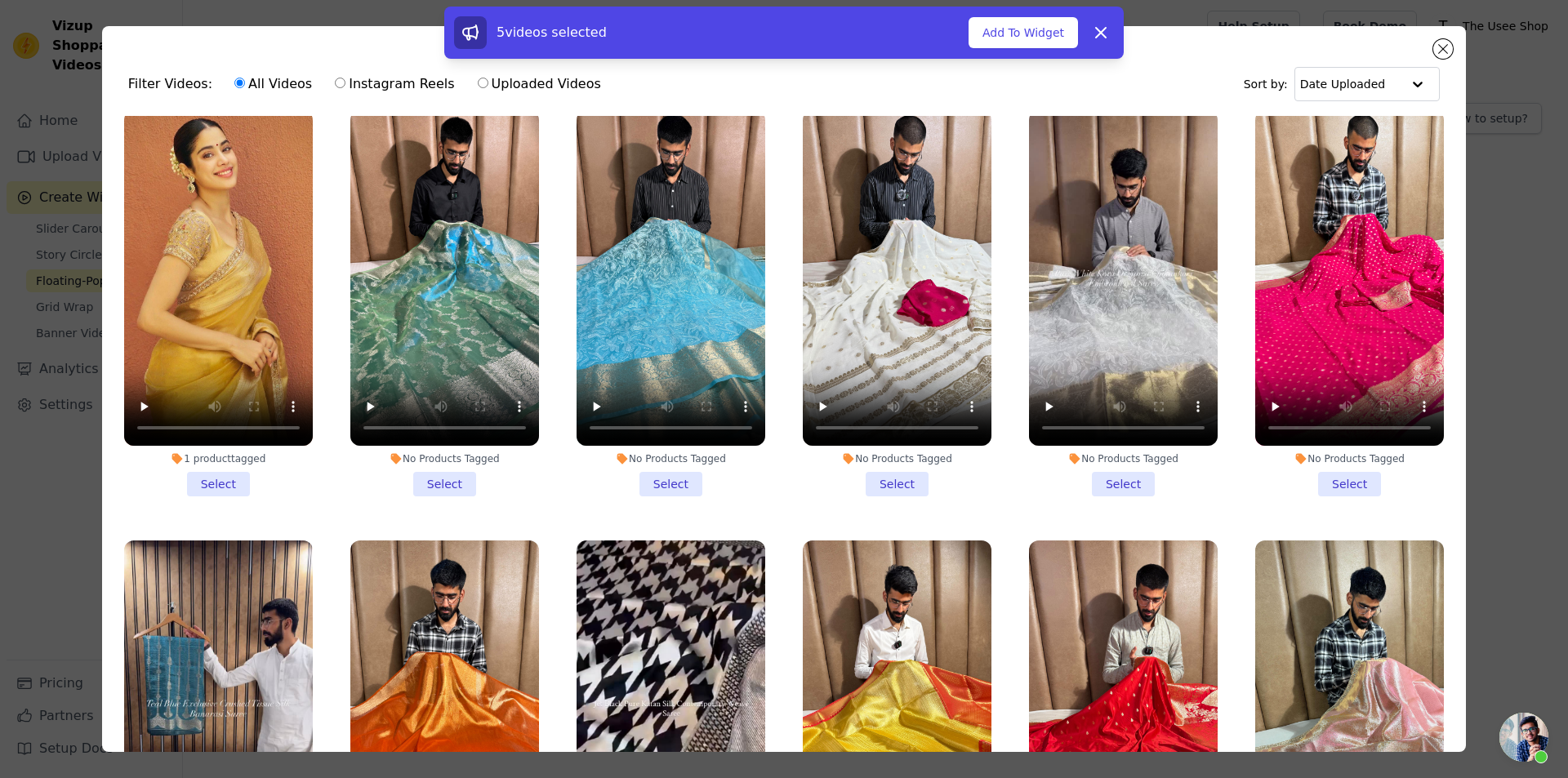
click at [676, 369] on li "No Products Tagged Select" at bounding box center [671, 303] width 189 height 386
click at [0, 0] on input "No Products Tagged Select" at bounding box center [0, 0] width 0 height 0
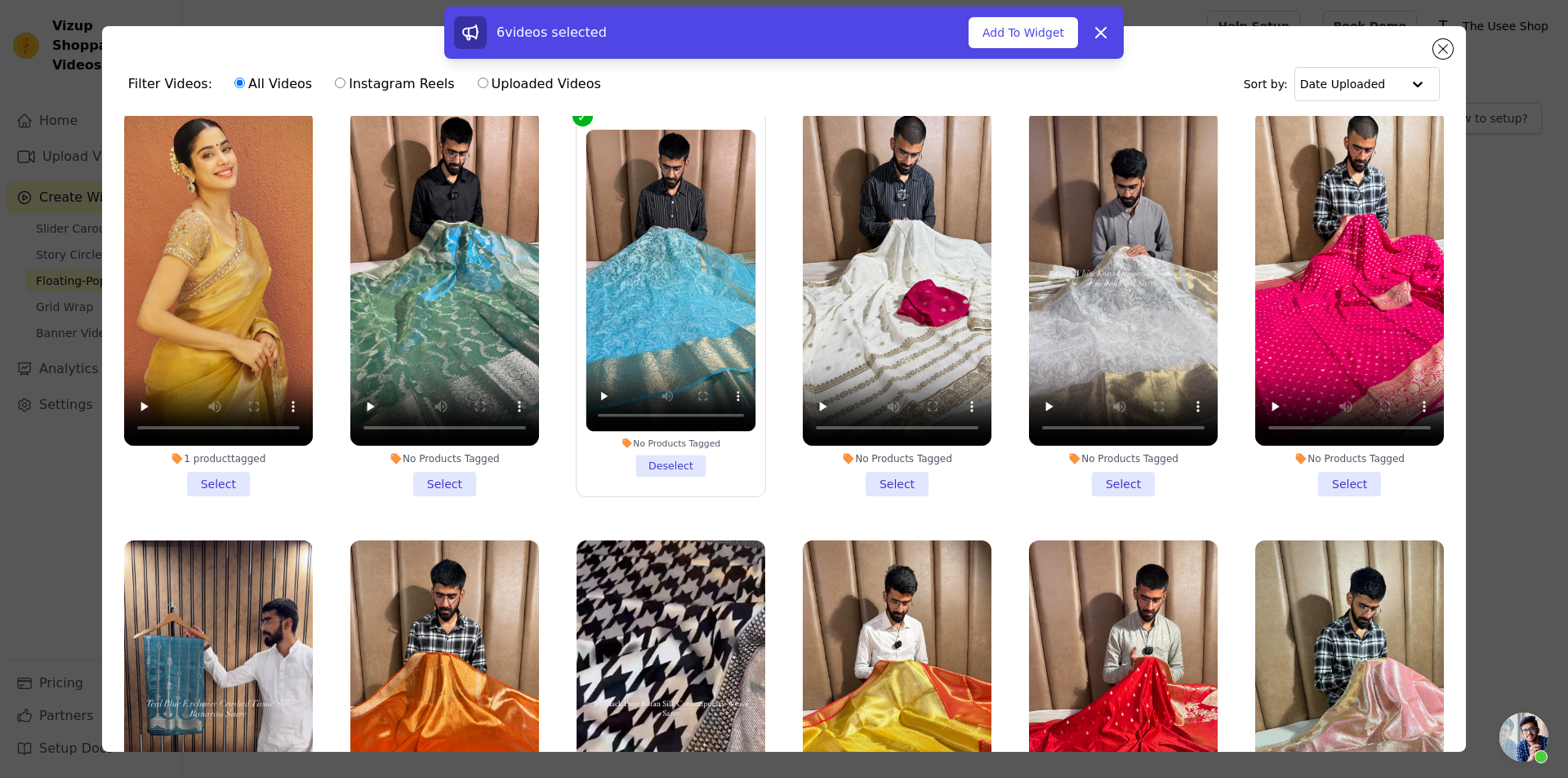
scroll to position [7347, 0]
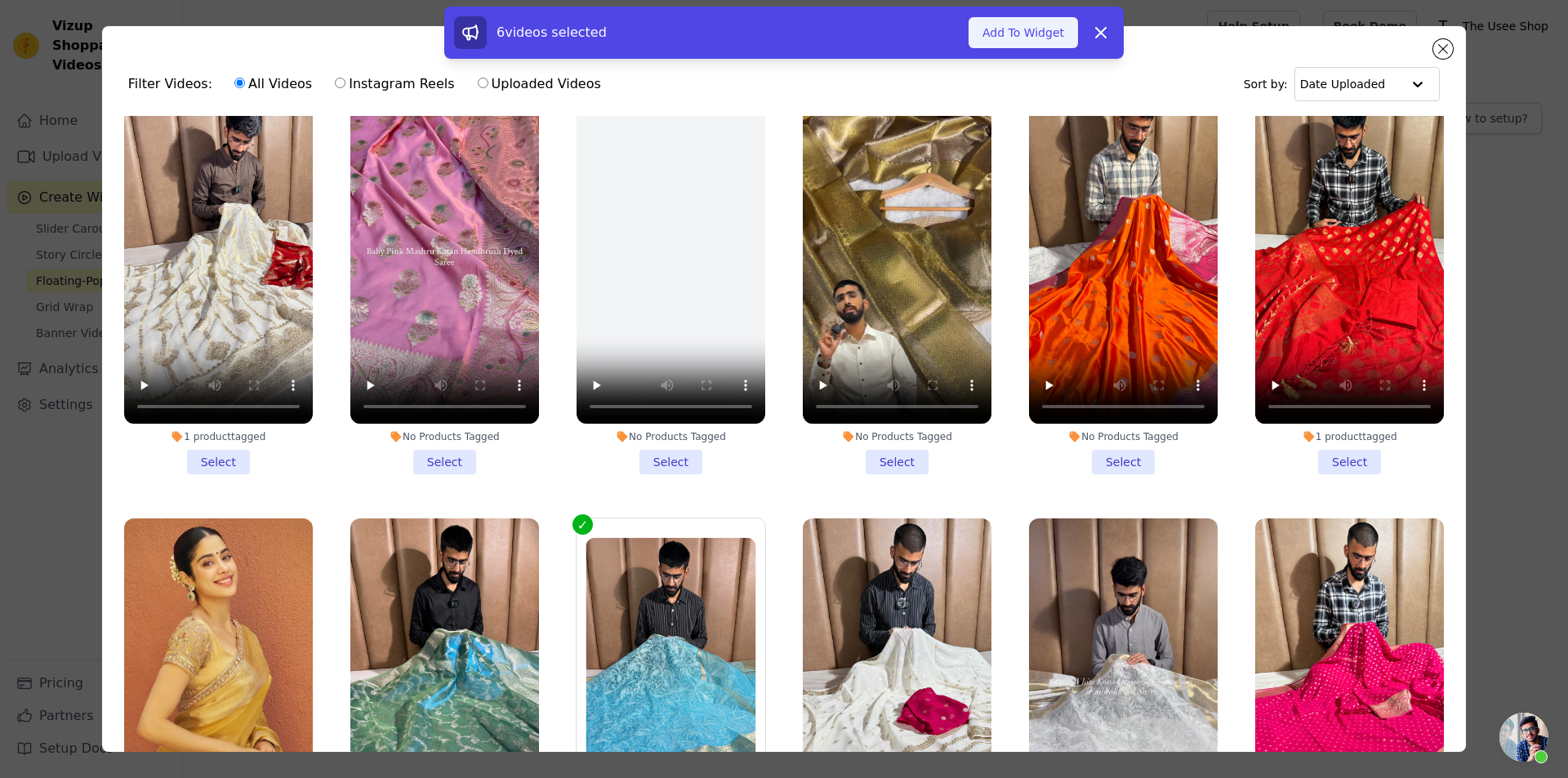
click at [1001, 34] on button "Add To Widget" at bounding box center [1024, 32] width 109 height 31
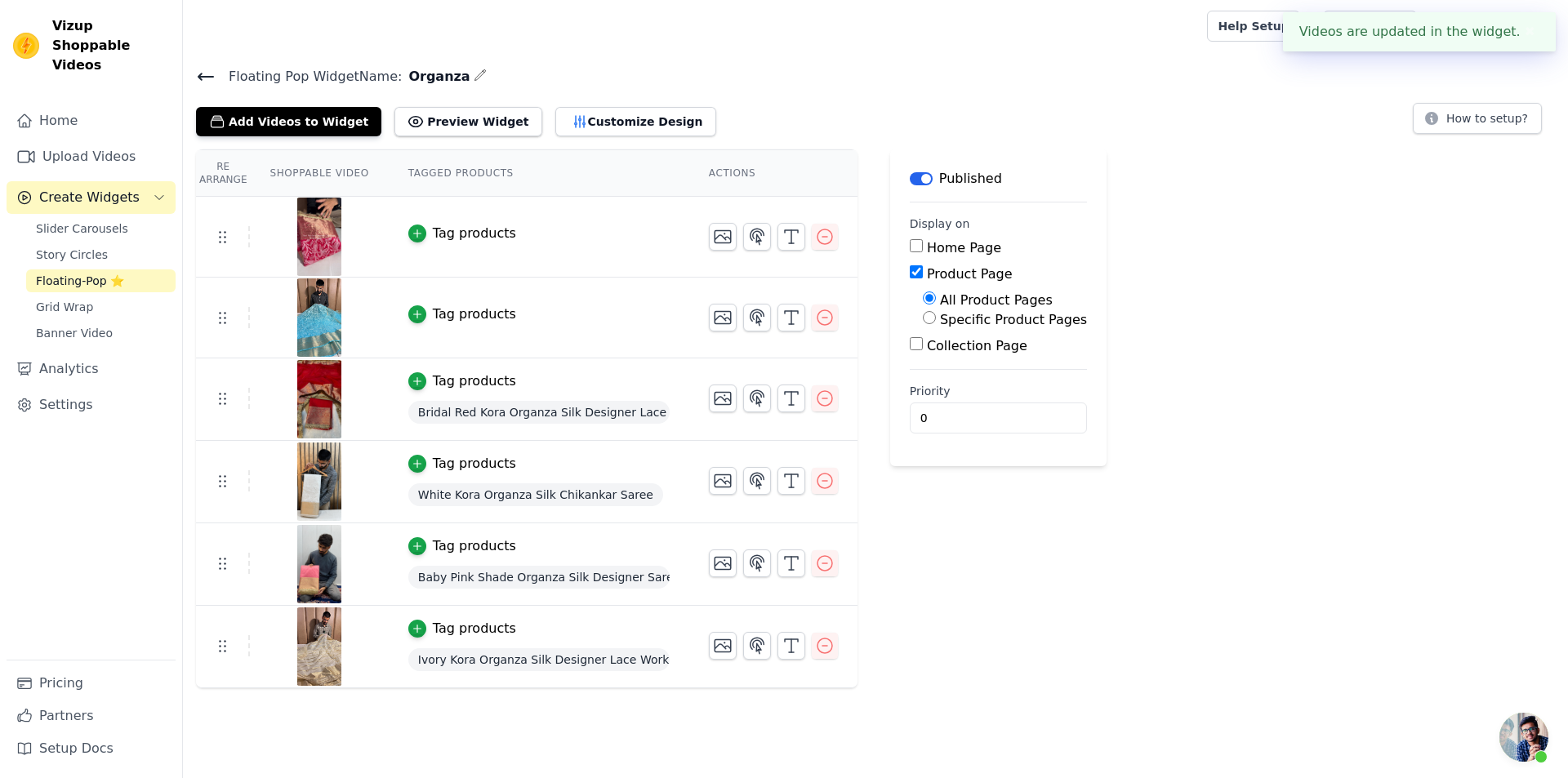
click at [433, 317] on div "Tag products" at bounding box center [475, 314] width 84 height 20
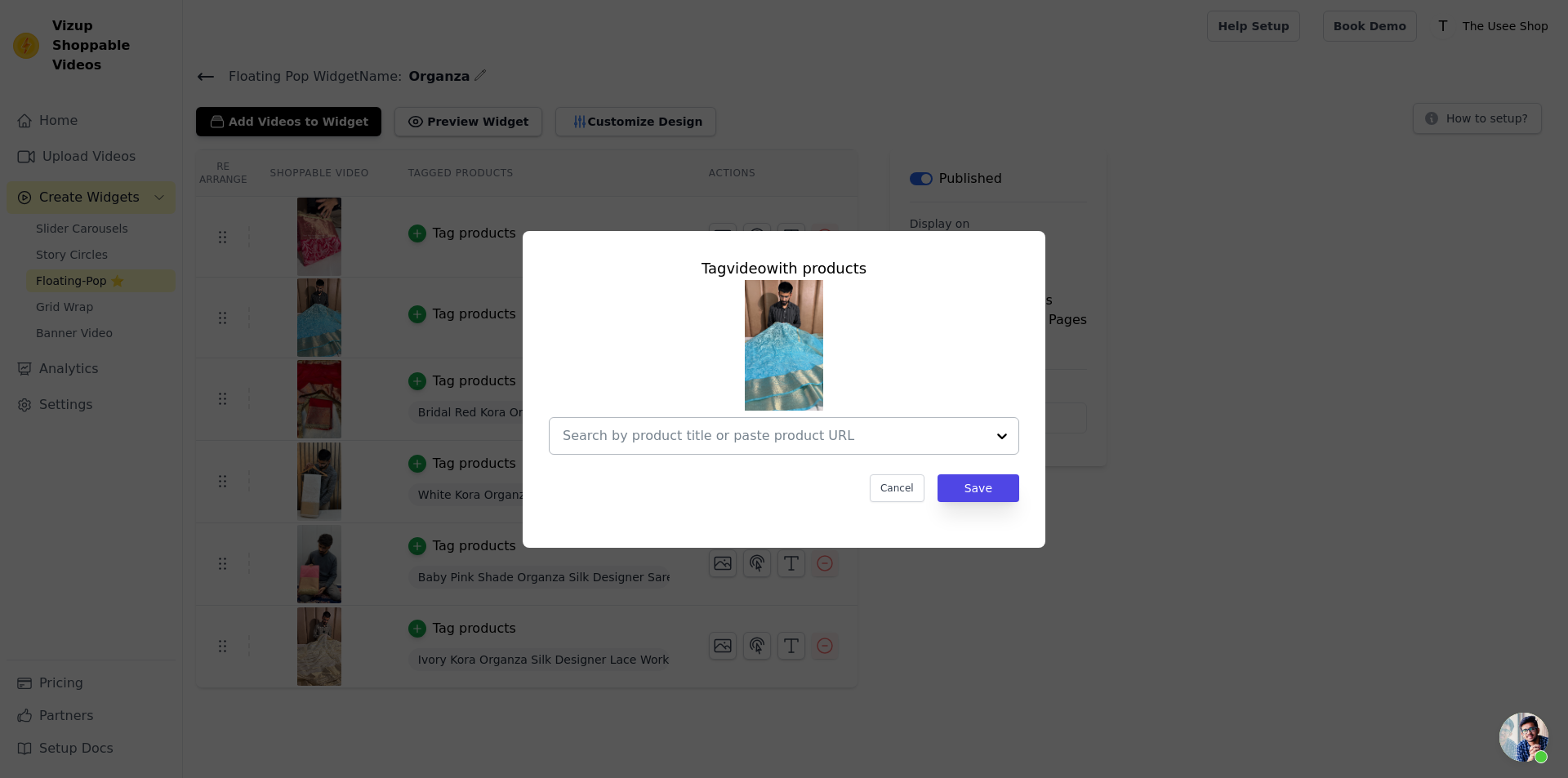
click at [772, 442] on input "text" at bounding box center [774, 436] width 423 height 20
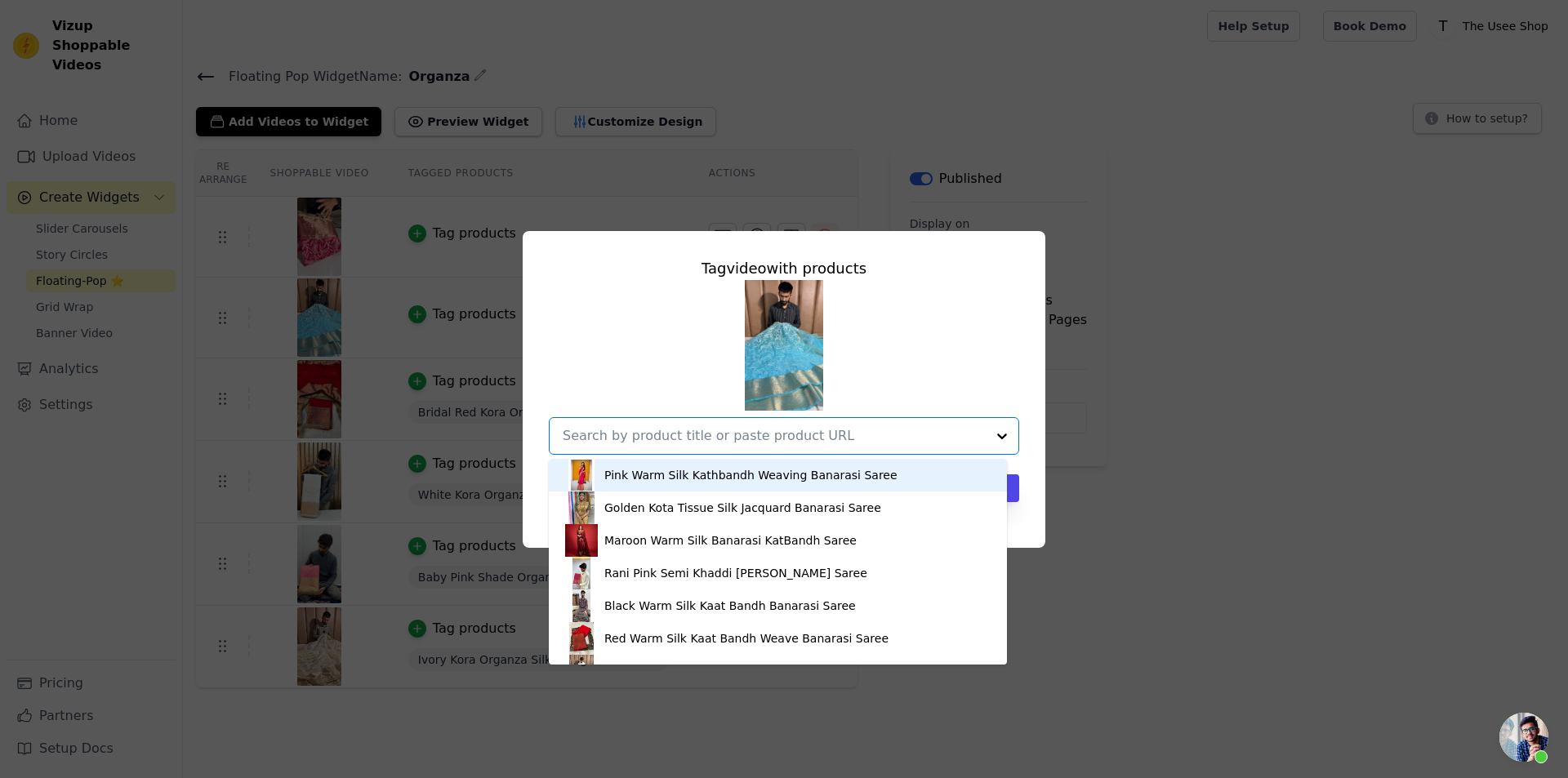
paste input "[URL][DOMAIN_NAME]"
type input "[URL][DOMAIN_NAME]"
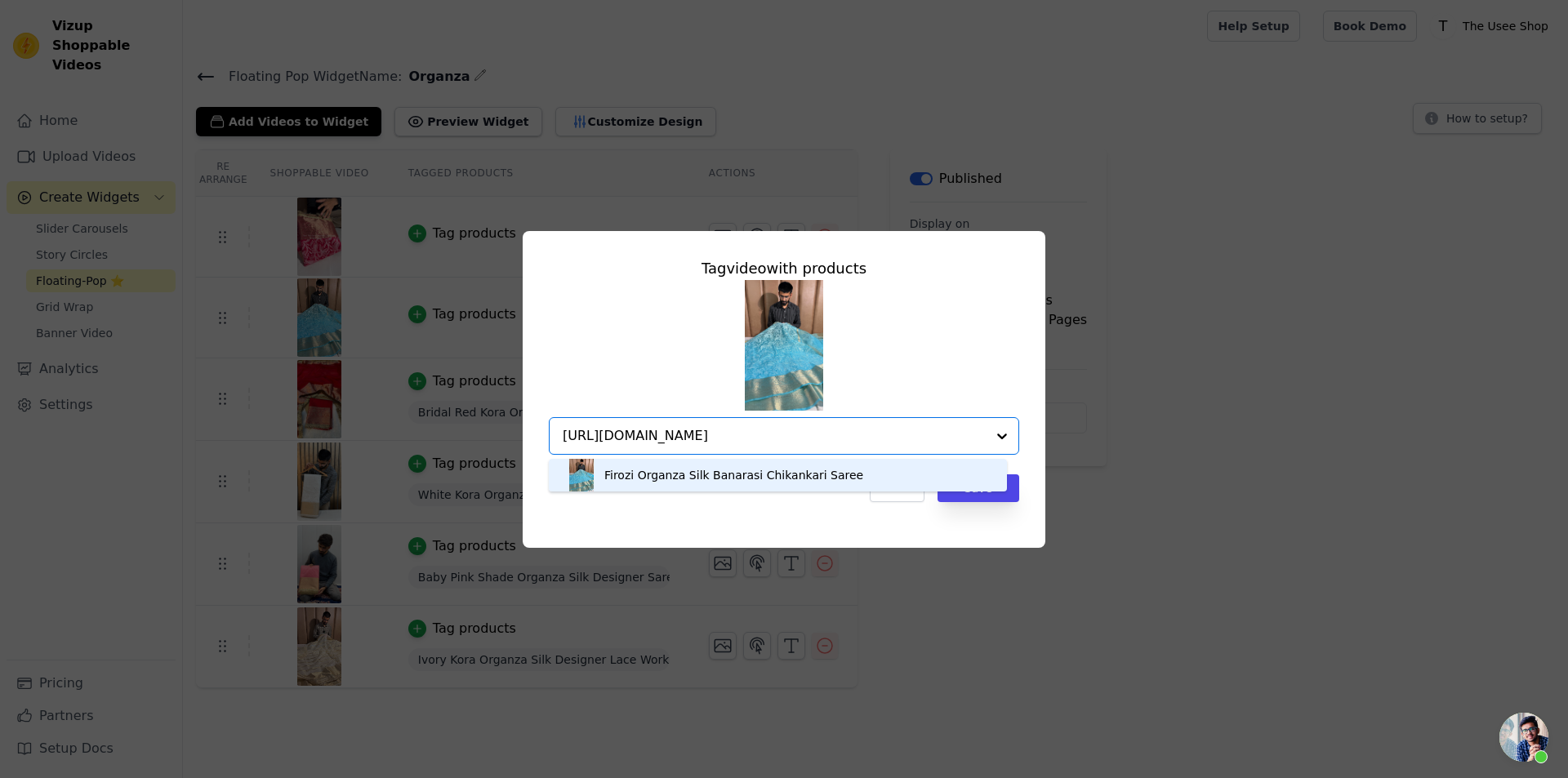
click at [819, 475] on div "Firozi Organza Silk Banarasi Chikankari Saree" at bounding box center [733, 475] width 259 height 16
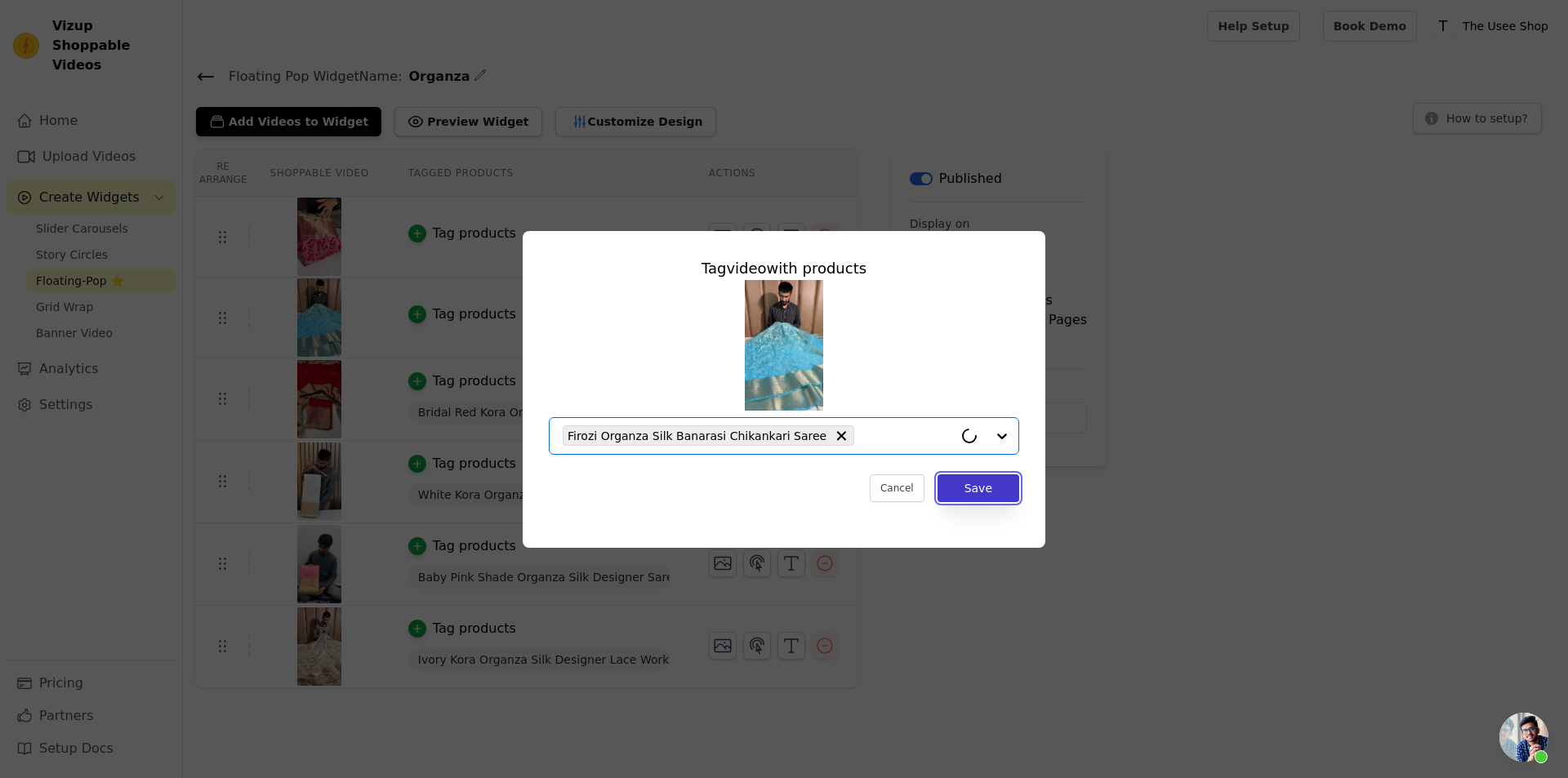
click at [964, 492] on button "Save" at bounding box center [978, 488] width 82 height 28
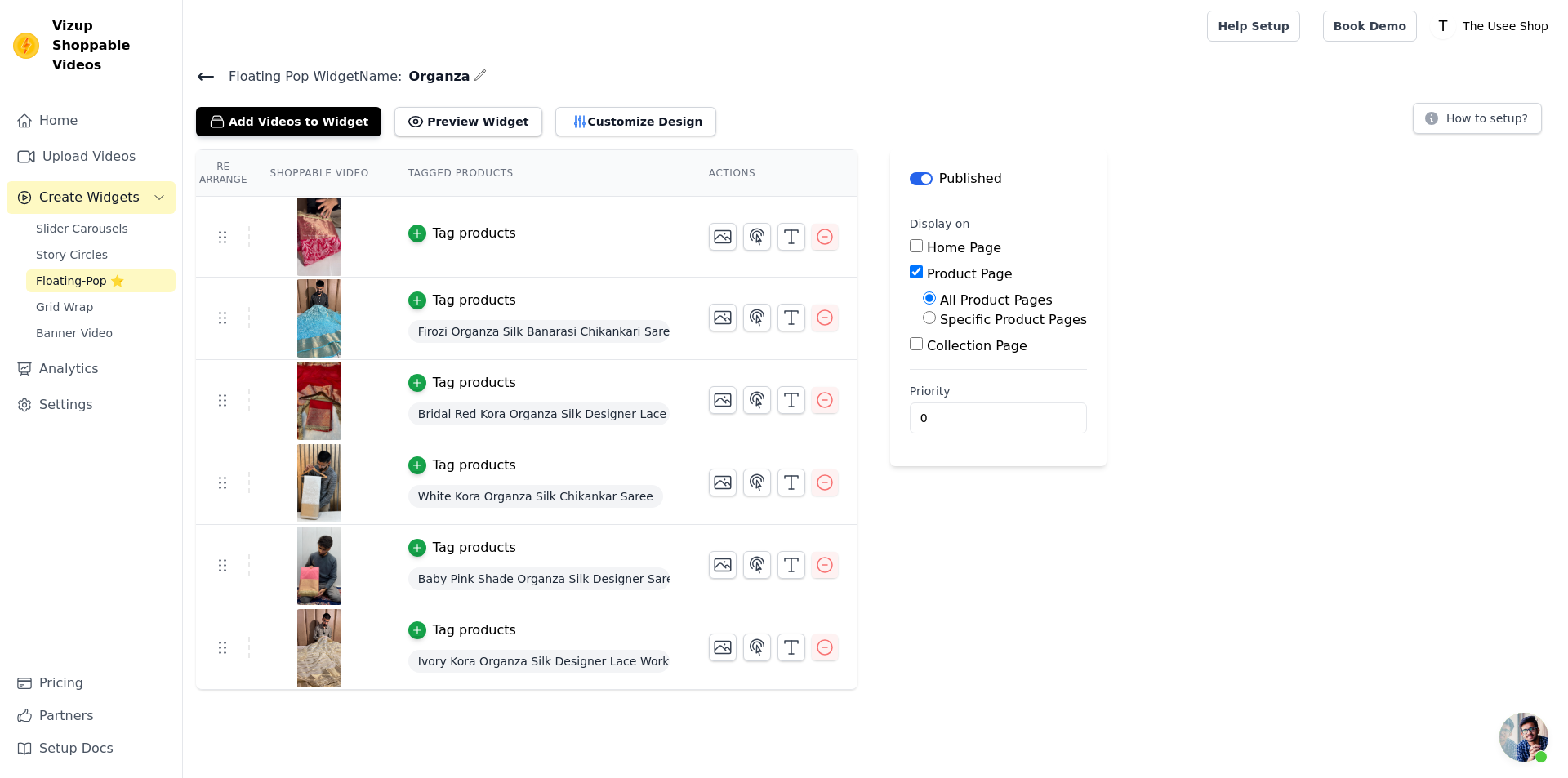
click at [463, 237] on div "Tag products" at bounding box center [475, 233] width 84 height 20
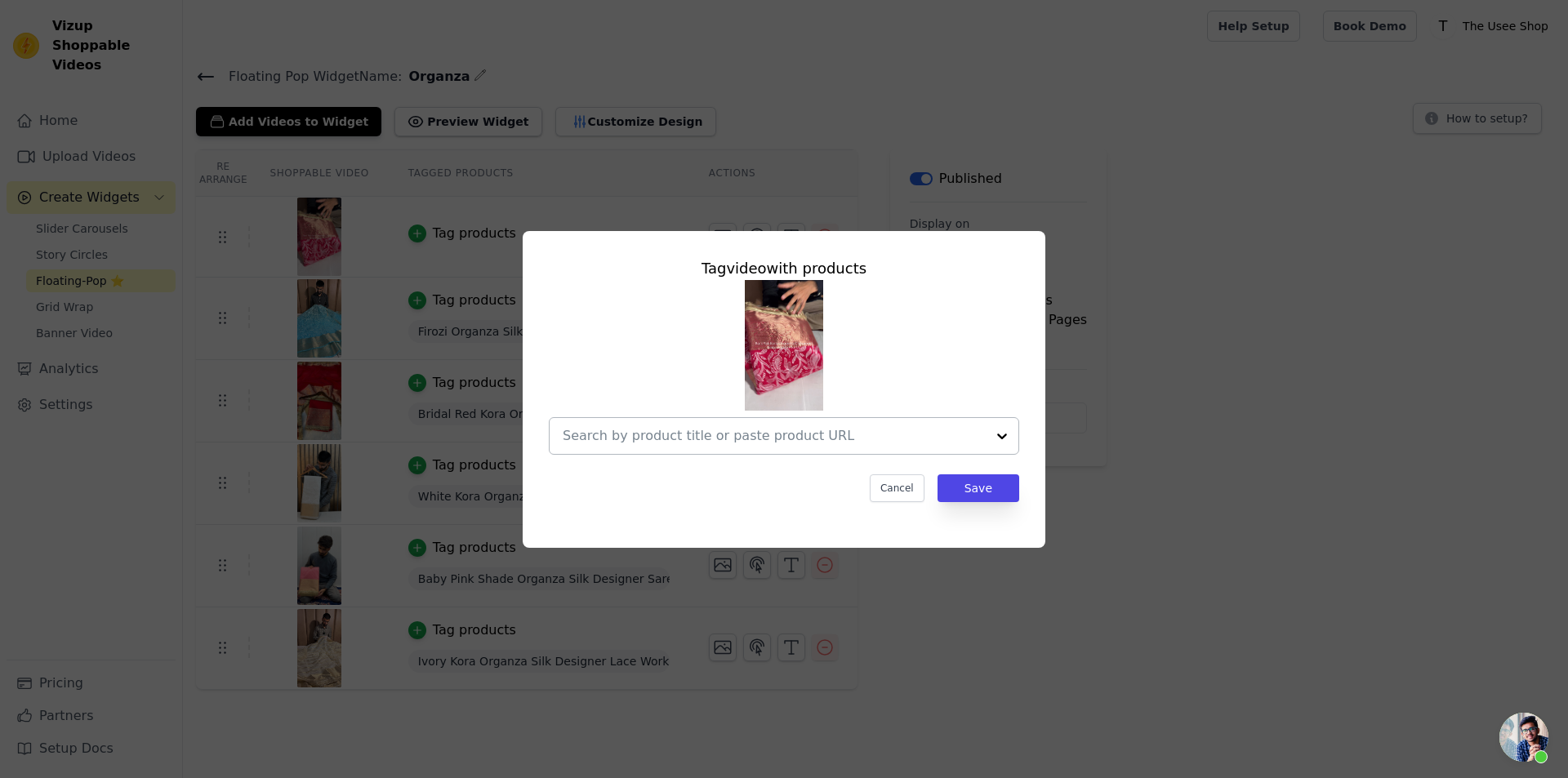
click at [741, 423] on div at bounding box center [774, 436] width 423 height 36
paste input "[URL][DOMAIN_NAME]"
type input "[URL][DOMAIN_NAME]"
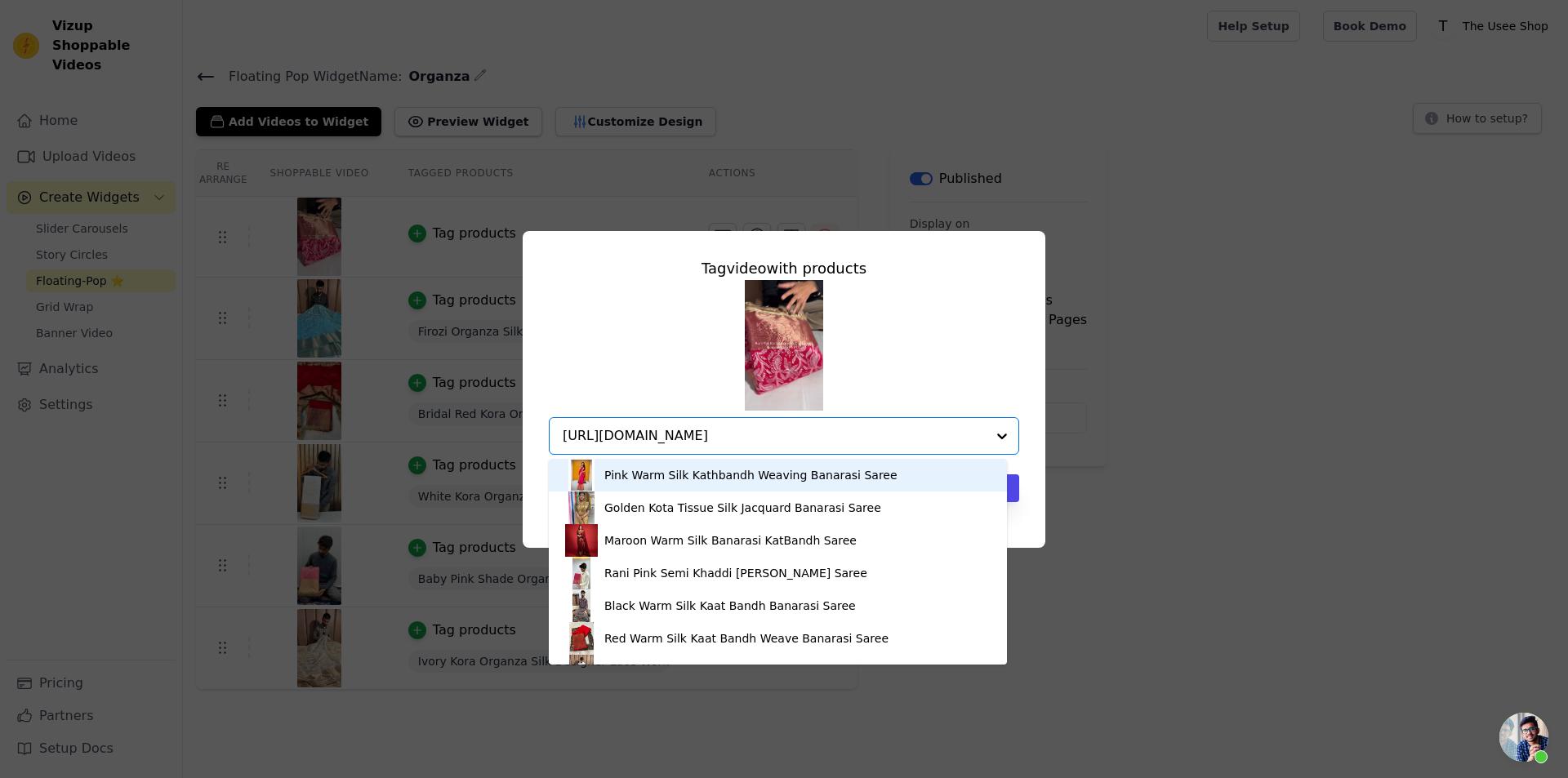
scroll to position [0, 173]
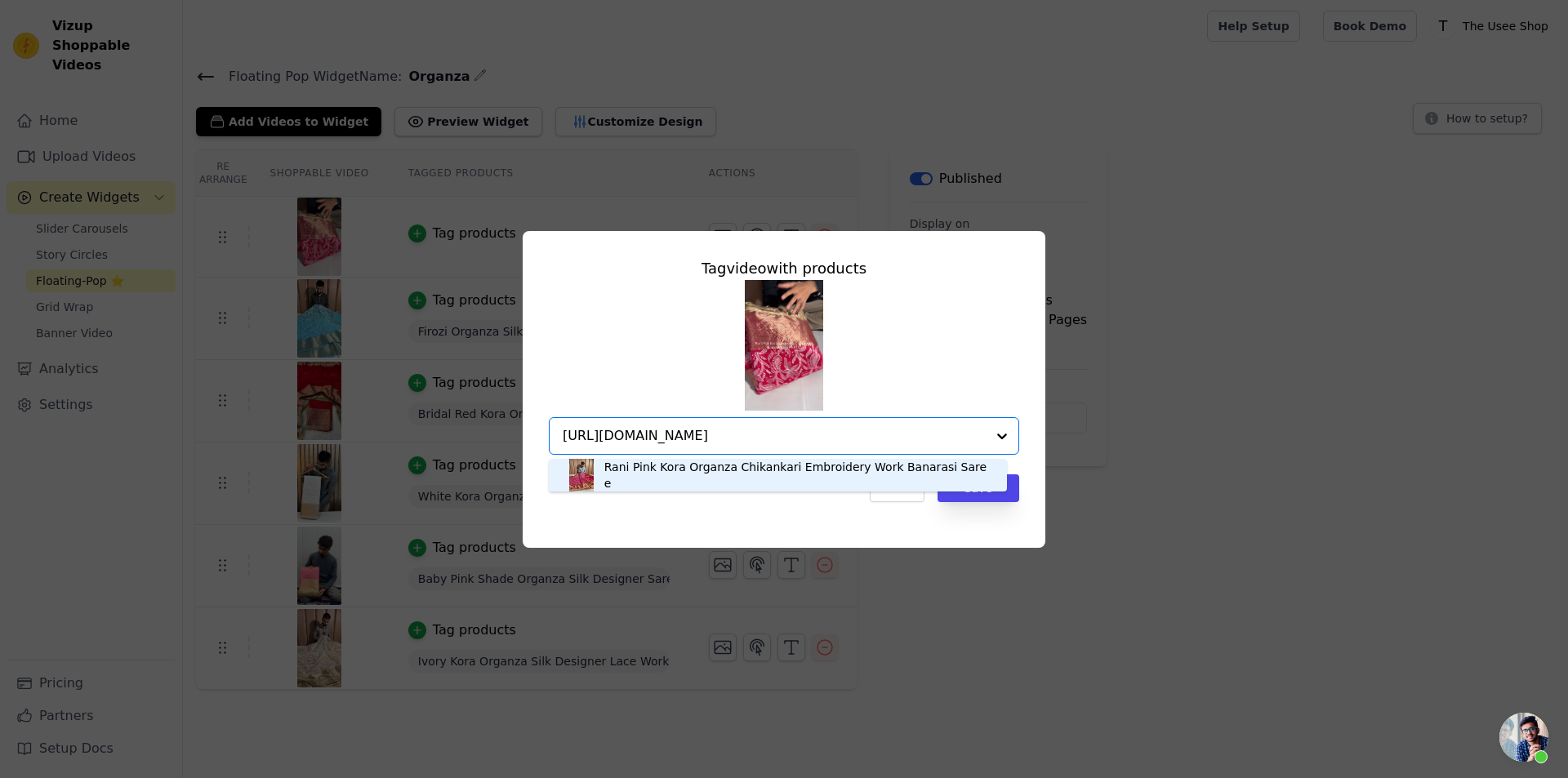
click at [819, 465] on div "Rani Pink Kora Organza Chikankari Embroidery Work Banarasi Saree" at bounding box center [778, 475] width 426 height 32
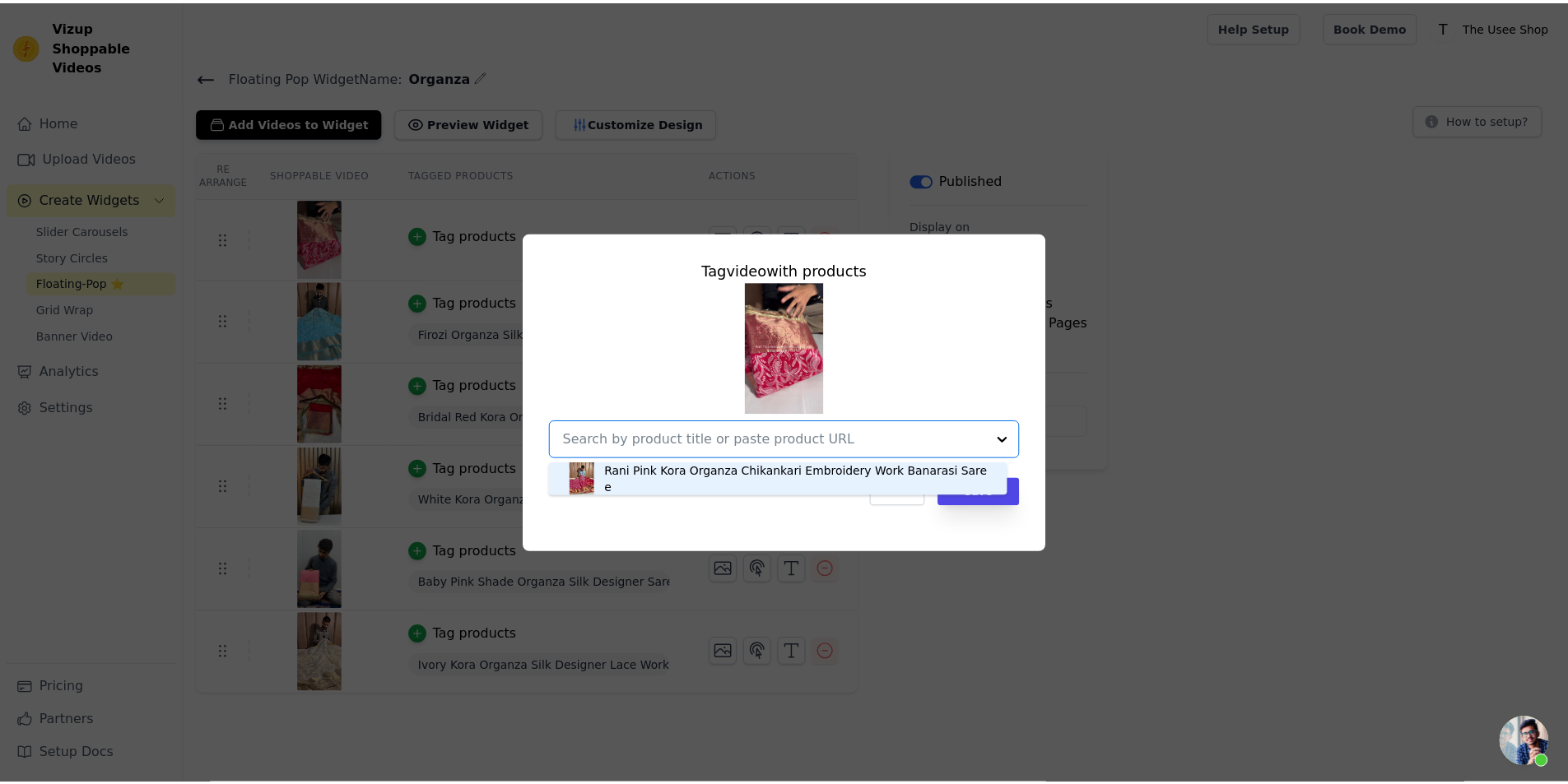
scroll to position [0, 0]
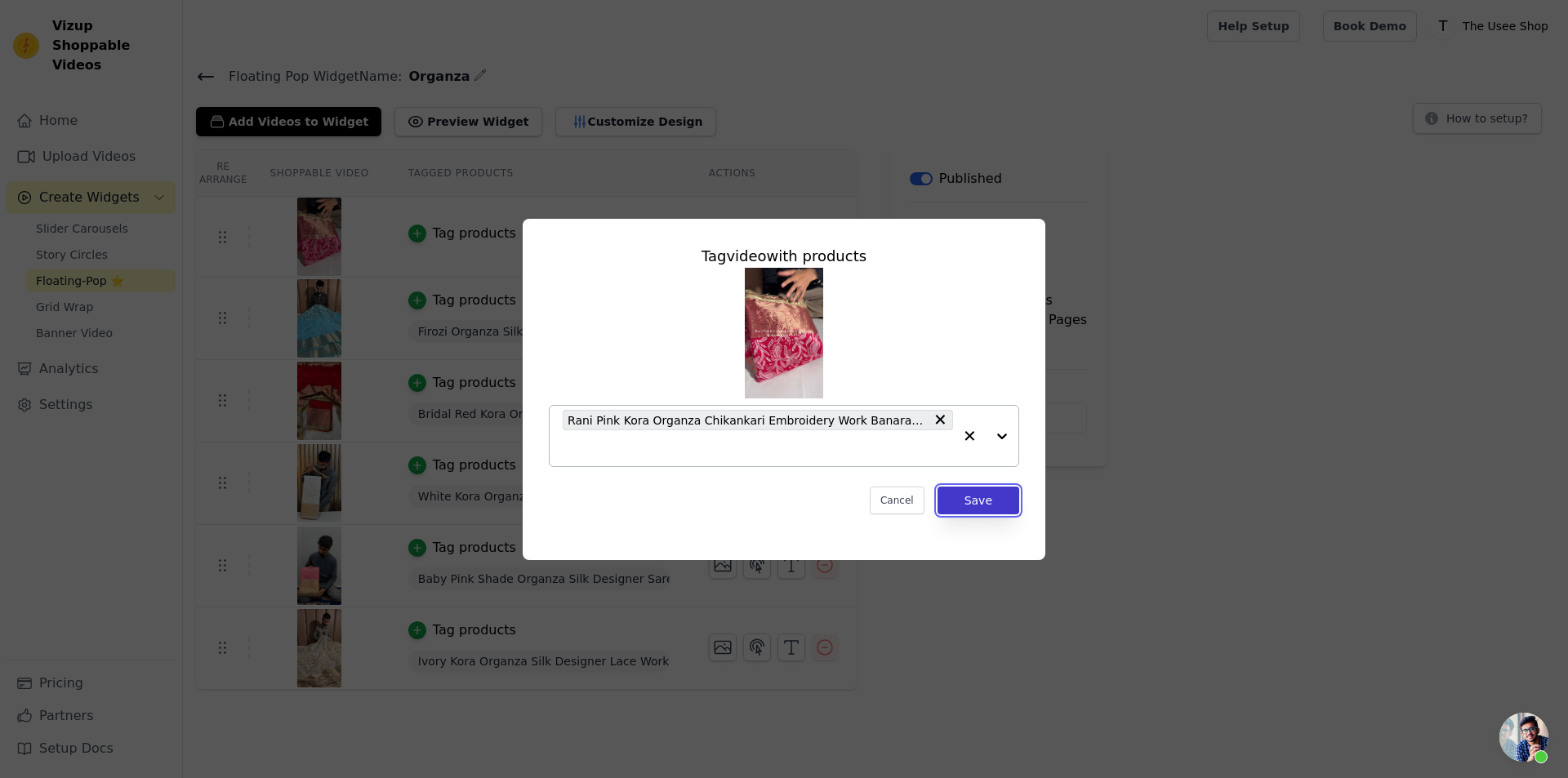
click at [983, 500] on button "Save" at bounding box center [978, 500] width 82 height 28
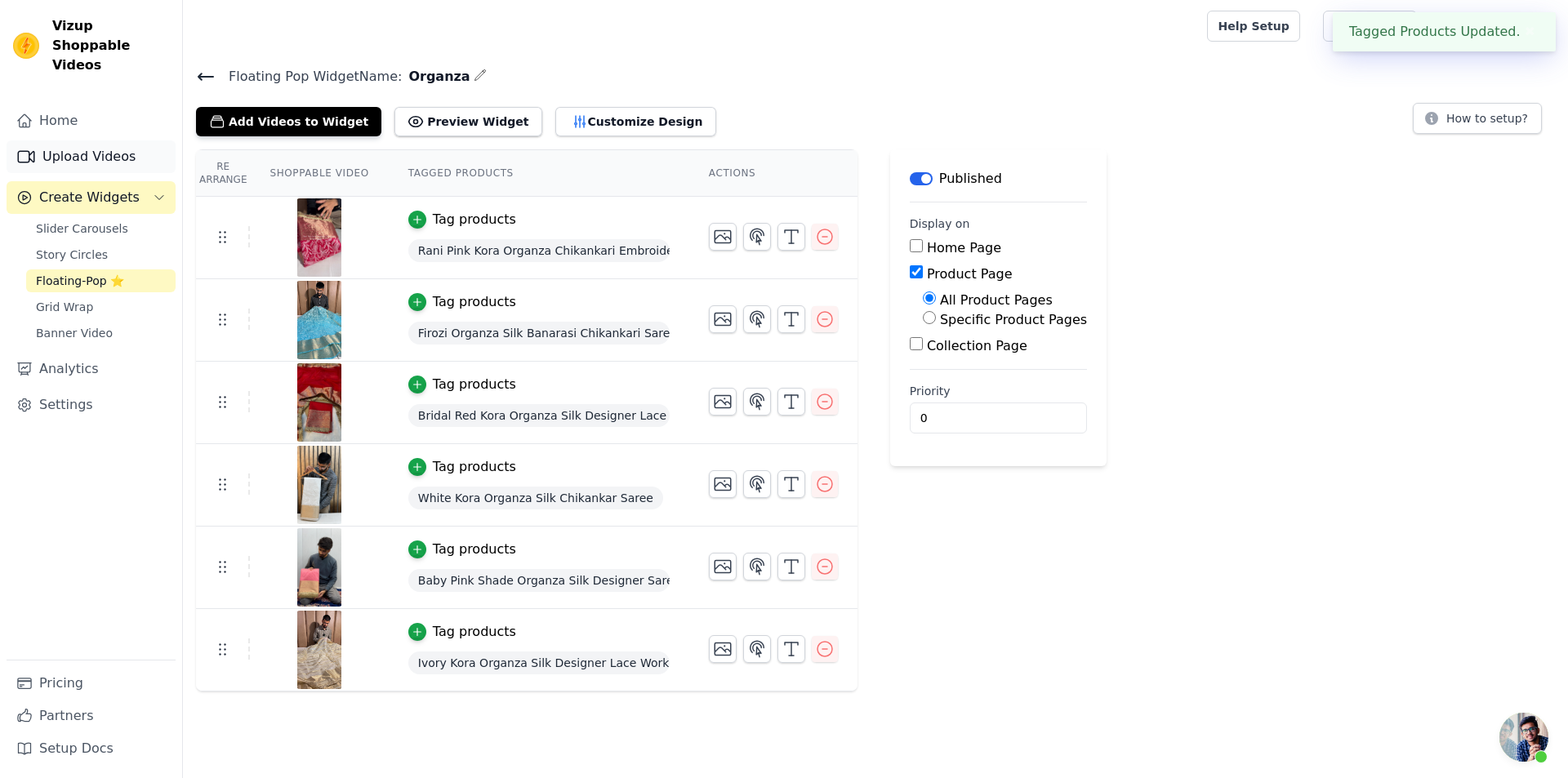
click at [108, 140] on link "Upload Videos" at bounding box center [91, 156] width 169 height 32
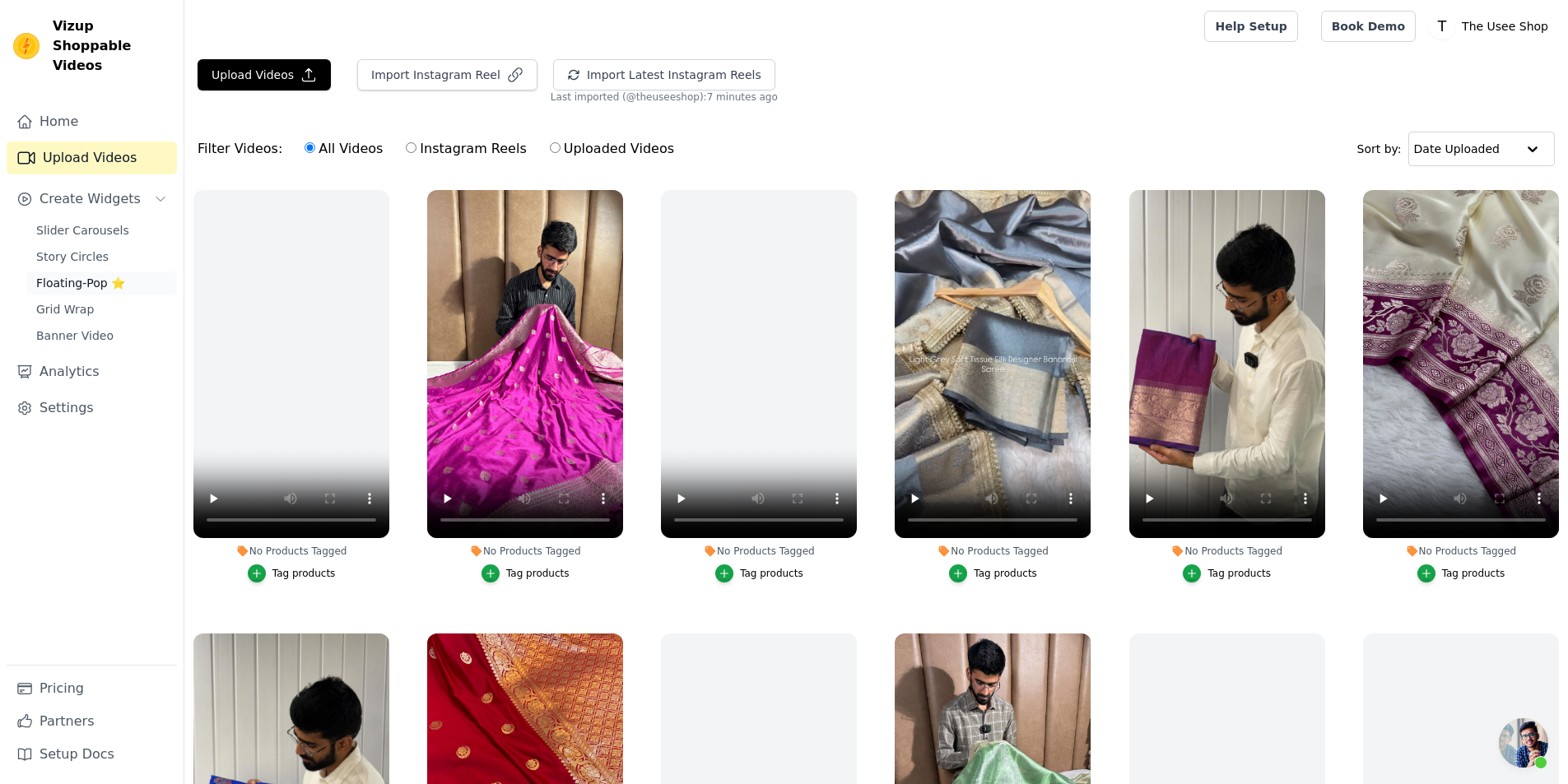
click at [99, 275] on span "Floating-Pop ⭐" at bounding box center [80, 282] width 89 height 16
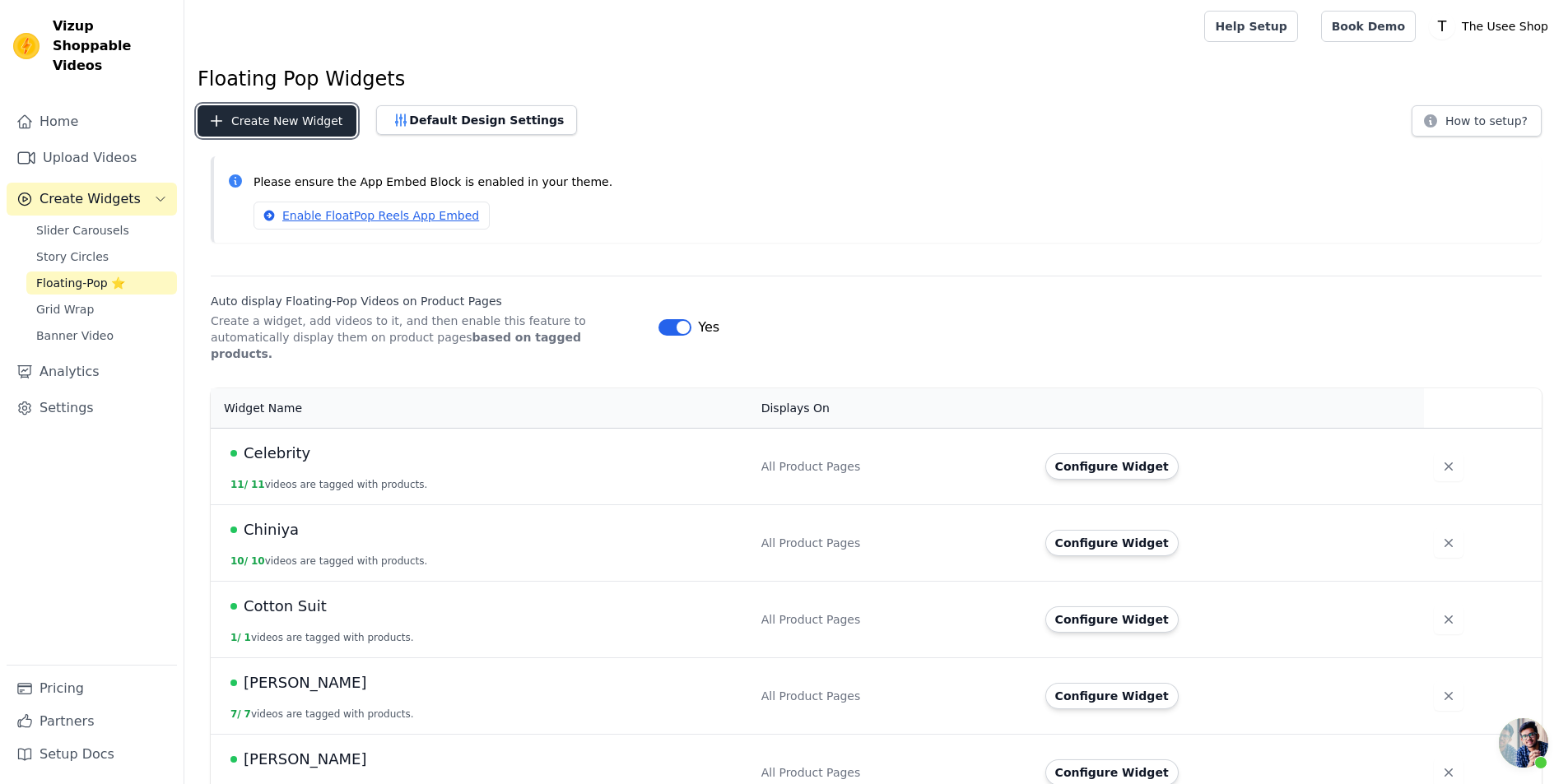
click at [282, 117] on button "Create New Widget" at bounding box center [276, 120] width 158 height 31
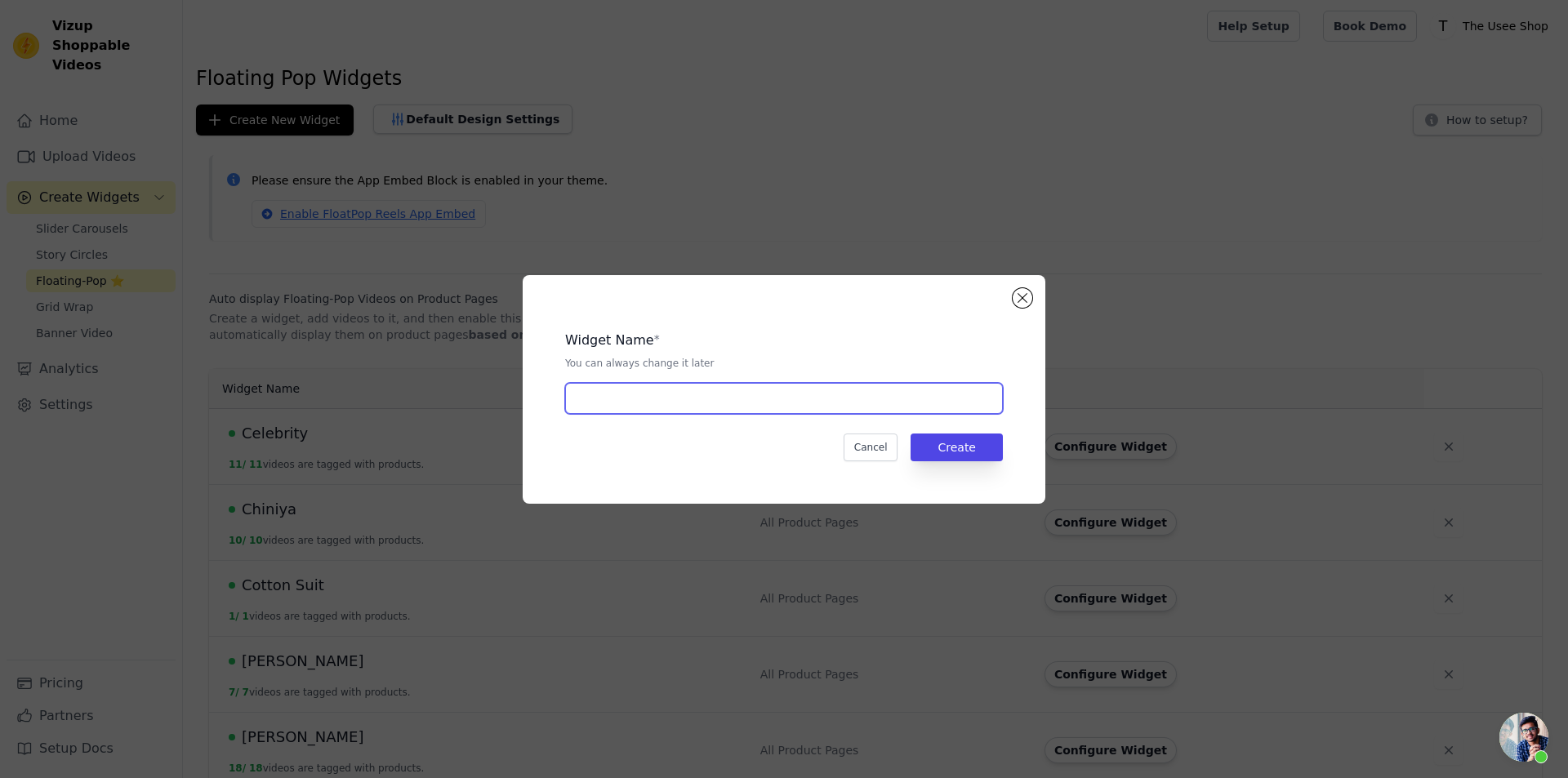
click at [796, 392] on input "text" at bounding box center [784, 398] width 438 height 31
type input "Cotton Silk"
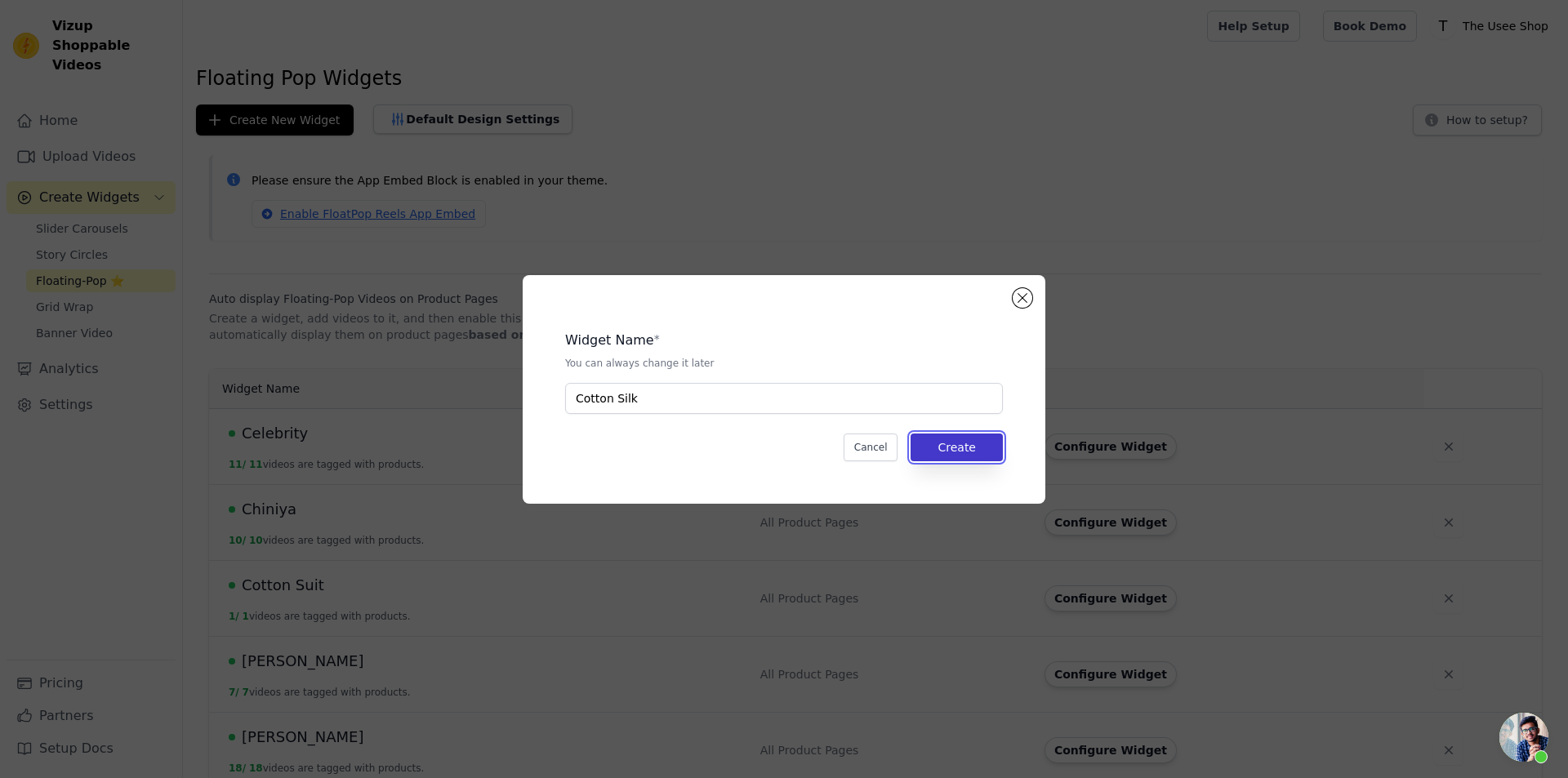
click at [981, 442] on button "Create" at bounding box center [957, 447] width 92 height 28
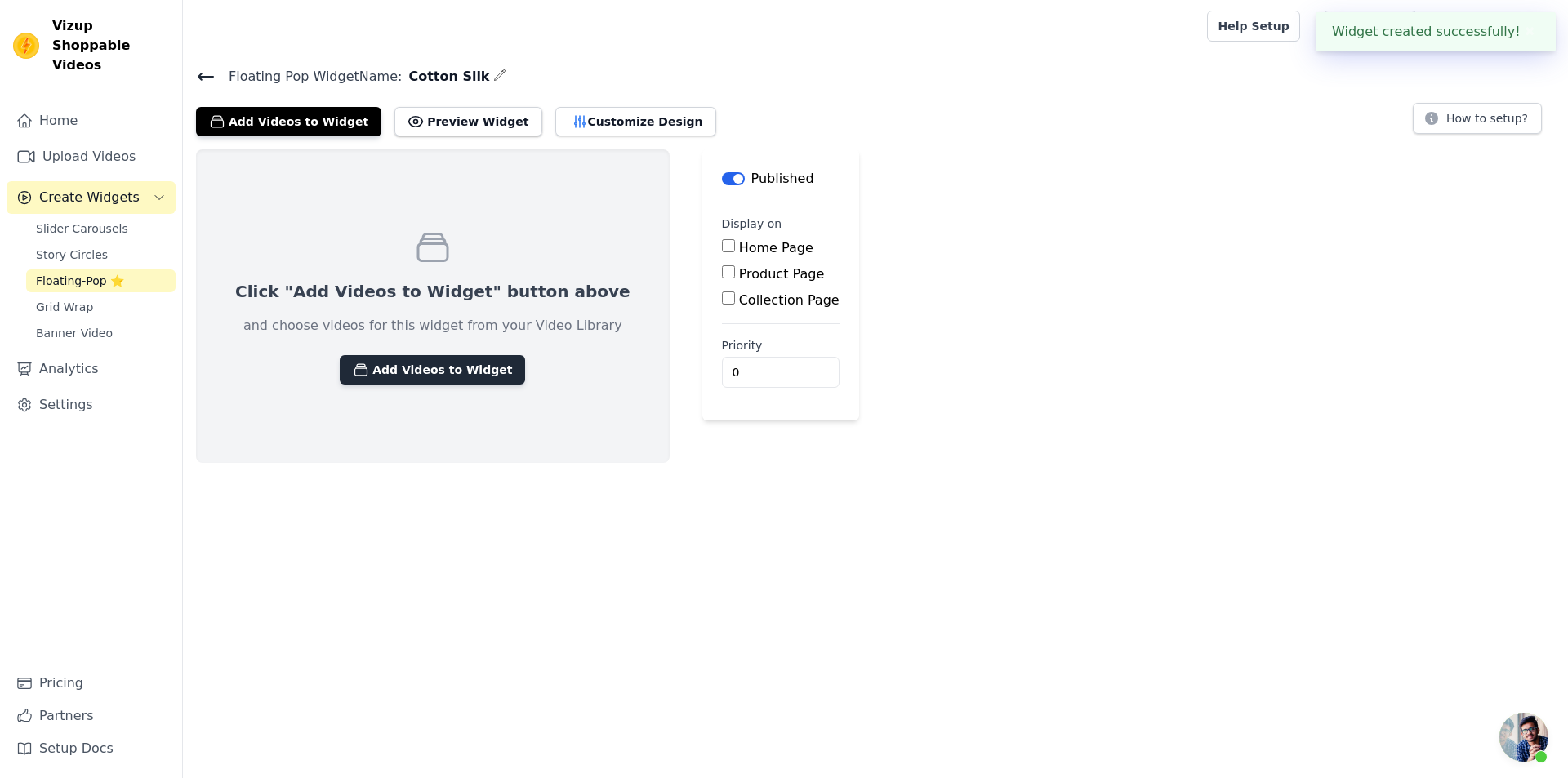
click at [402, 369] on button "Add Videos to Widget" at bounding box center [432, 370] width 185 height 29
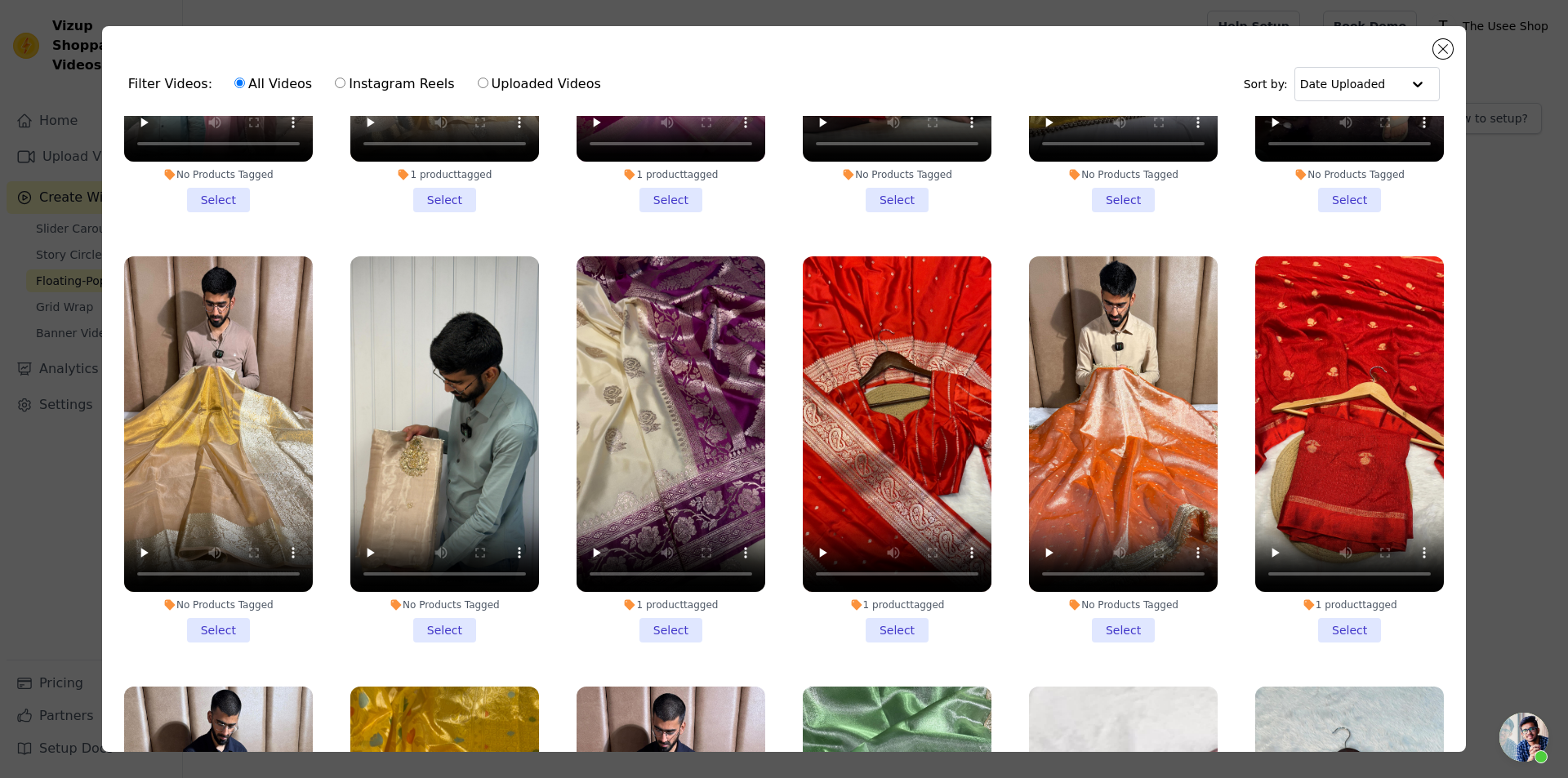
scroll to position [2858, 0]
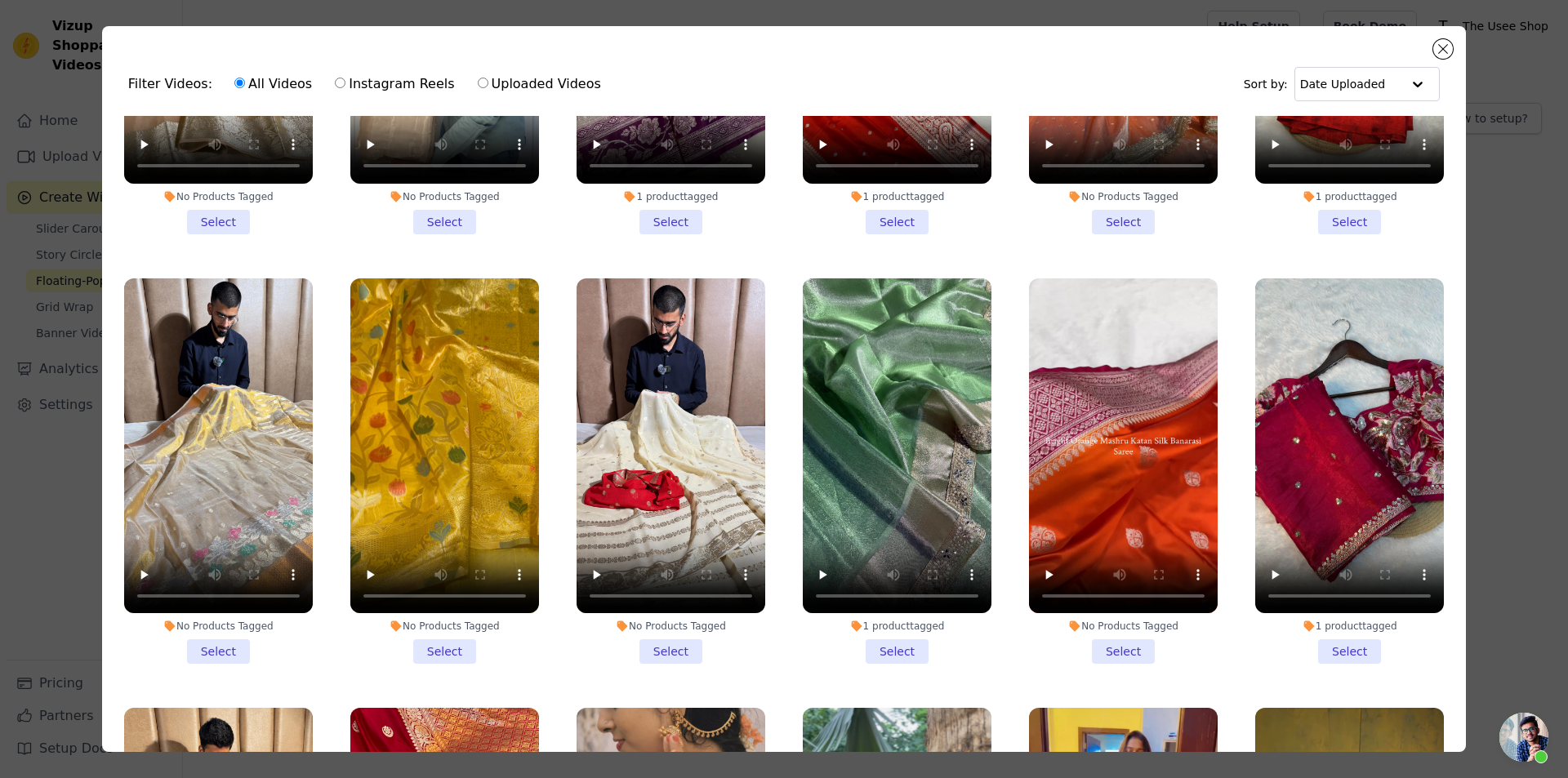
click at [440, 588] on li "No Products Tagged Select" at bounding box center [444, 471] width 189 height 386
click at [0, 0] on input "No Products Tagged Select" at bounding box center [0, 0] width 0 height 0
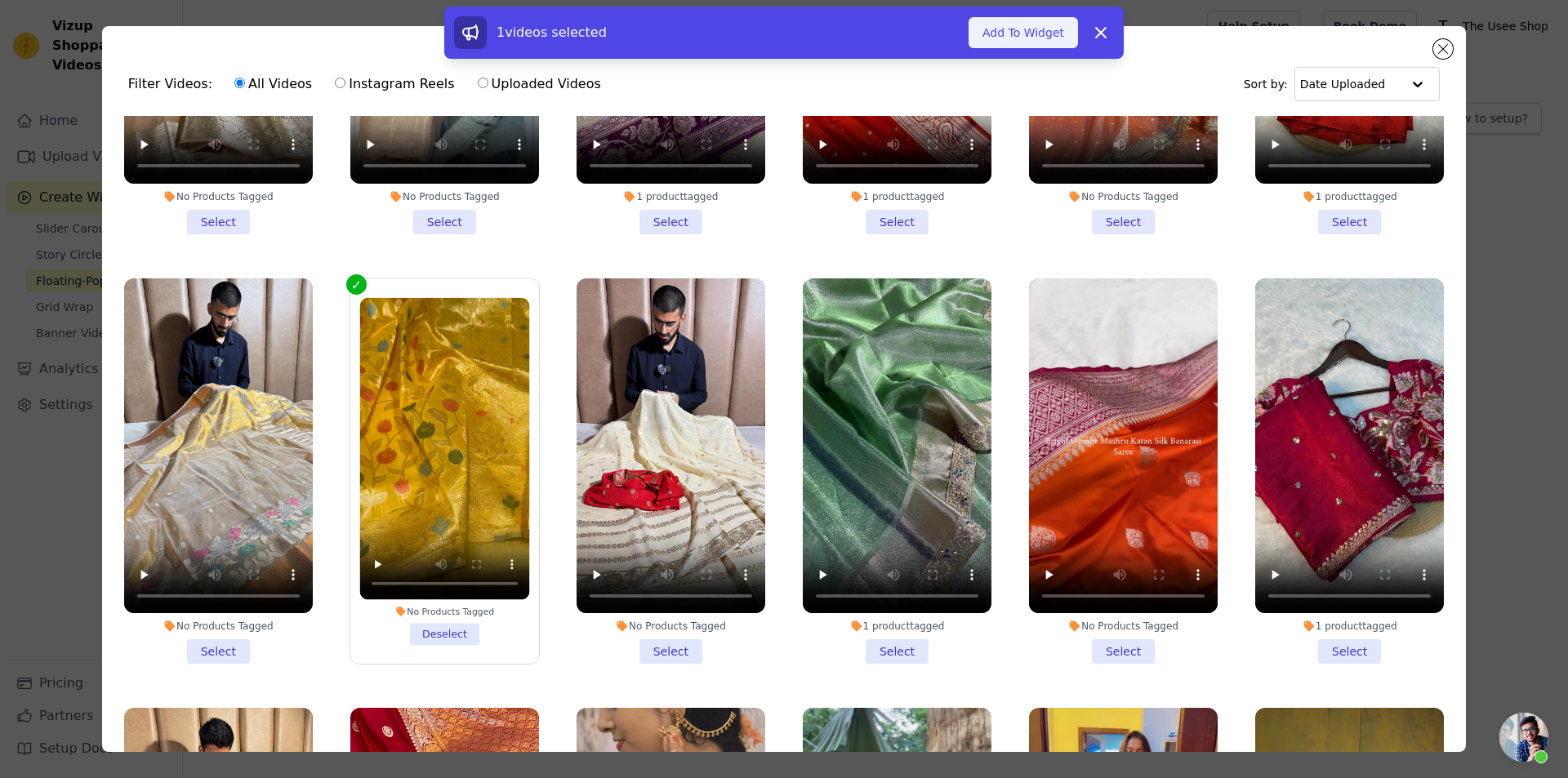
click at [1013, 26] on button "Add To Widget" at bounding box center [1024, 32] width 109 height 31
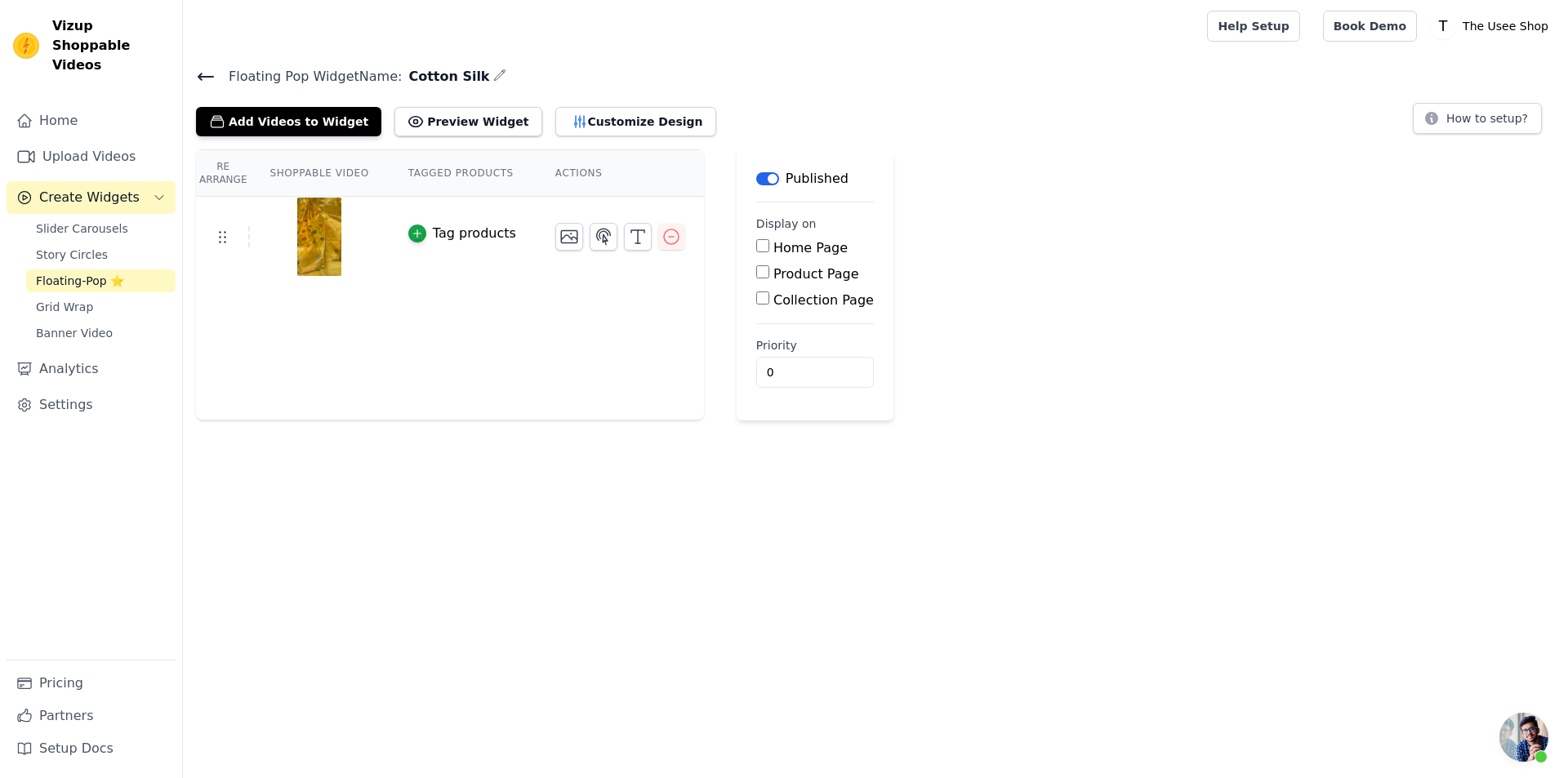
click at [462, 237] on div "Tag products" at bounding box center [475, 233] width 84 height 20
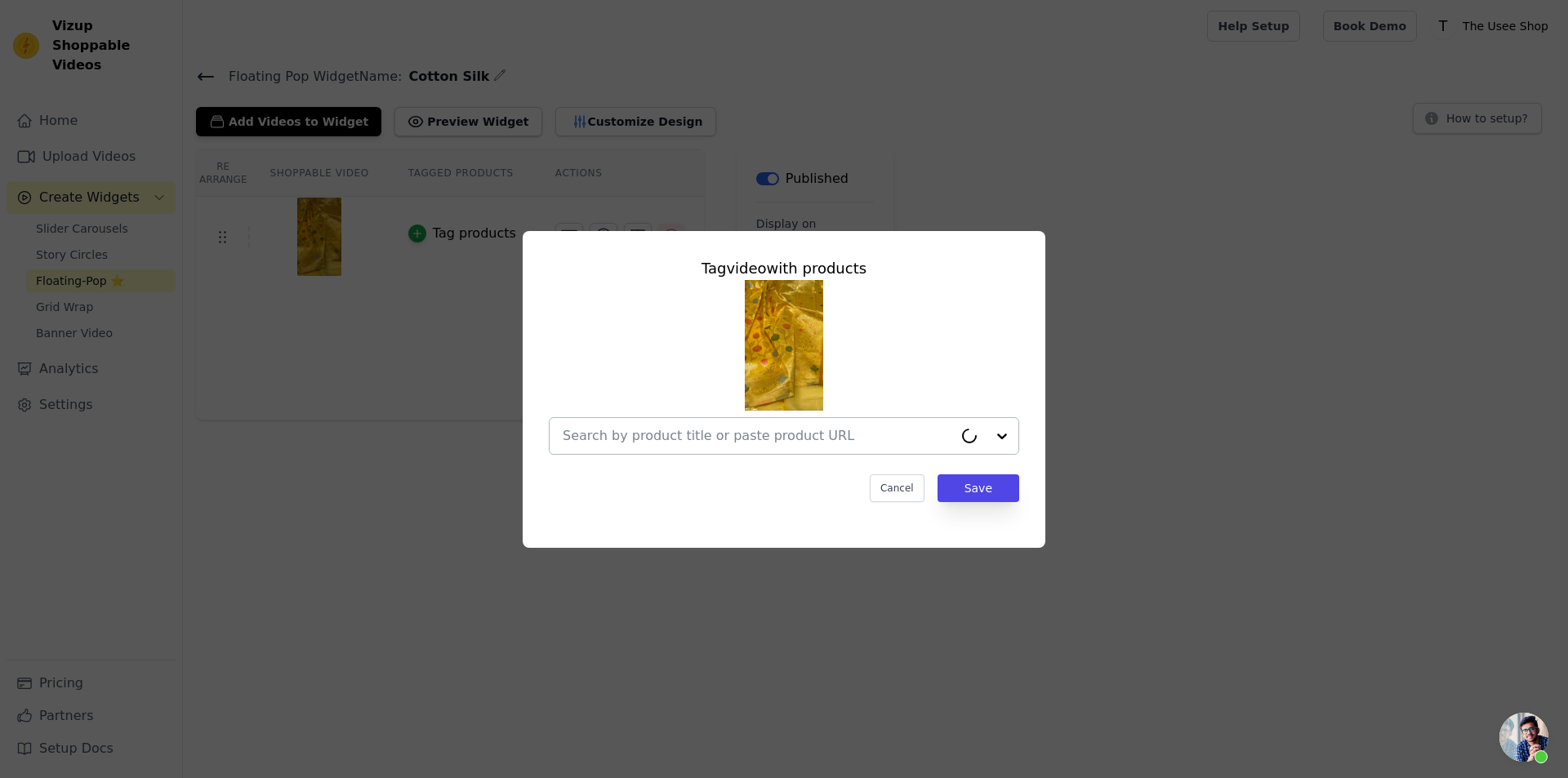
click at [739, 424] on div at bounding box center [758, 436] width 391 height 36
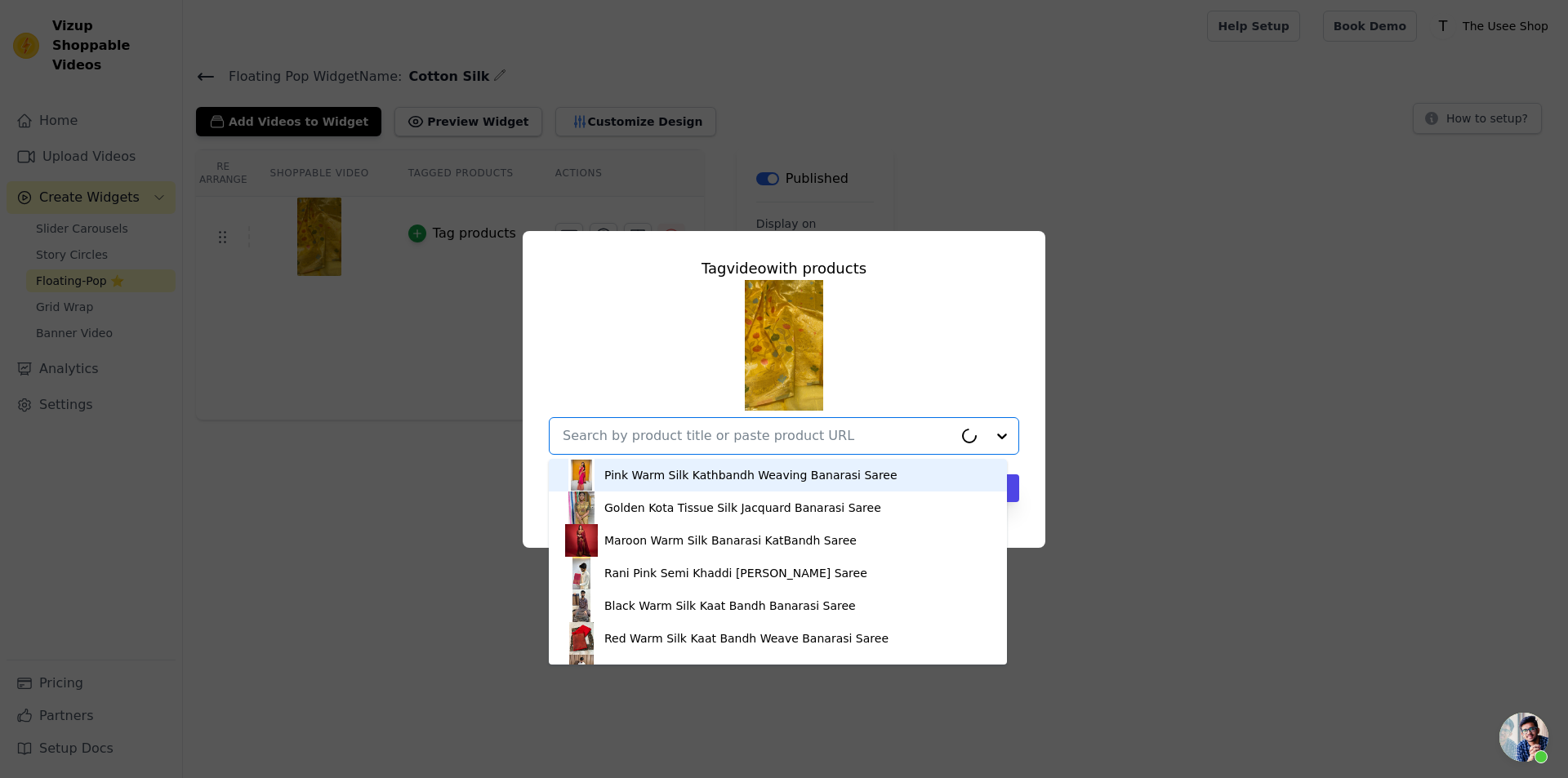
paste input "[URL][DOMAIN_NAME]"
type input "[URL][DOMAIN_NAME]"
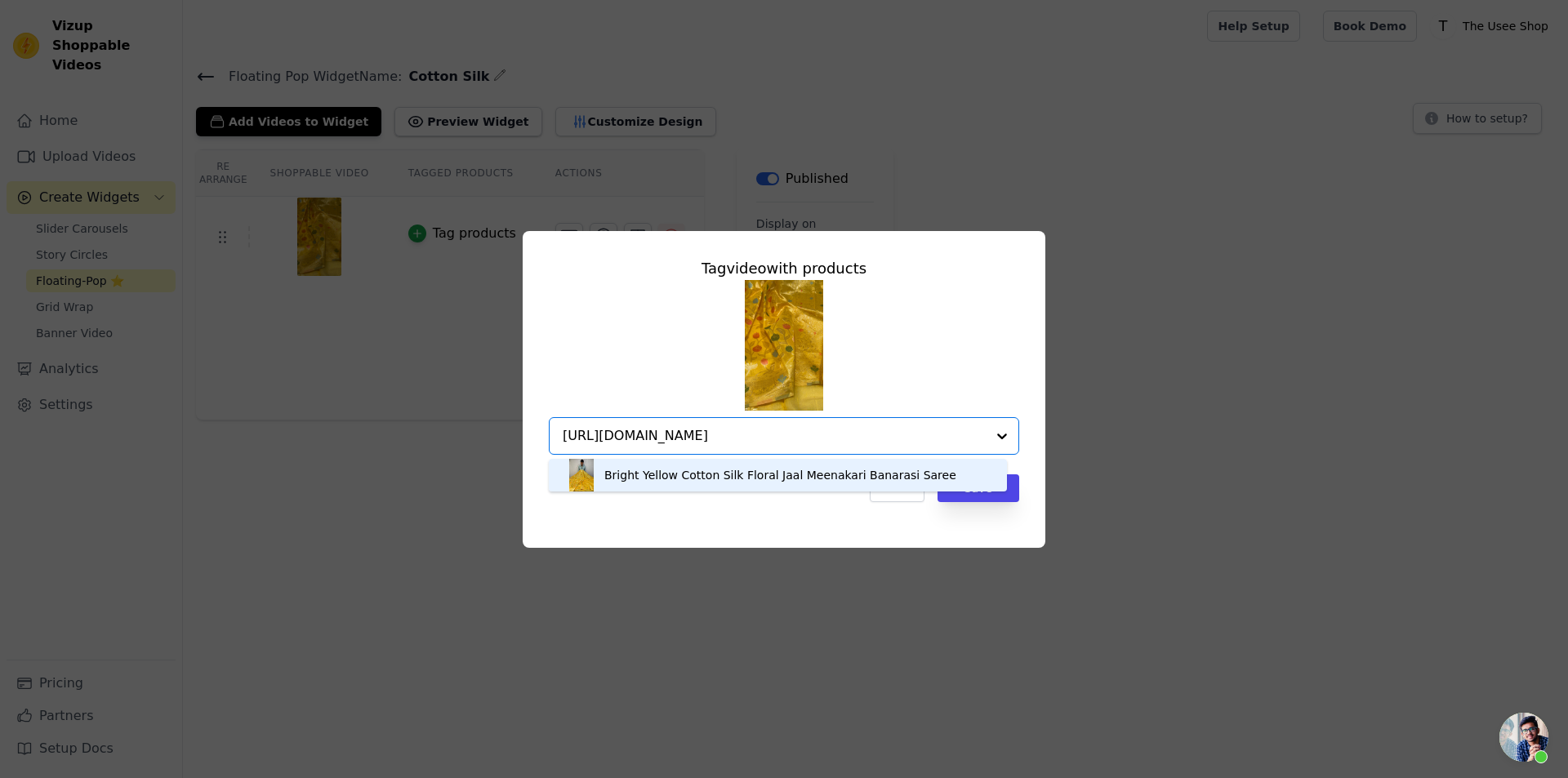
click at [859, 480] on div "Bright Yellow Cotton Silk Floral Jaal Meenakari Banarasi Saree" at bounding box center [780, 475] width 352 height 16
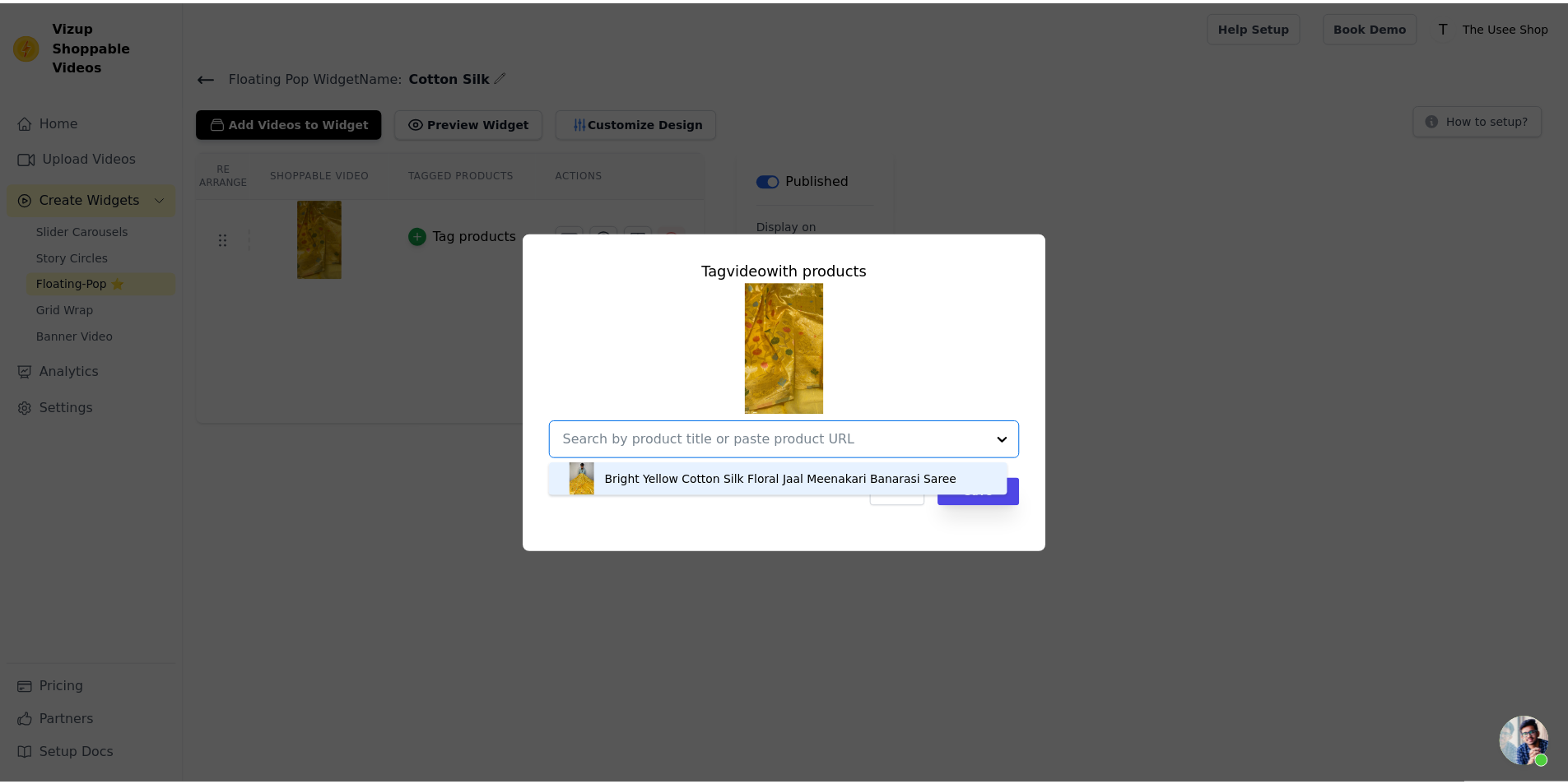
scroll to position [0, 0]
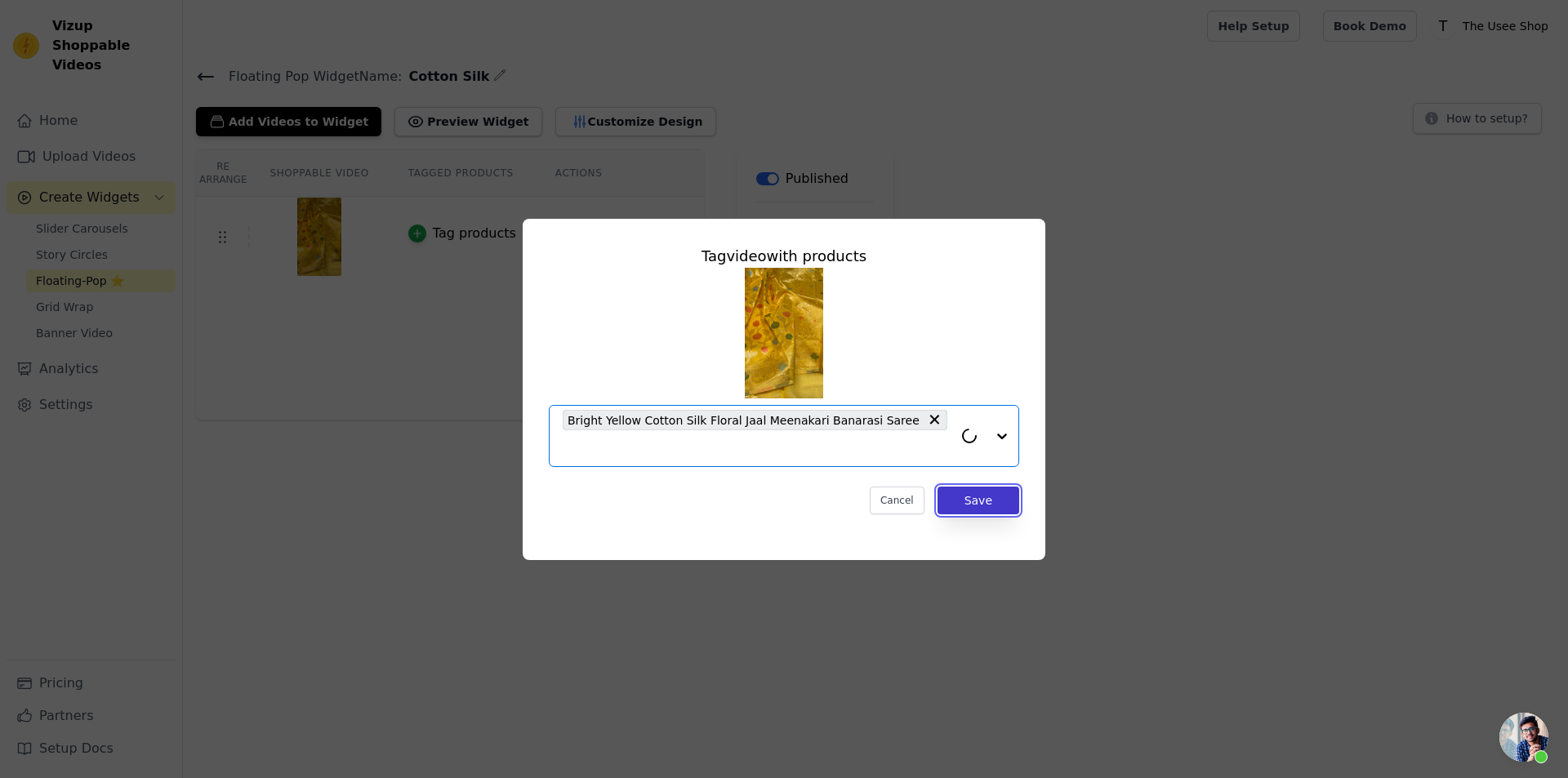
click at [969, 491] on button "Save" at bounding box center [978, 500] width 82 height 28
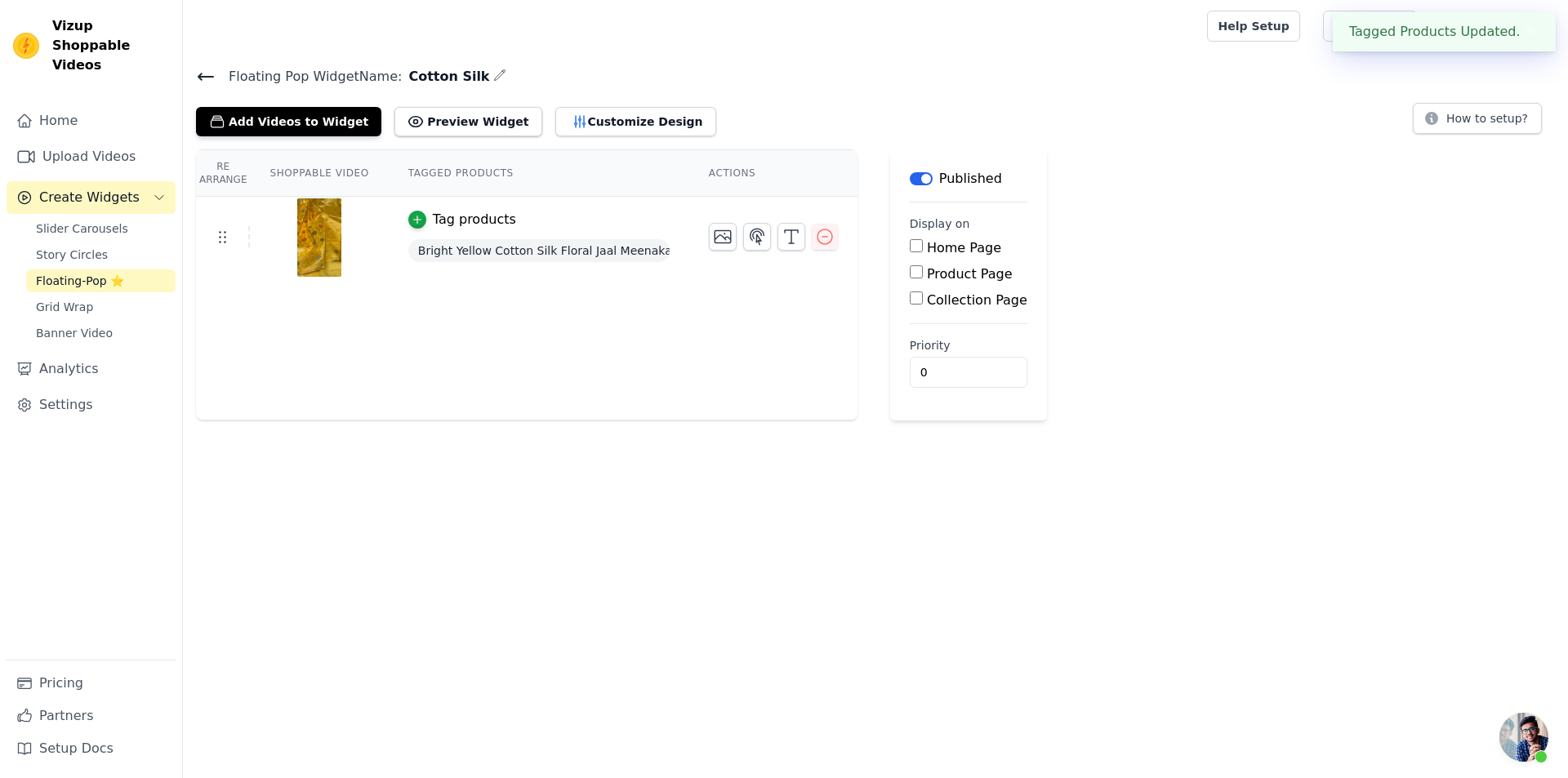
click at [910, 268] on input "Product Page" at bounding box center [916, 272] width 13 height 13
checkbox input "true"
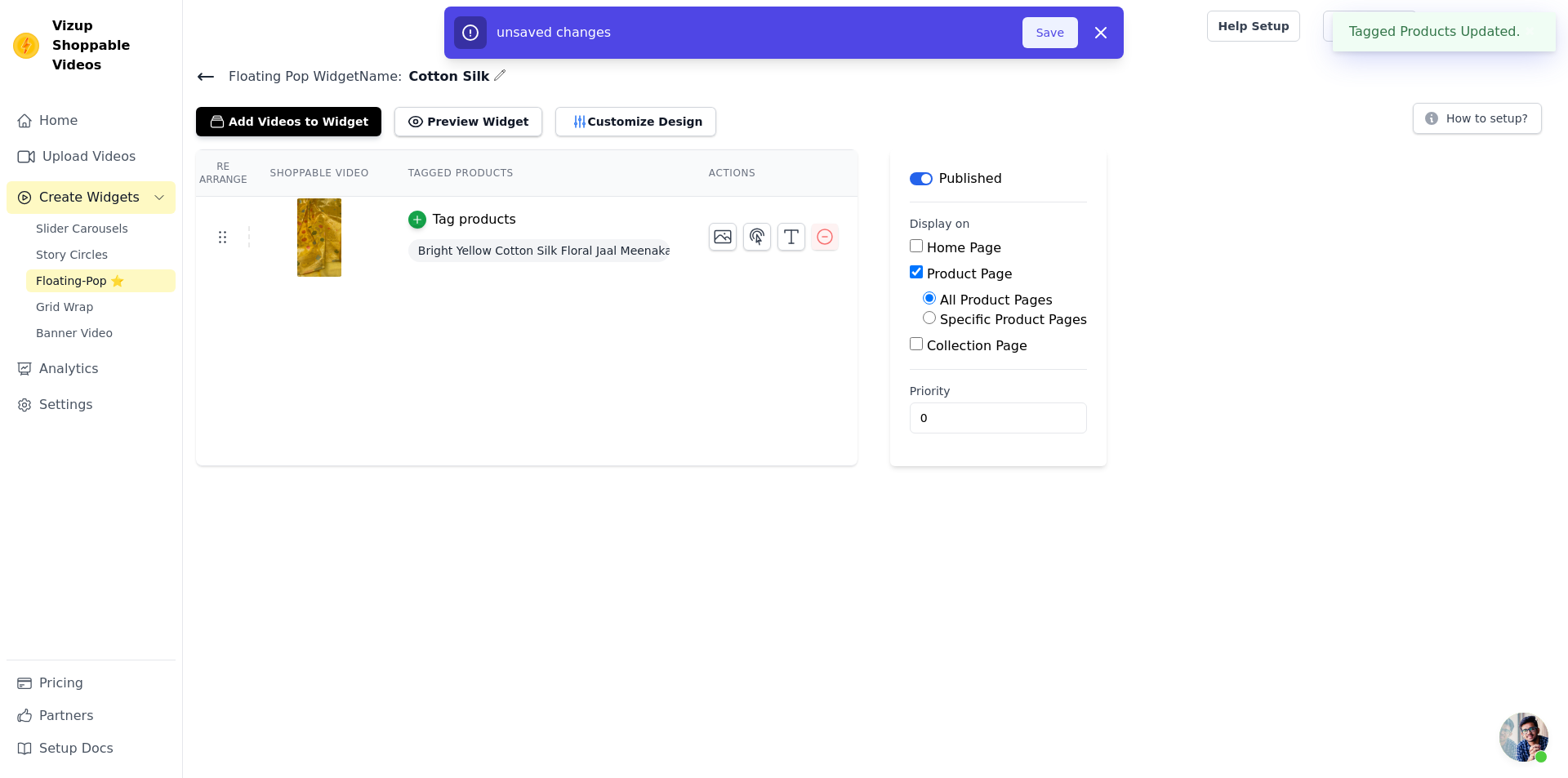
click at [1044, 41] on button "Save" at bounding box center [1050, 32] width 56 height 31
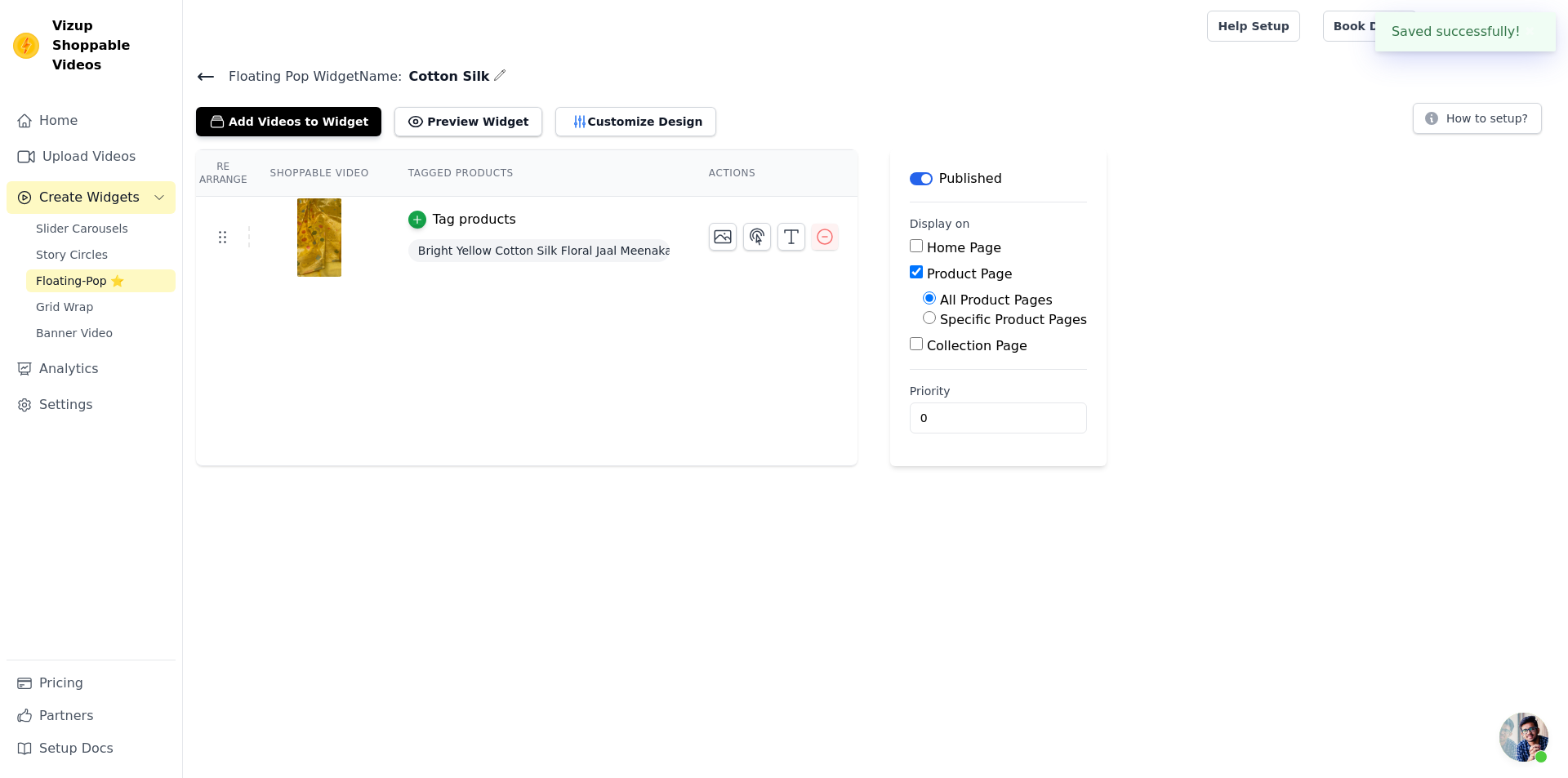
click at [212, 74] on icon at bounding box center [205, 76] width 20 height 20
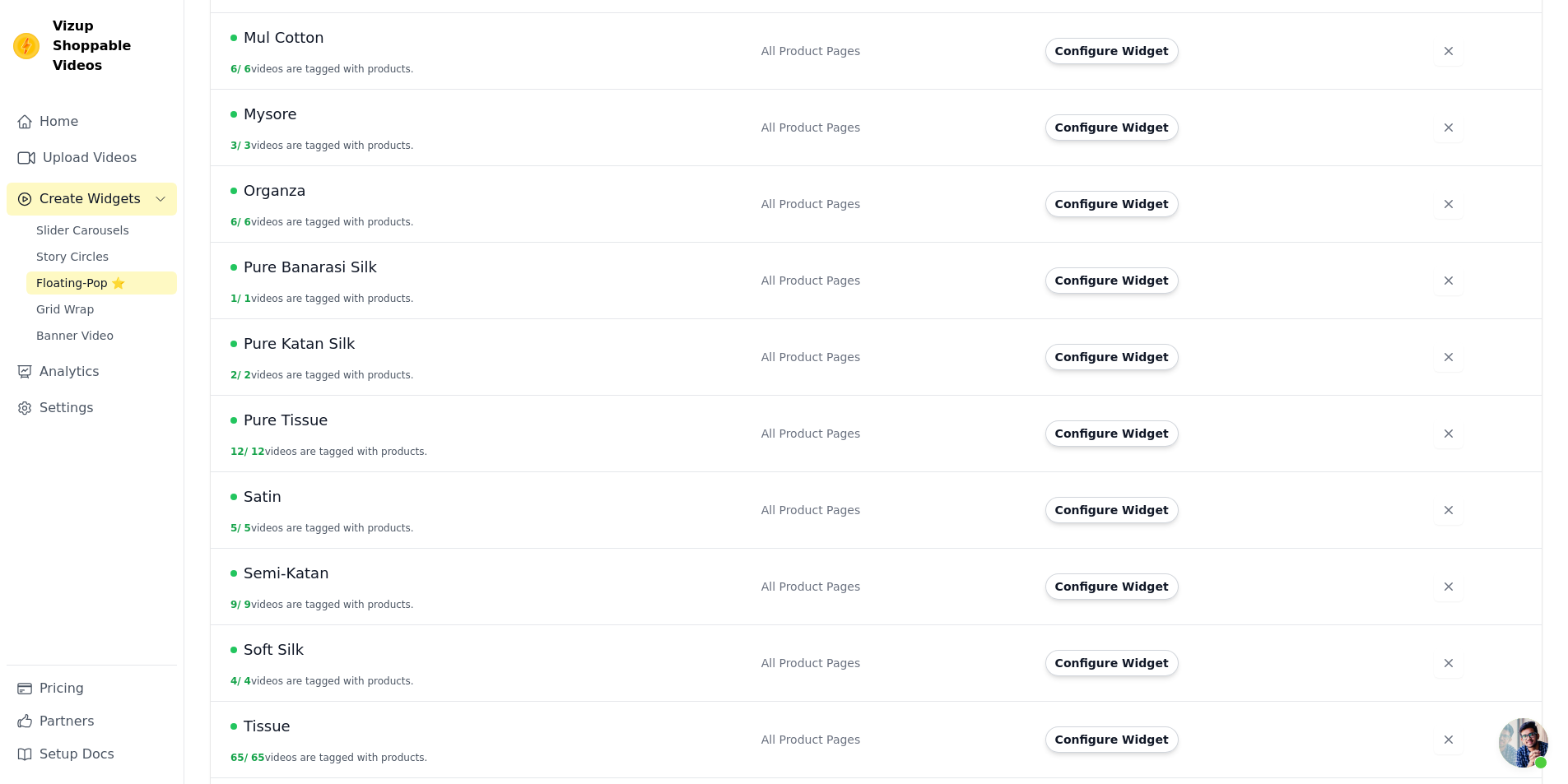
scroll to position [935, 0]
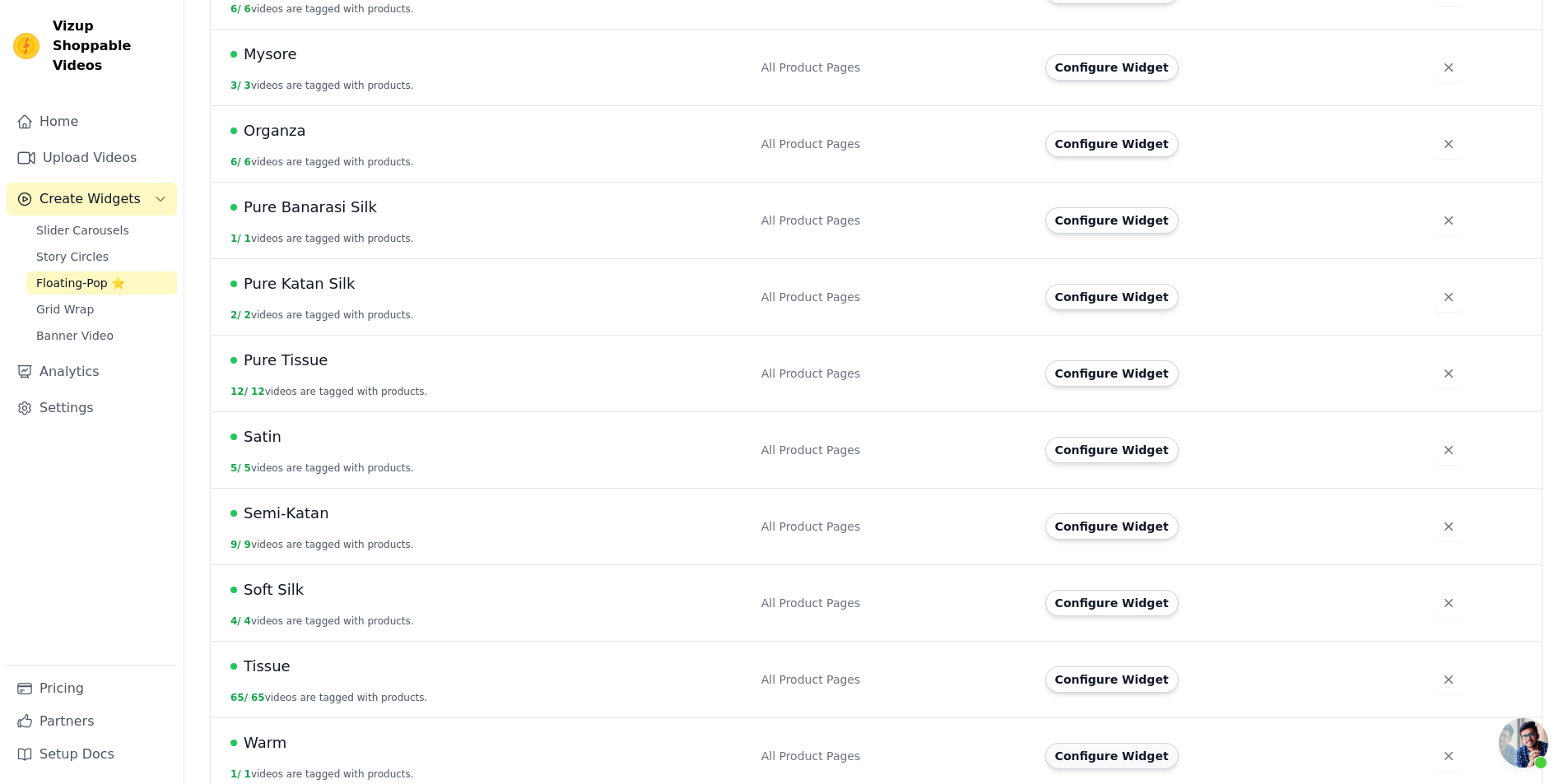
click at [1102, 752] on button "Configure Widget" at bounding box center [1112, 756] width 133 height 27
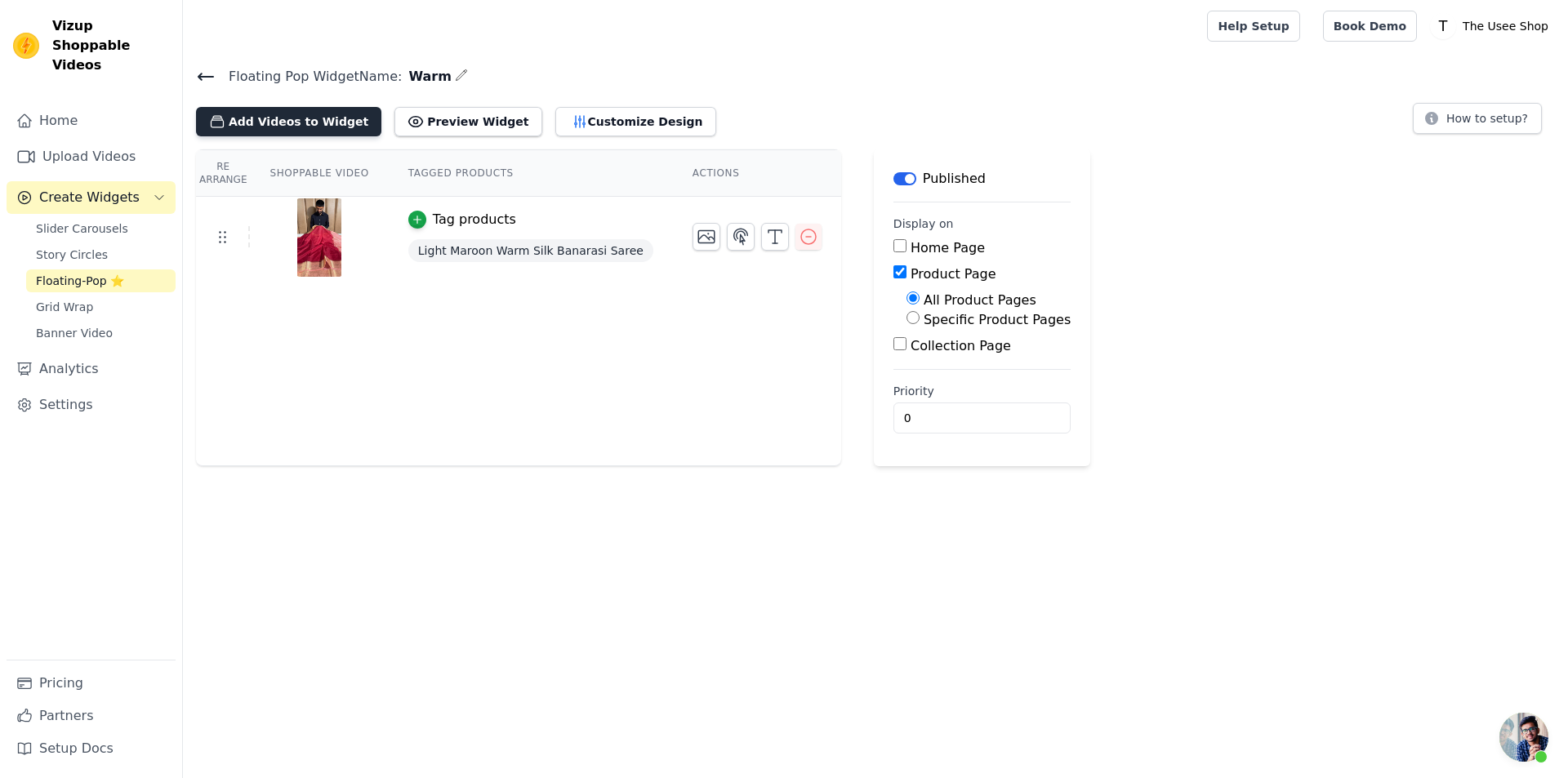
click at [308, 108] on button "Add Videos to Widget" at bounding box center [288, 121] width 185 height 29
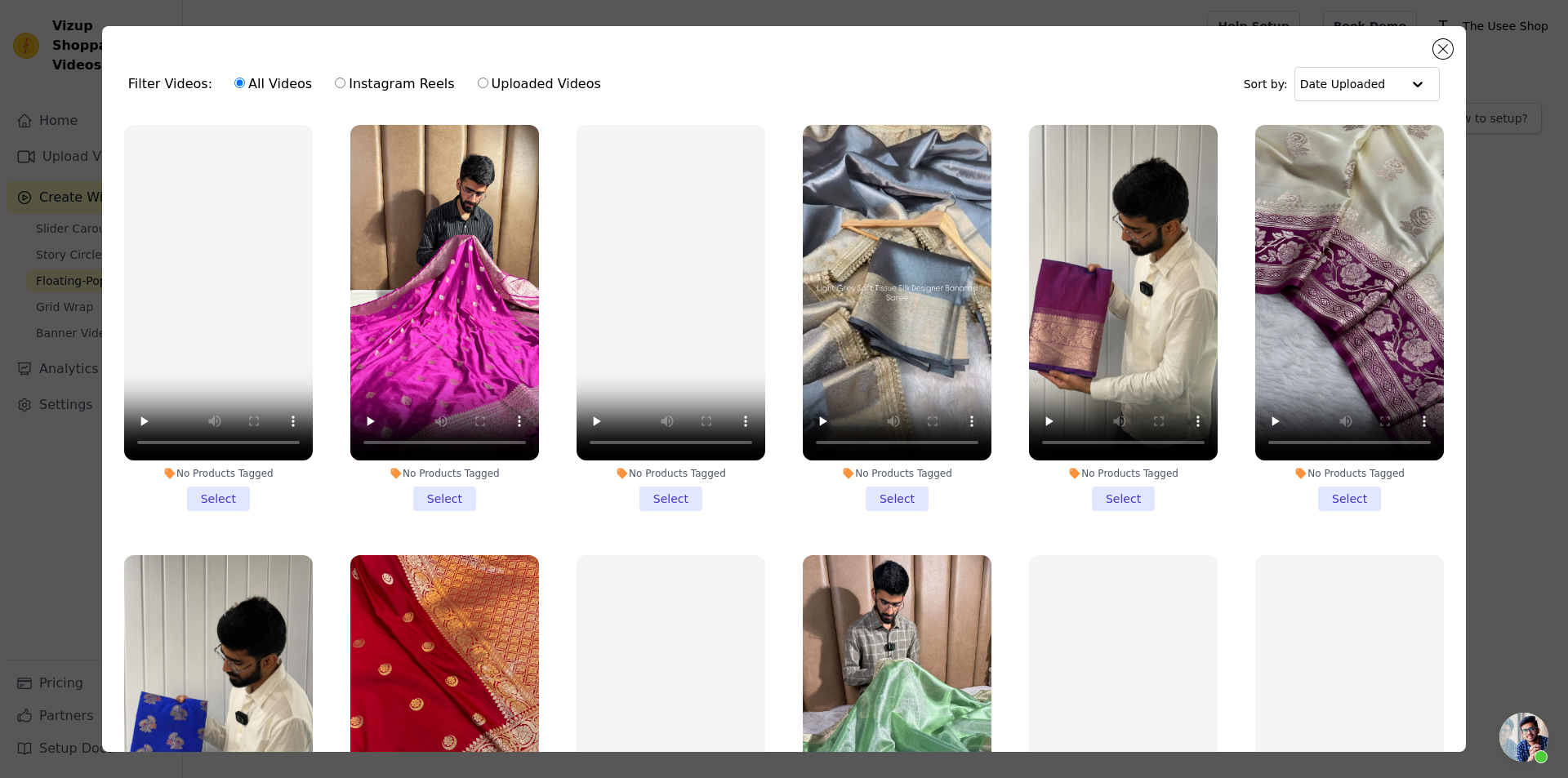
scroll to position [408, 0]
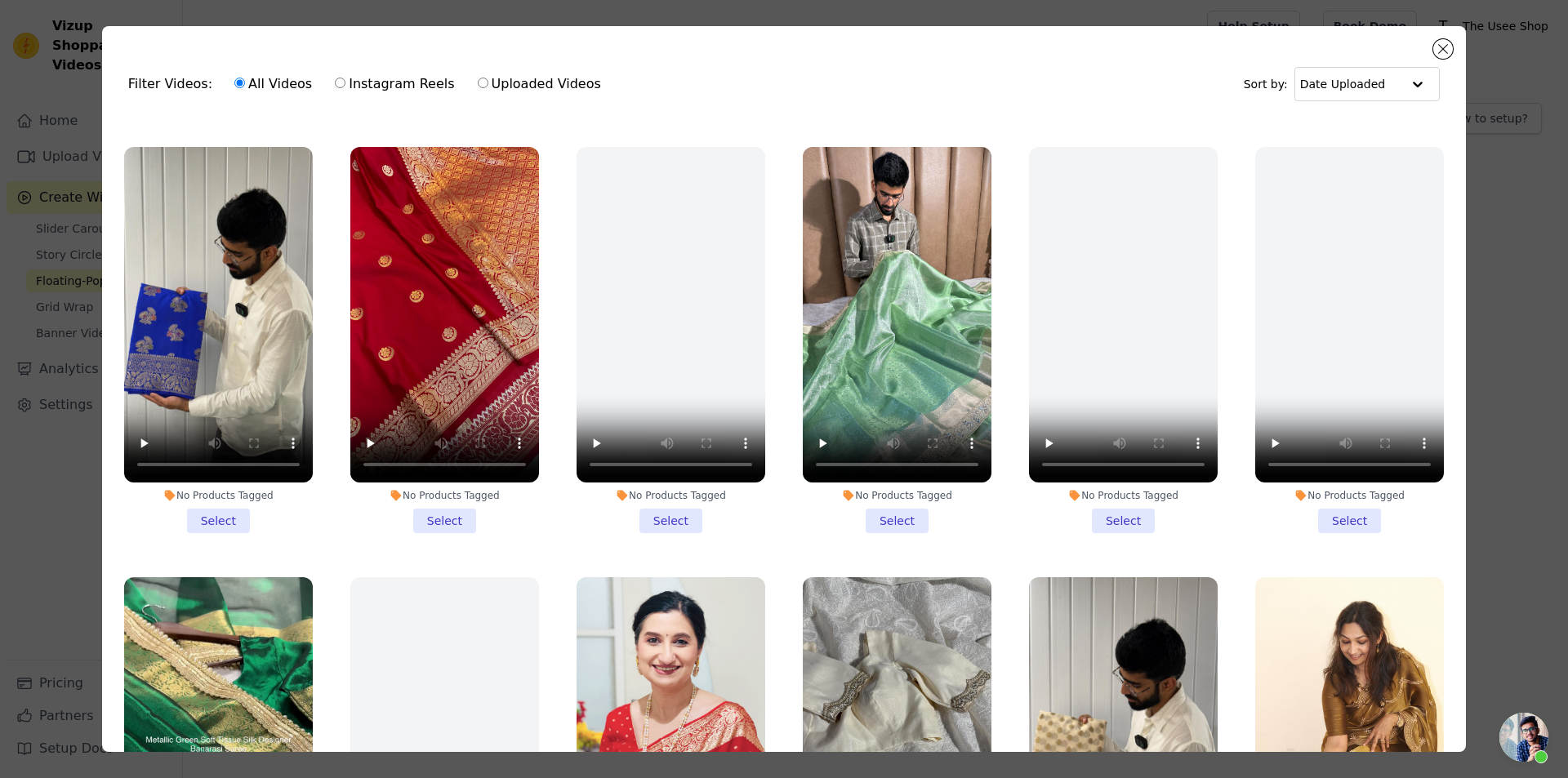
click at [217, 500] on li "No Products Tagged Select" at bounding box center [218, 340] width 189 height 386
click at [0, 0] on input "No Products Tagged Select" at bounding box center [0, 0] width 0 height 0
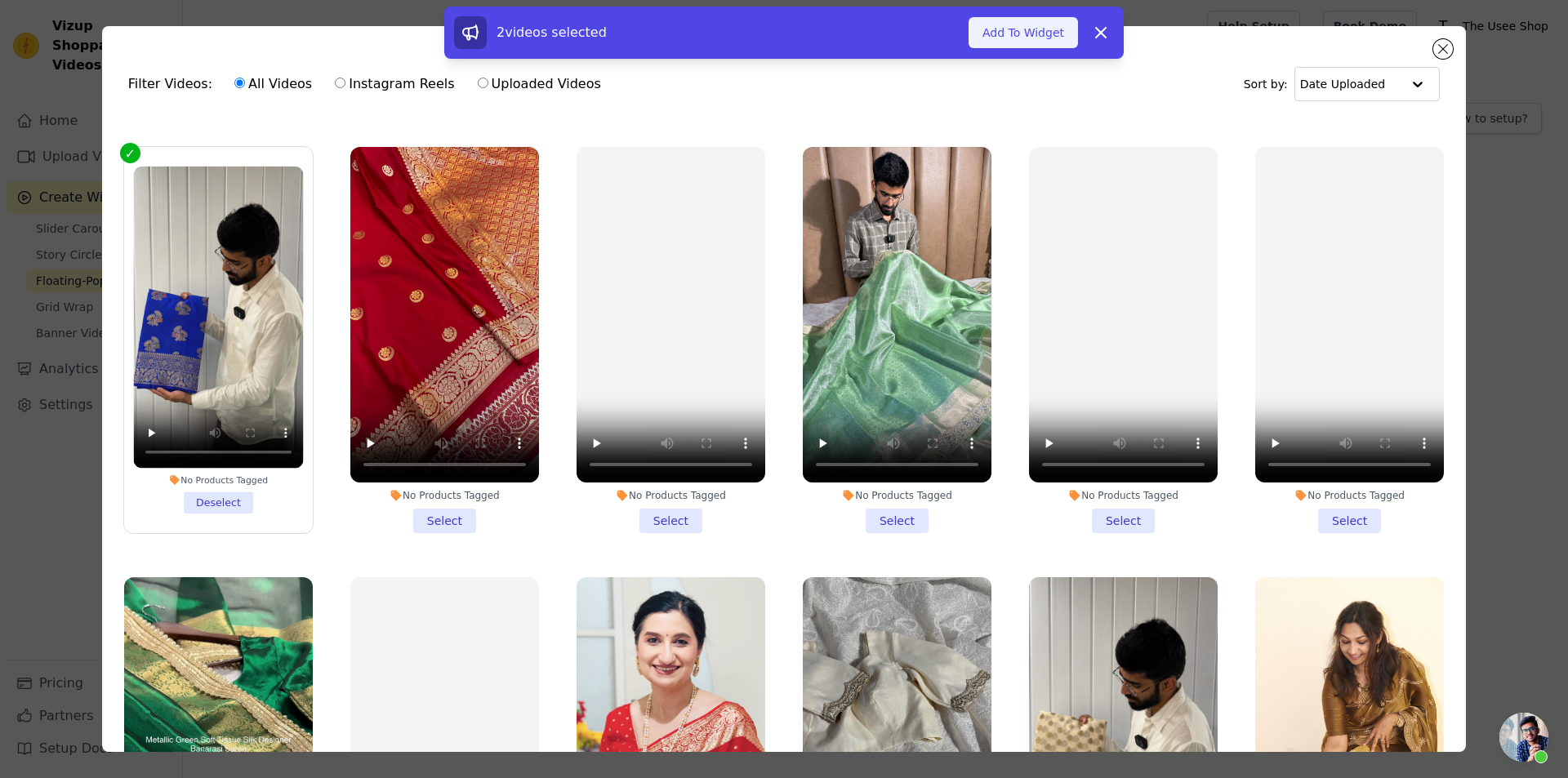
click at [1005, 33] on button "Add To Widget" at bounding box center [1024, 32] width 109 height 31
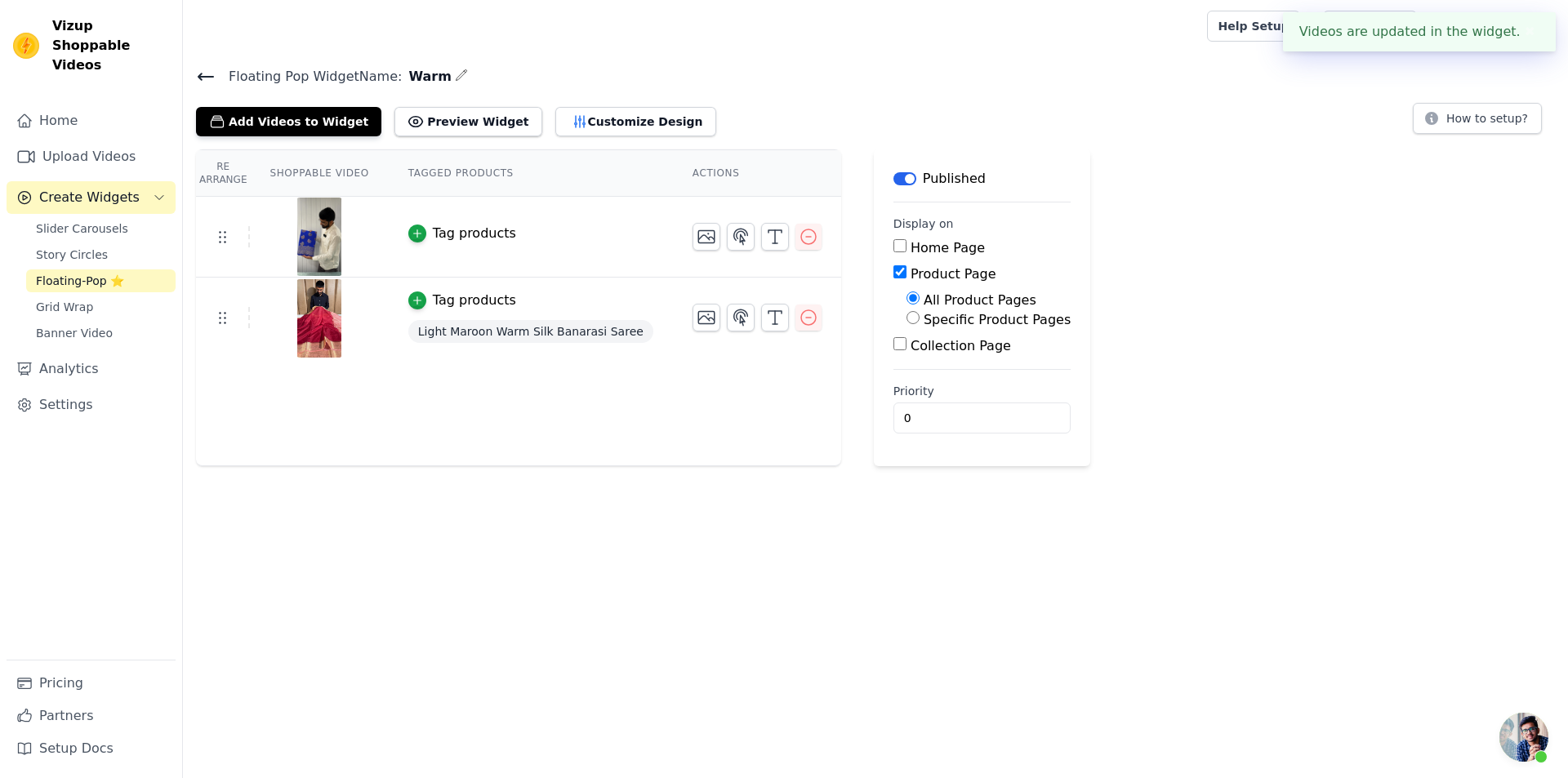
click at [452, 236] on div "Tag products" at bounding box center [475, 233] width 84 height 20
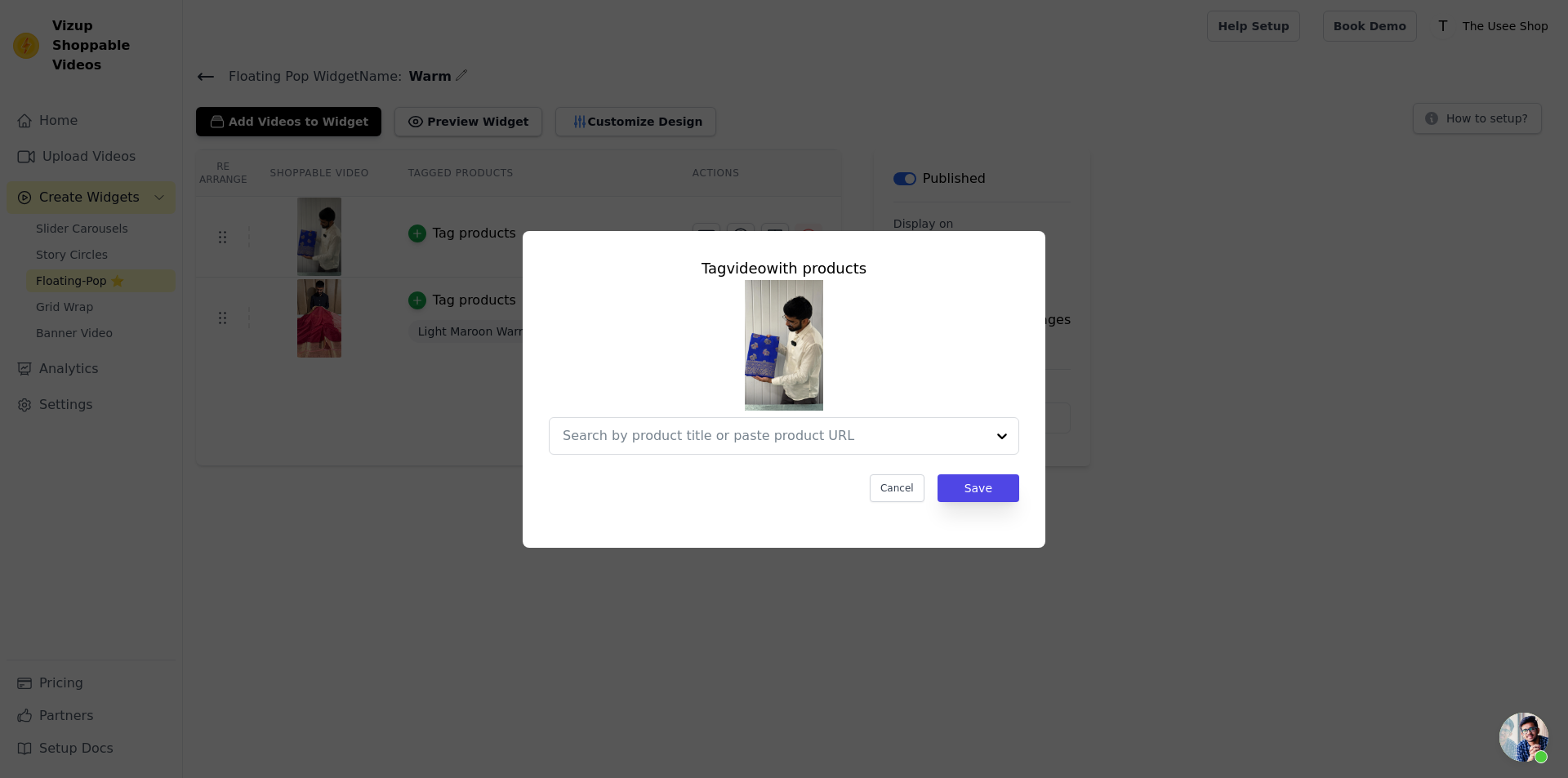
click at [898, 462] on div "Tag video with products Cancel Save" at bounding box center [784, 379] width 496 height 271
click at [890, 446] on div at bounding box center [774, 436] width 423 height 36
paste input "[URL][DOMAIN_NAME]"
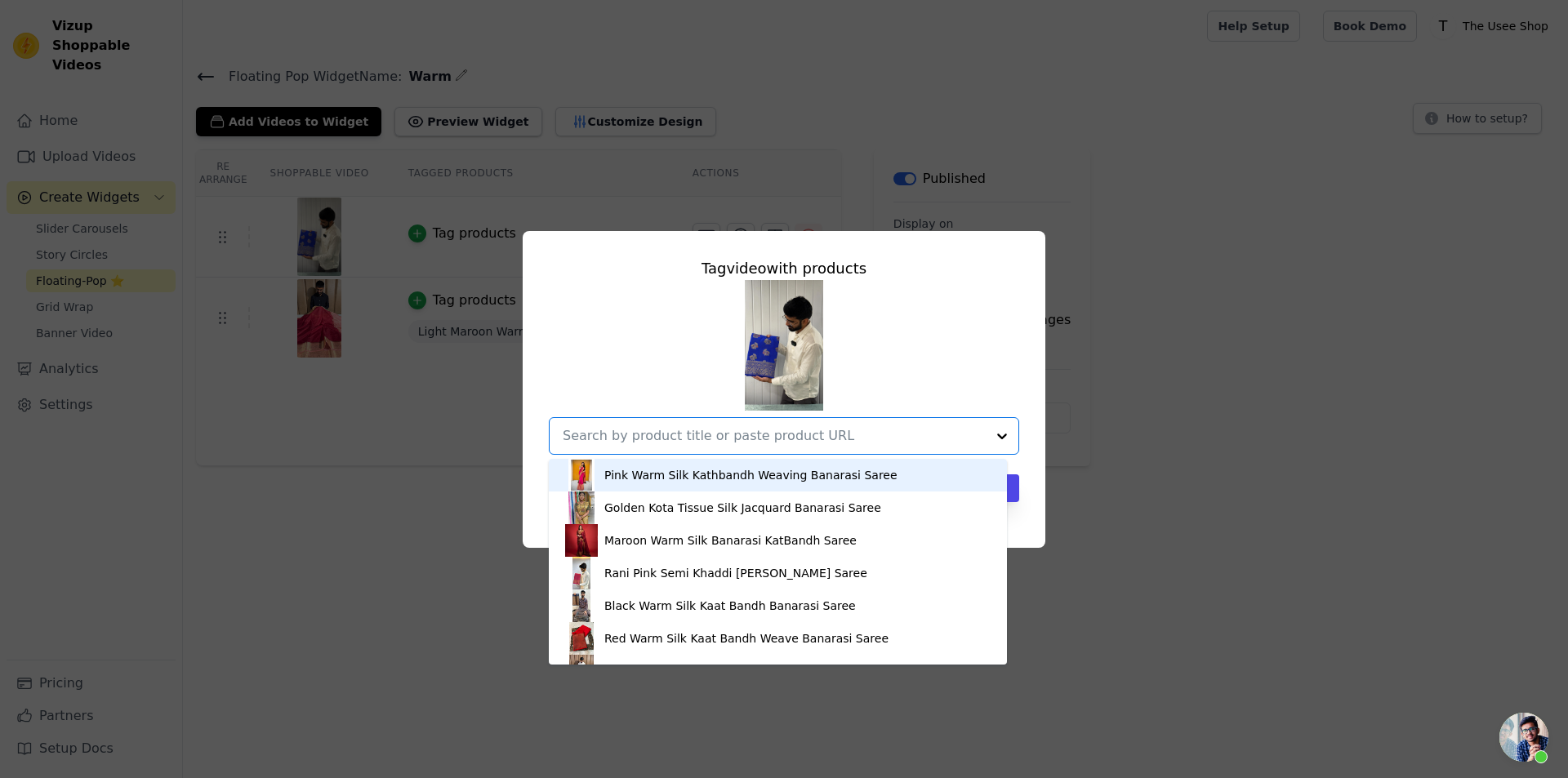
type input "[URL][DOMAIN_NAME]"
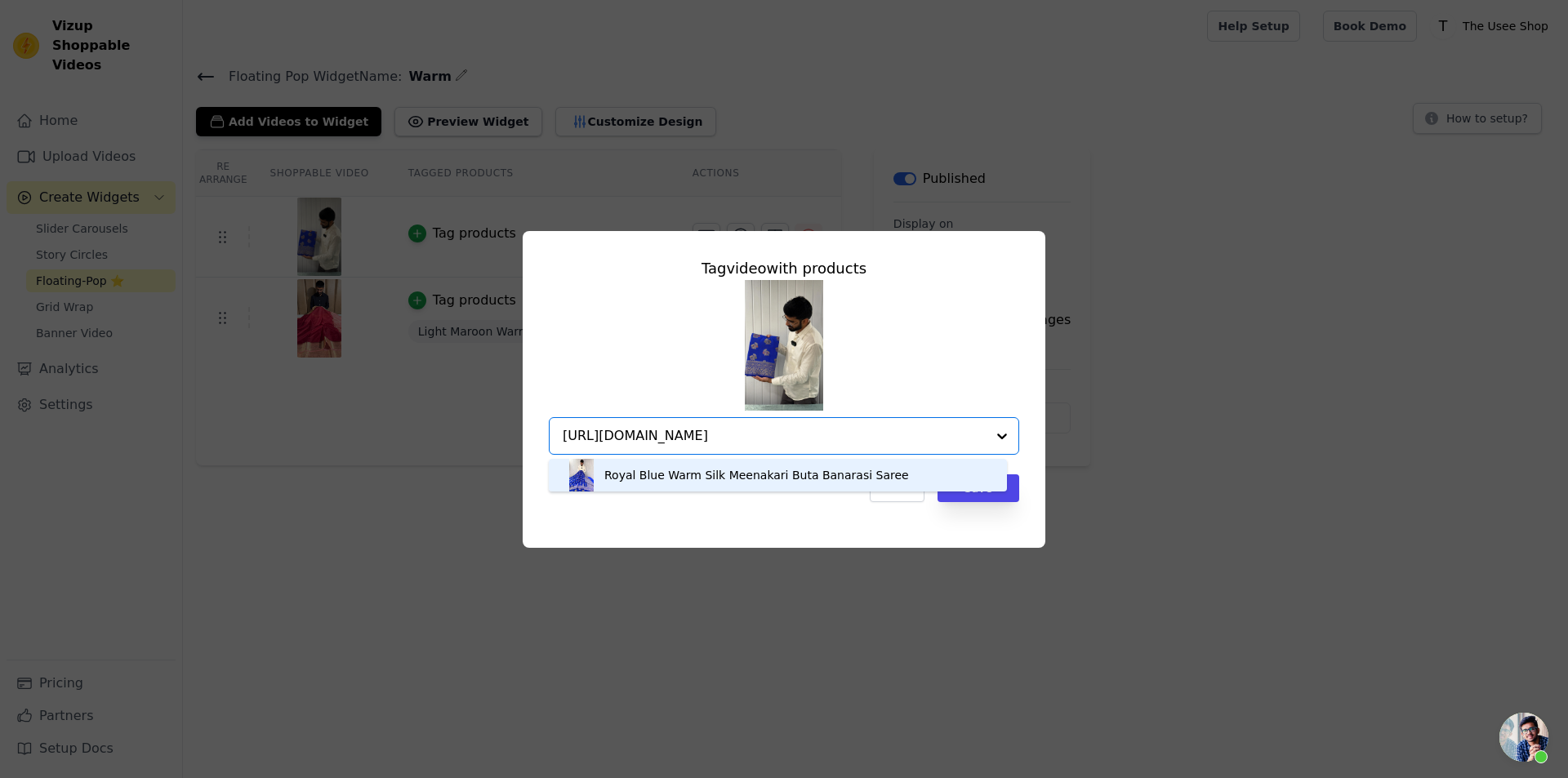
click at [735, 471] on div "Royal Blue Warm Silk Meenakari Buta Banarasi Saree" at bounding box center [756, 475] width 305 height 16
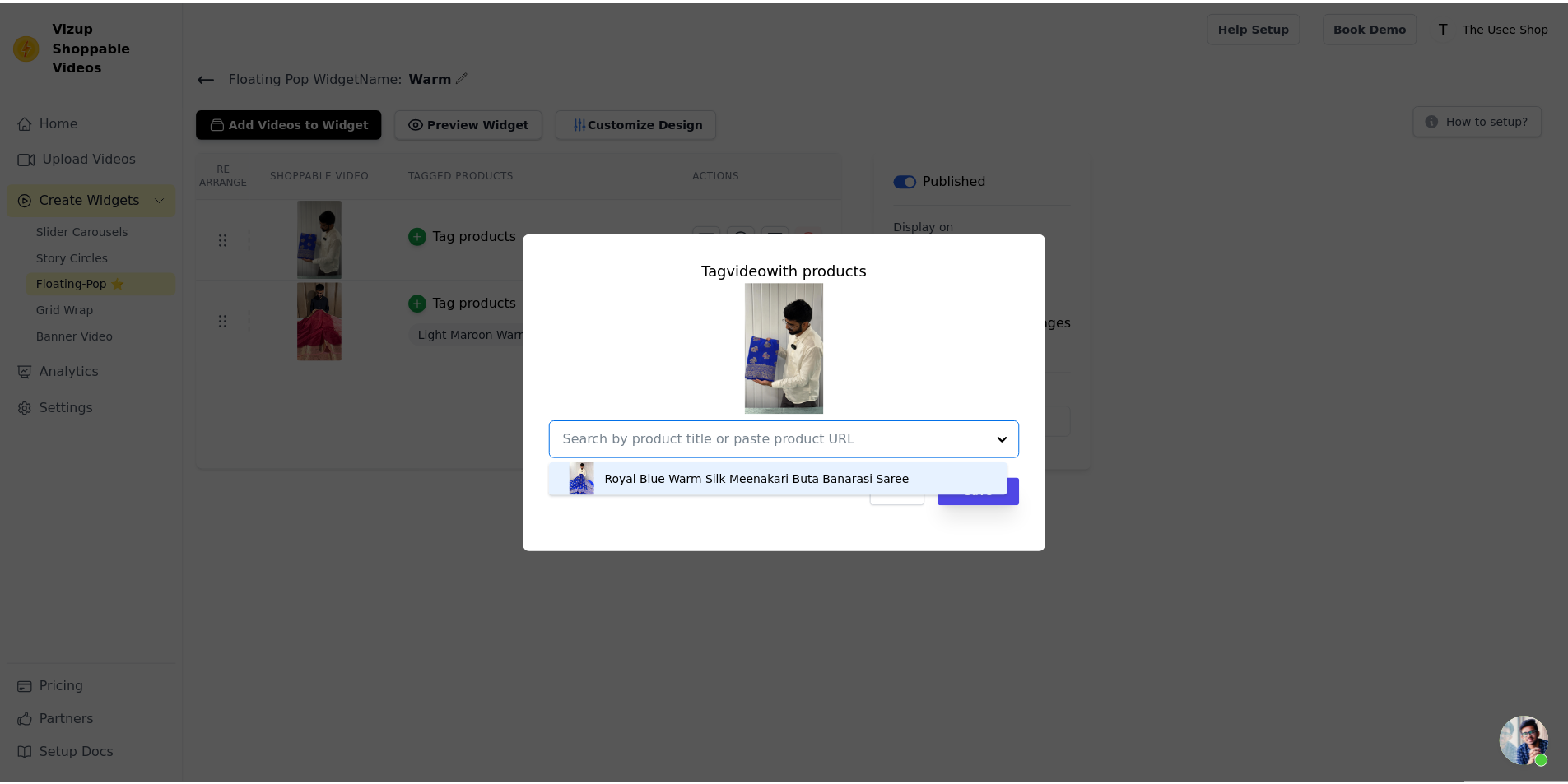
scroll to position [0, 0]
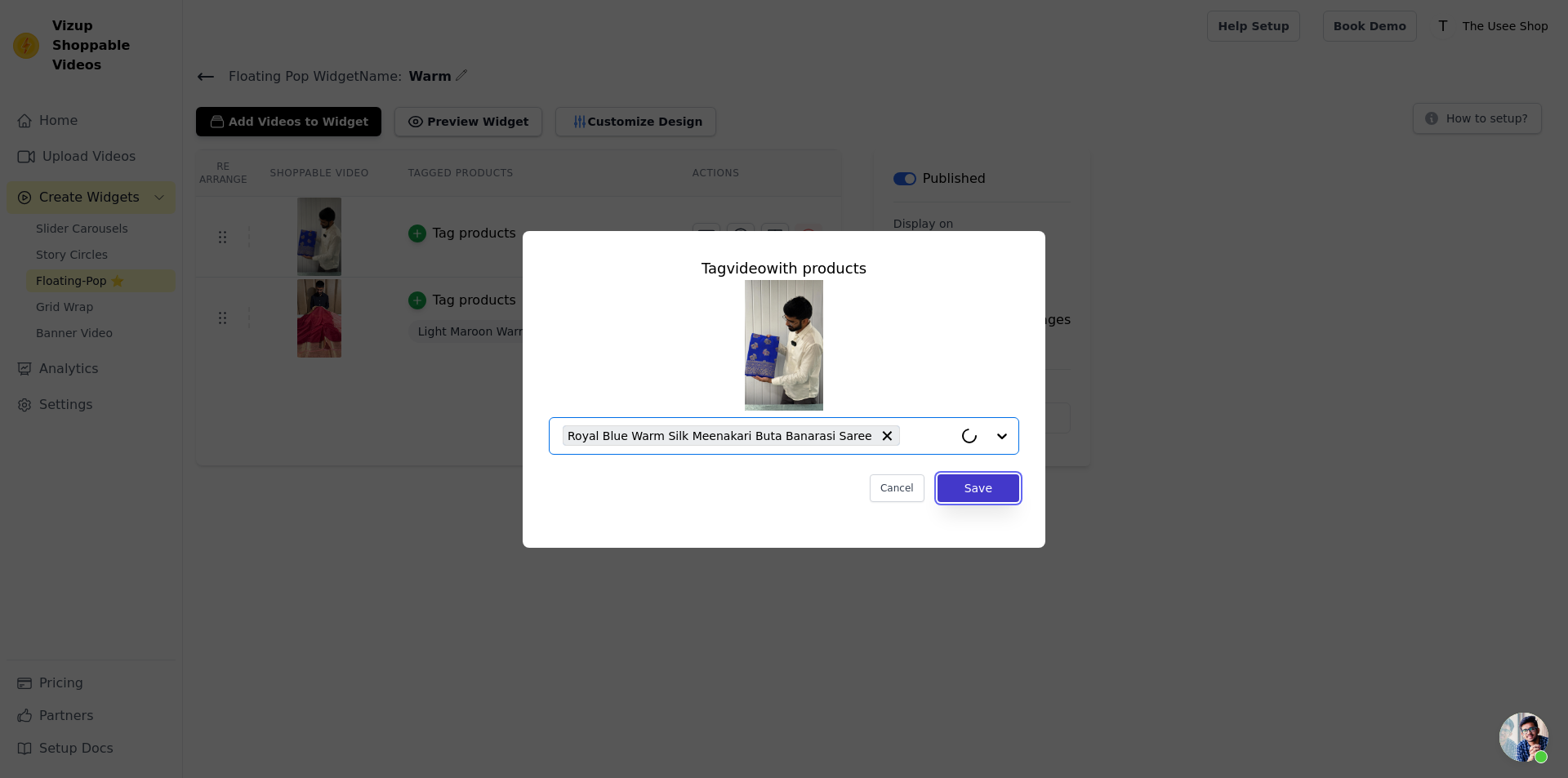
click at [991, 484] on button "Save" at bounding box center [978, 488] width 82 height 28
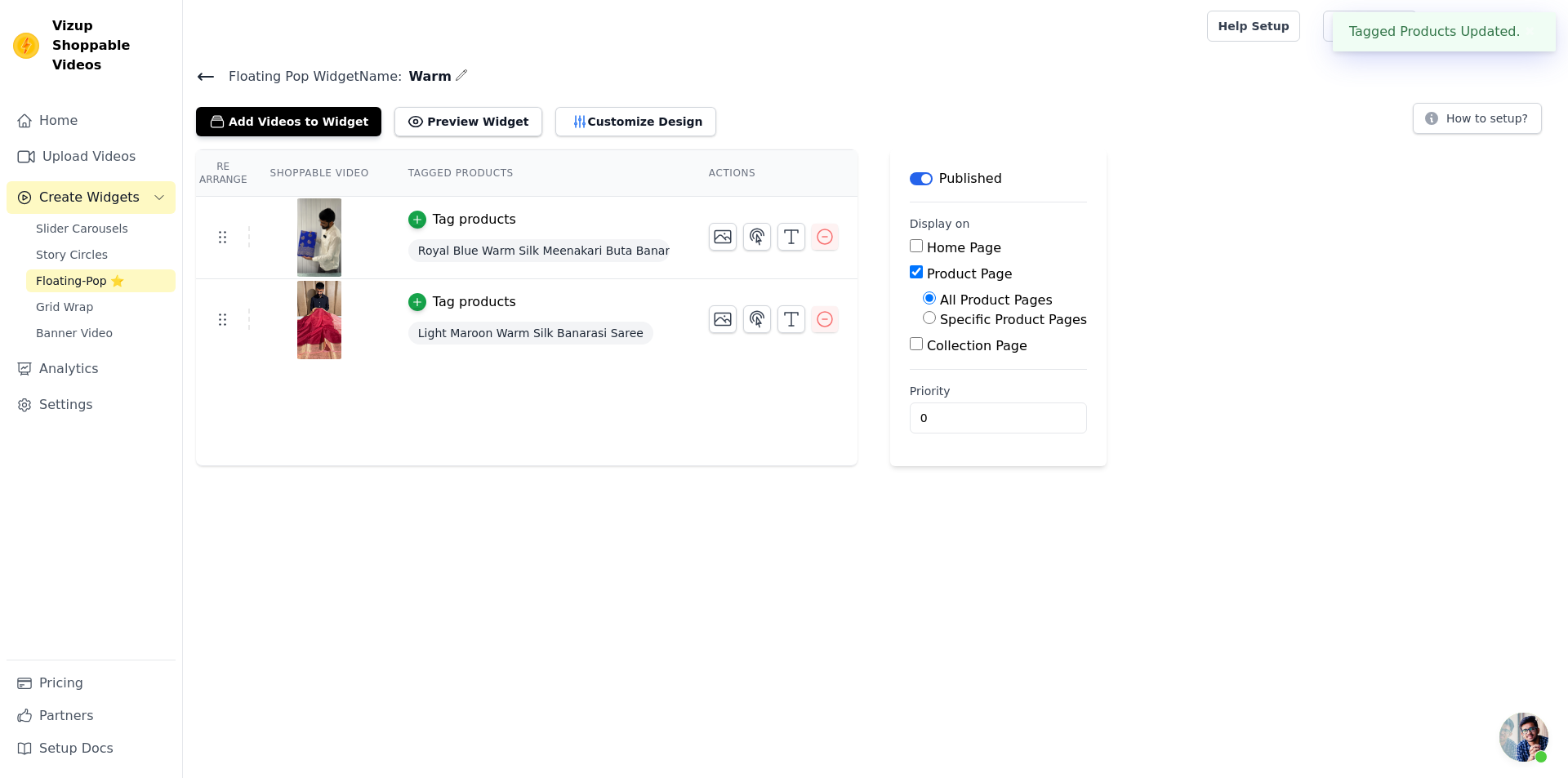
click at [195, 70] on div "Floating Pop Widget Name: Warm Add Videos to Widget Preview Widget Customize De…" at bounding box center [875, 100] width 1385 height 71
click at [203, 69] on icon at bounding box center [205, 76] width 20 height 20
